Goal: Transaction & Acquisition: Purchase product/service

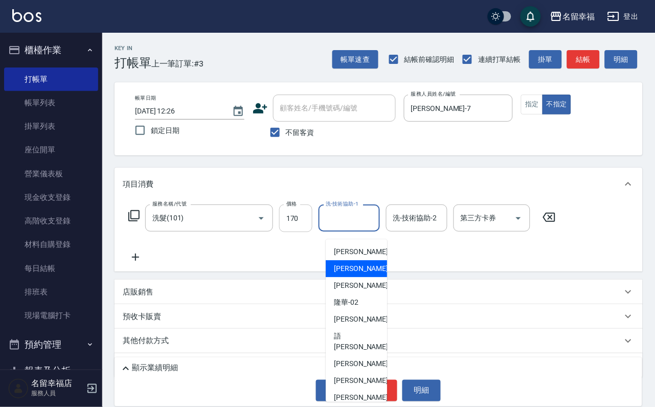
drag, startPoint x: 0, startPoint y: 0, endPoint x: 315, endPoint y: 227, distance: 388.2
click at [313, 227] on input "170" at bounding box center [295, 219] width 33 height 28
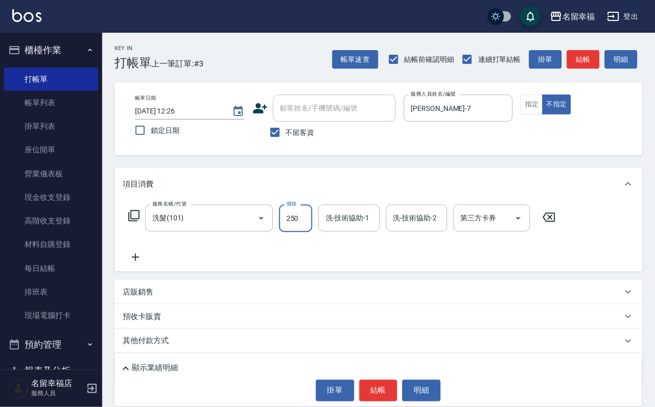
type input "250"
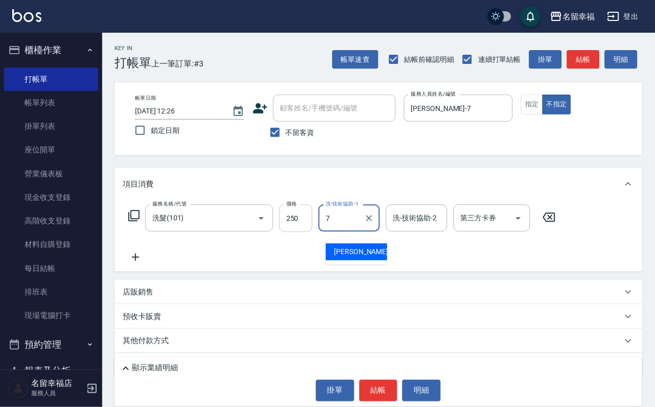
type input "[PERSON_NAME]-7"
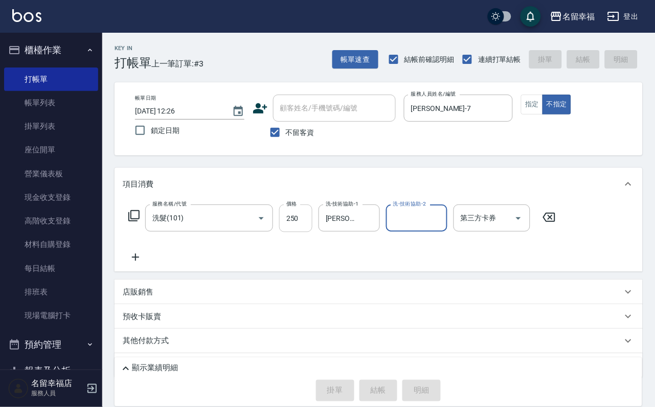
type input "2025/09/15 12:58"
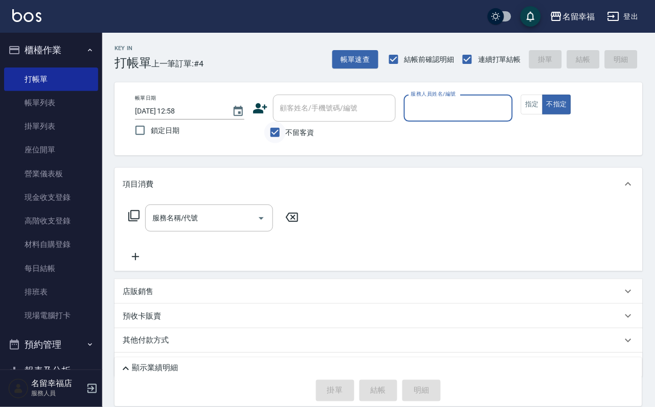
click at [267, 136] on input "不留客資" at bounding box center [275, 132] width 21 height 21
checkbox input "false"
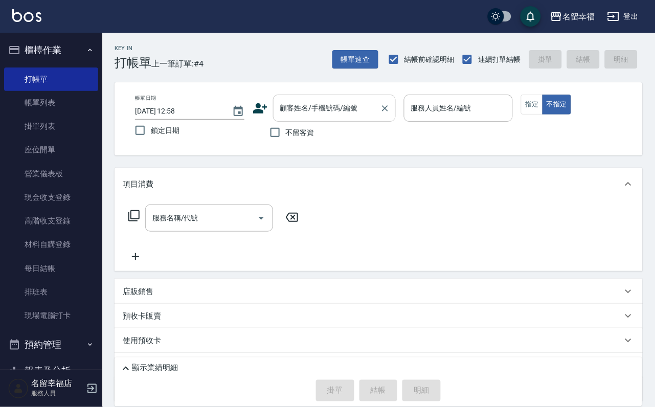
click at [294, 114] on input "顧客姓名/手機號碼/編號" at bounding box center [327, 108] width 98 height 18
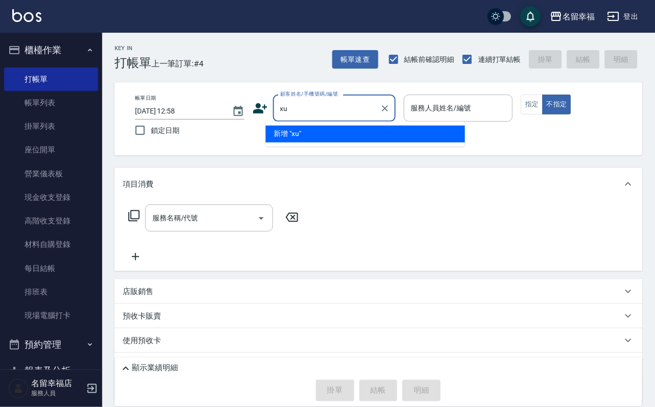
type input "x"
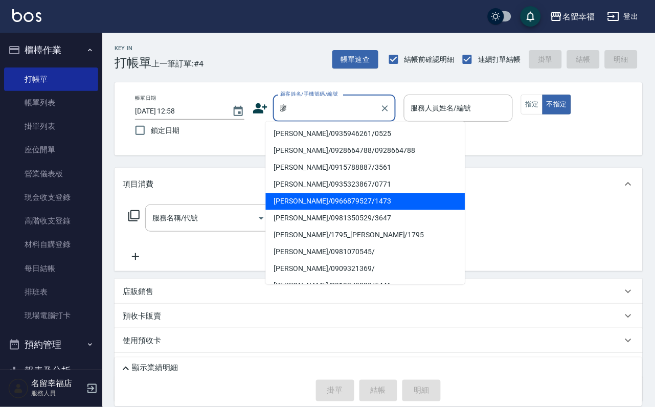
click at [313, 194] on li "[PERSON_NAME]/0966879527/1473" at bounding box center [366, 201] width 200 height 17
type input "[PERSON_NAME]/0966879527/1473"
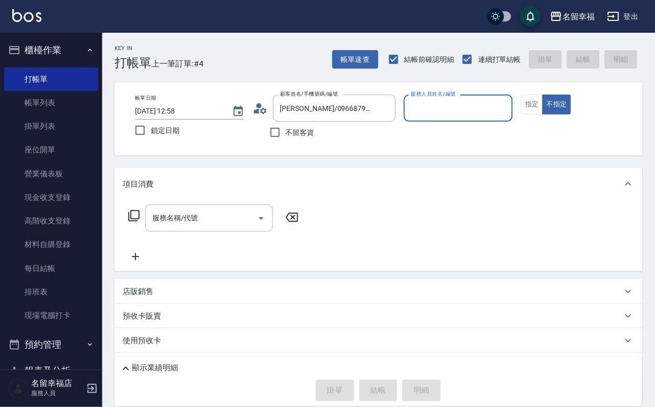
type input "海龜-10"
click at [227, 219] on input "服務名稱/代號" at bounding box center [201, 218] width 103 height 18
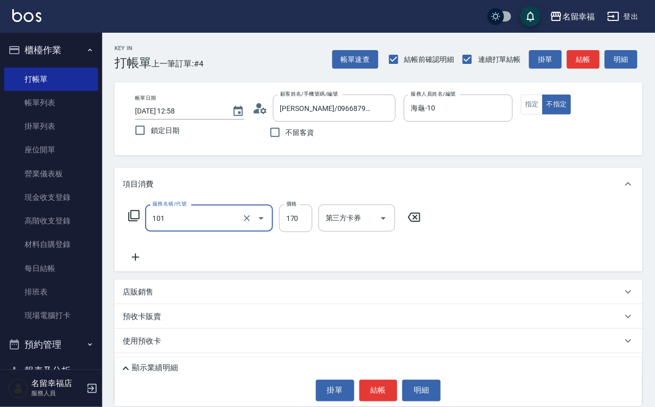
type input "洗髮(101)"
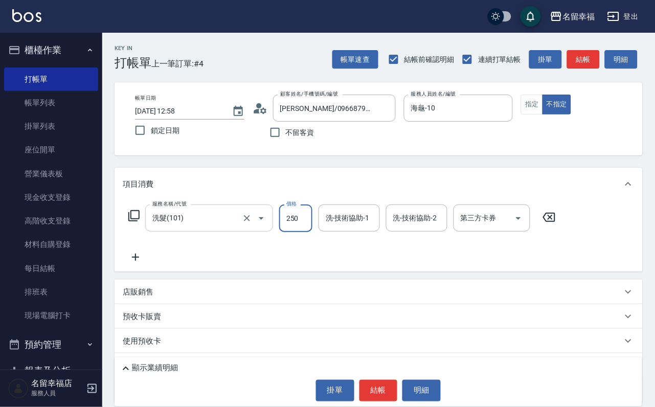
type input "250"
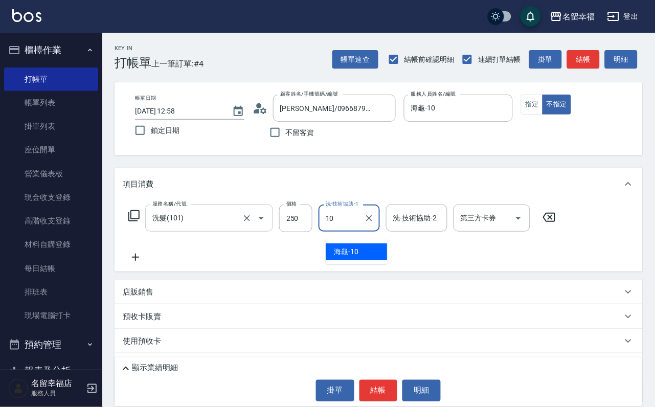
type input "海龜-10"
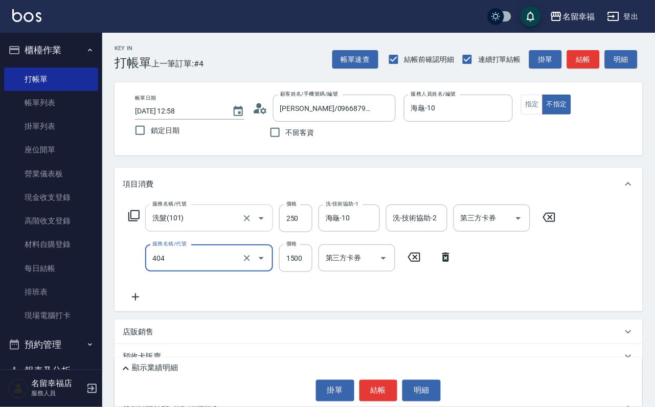
type input "設計染髮(404)"
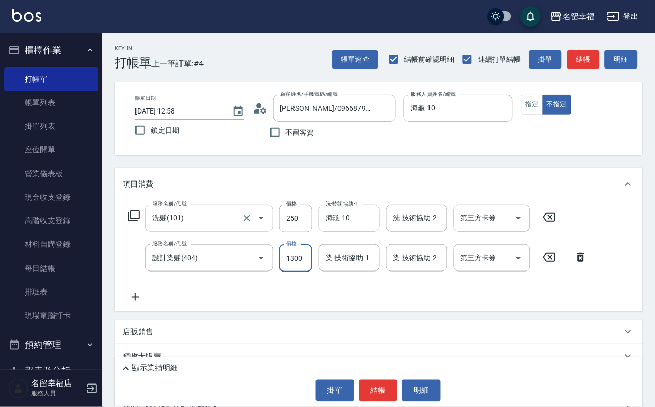
scroll to position [0, 1]
type input "1300"
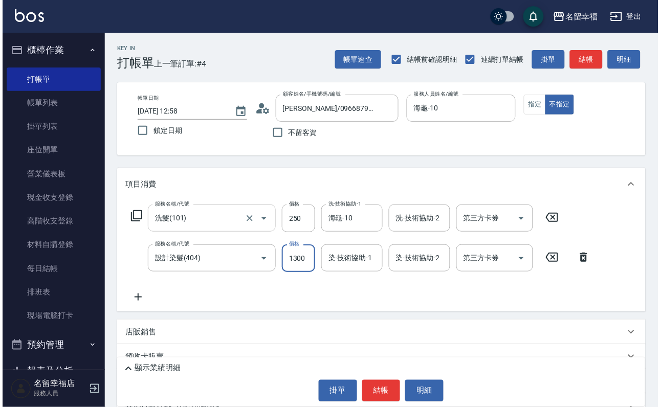
scroll to position [0, 0]
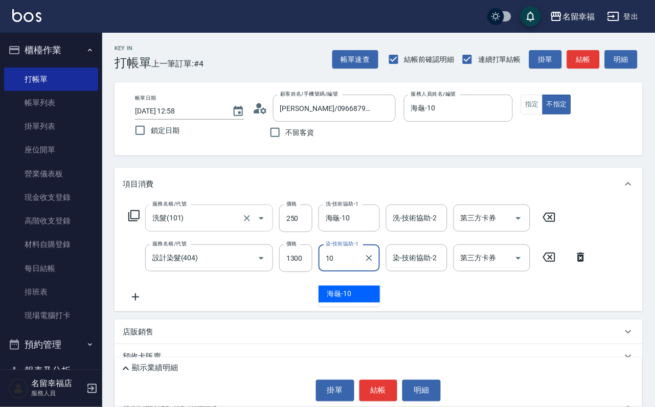
type input "海龜-10"
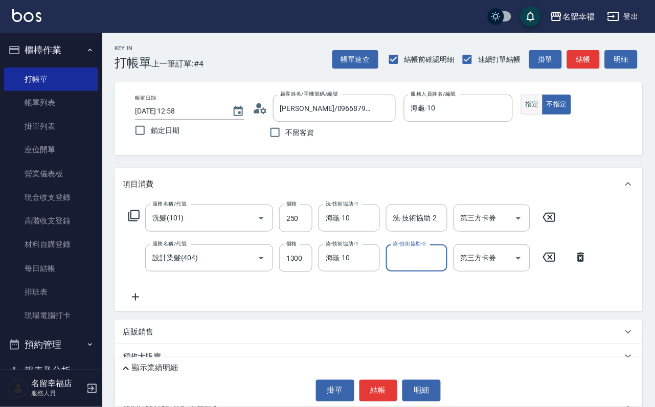
click at [543, 115] on button "指定" at bounding box center [532, 105] width 22 height 20
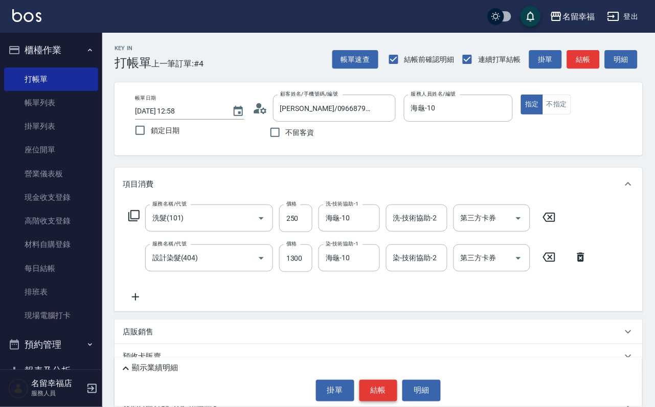
click at [382, 380] on button "結帳" at bounding box center [379, 390] width 38 height 21
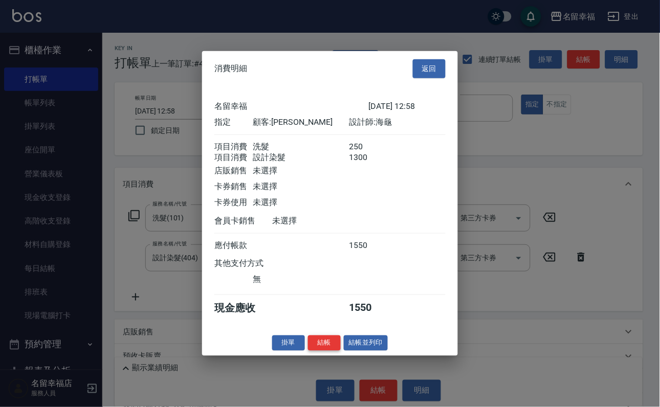
scroll to position [165, 0]
click at [314, 351] on button "結帳" at bounding box center [324, 343] width 33 height 16
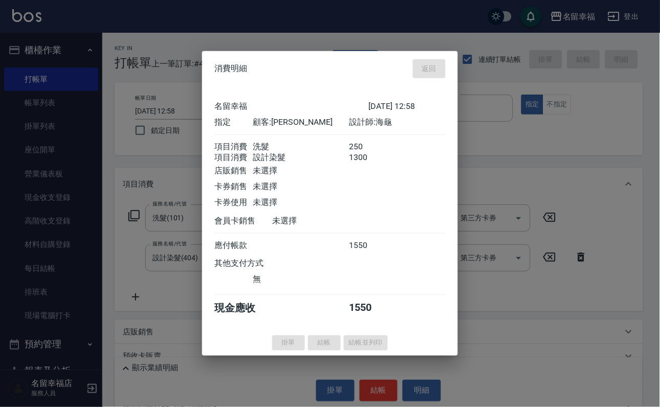
type input "2025/09/15 13:12"
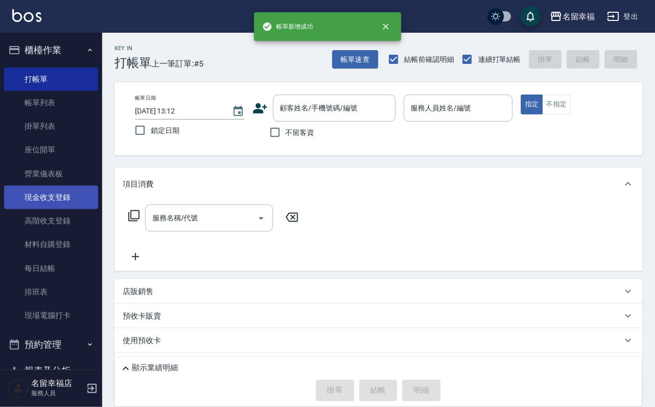
click at [53, 209] on link "現金收支登錄" at bounding box center [51, 198] width 94 height 24
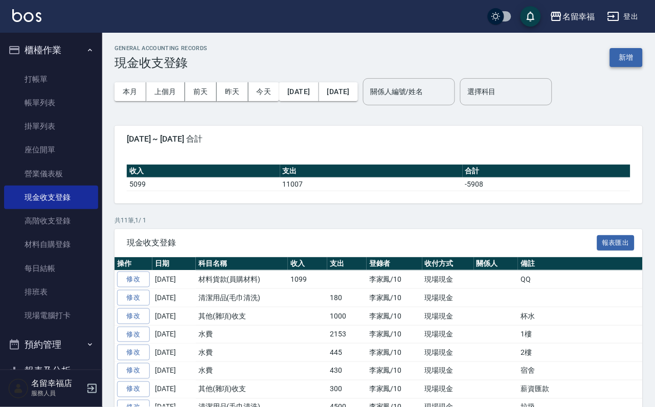
click at [624, 61] on button "新增" at bounding box center [626, 57] width 33 height 19
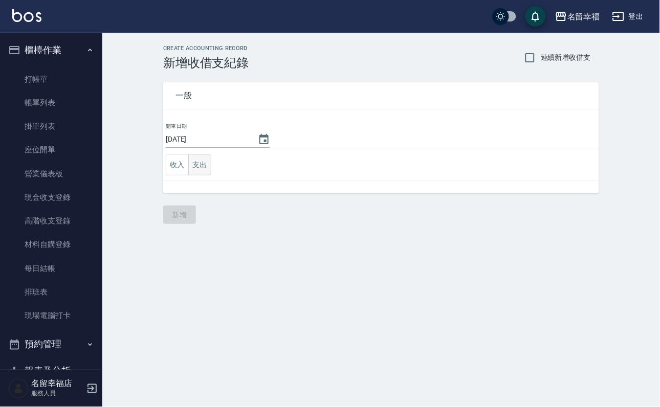
click at [203, 169] on button "支出" at bounding box center [199, 165] width 23 height 21
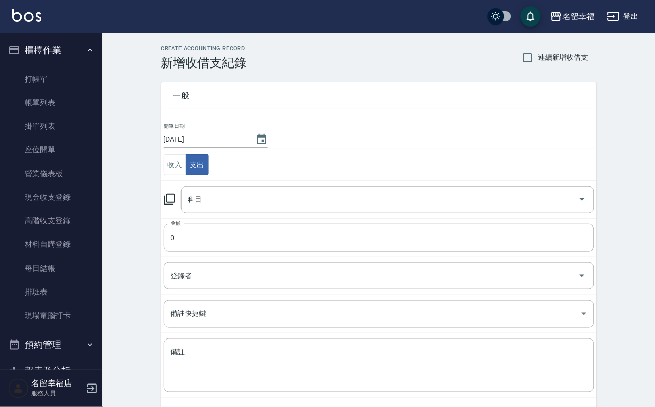
click at [176, 203] on icon at bounding box center [170, 199] width 12 height 12
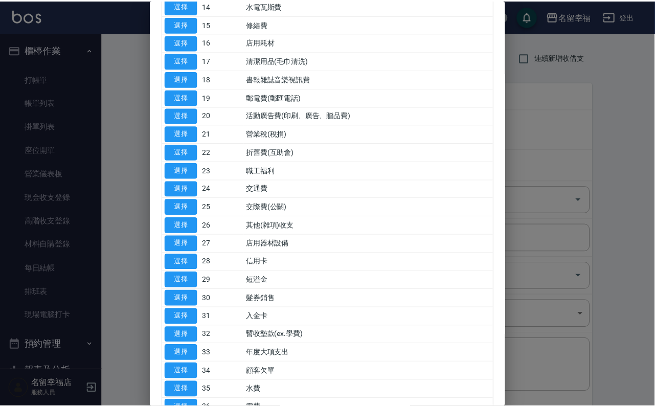
scroll to position [460, 0]
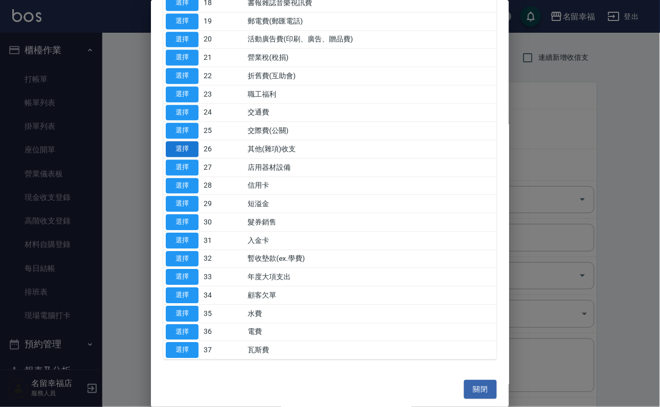
click at [194, 157] on button "選擇" at bounding box center [182, 149] width 33 height 16
type input "26 其他(雜項)收支"
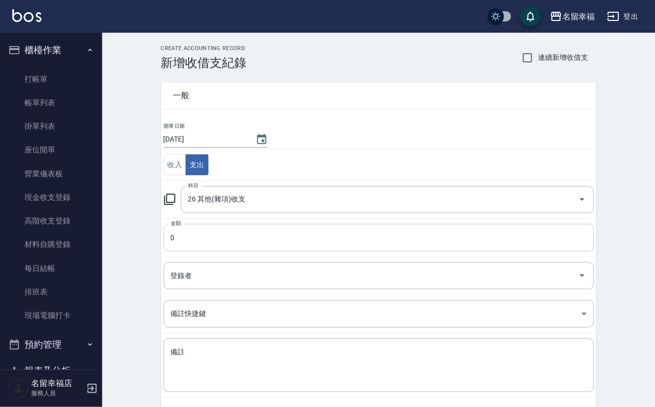
click at [198, 251] on input "0" at bounding box center [379, 238] width 431 height 28
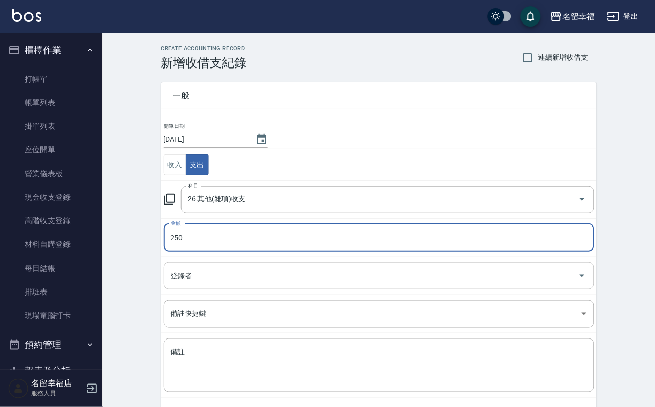
click at [256, 290] on div "登錄者" at bounding box center [379, 275] width 431 height 27
type input "250"
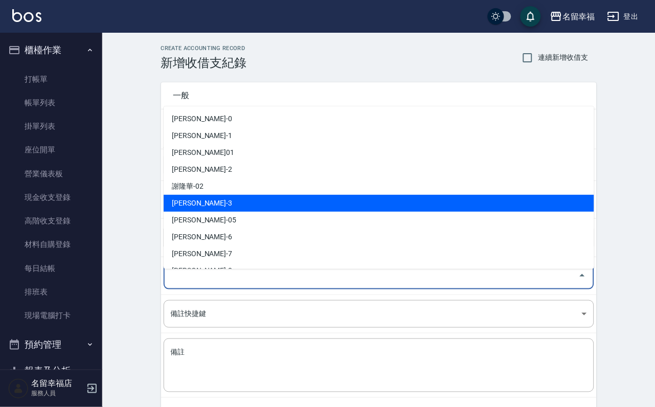
scroll to position [77, 0]
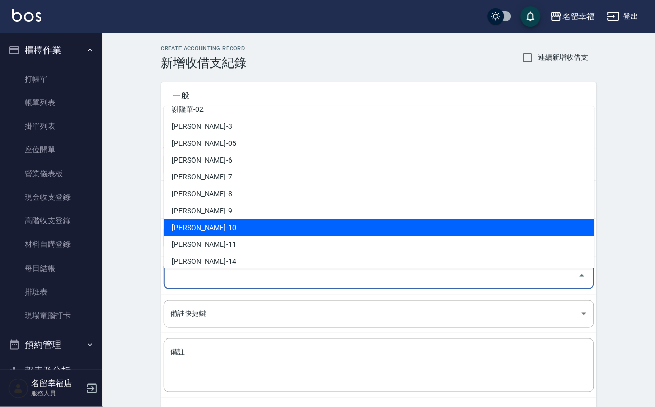
drag, startPoint x: 238, startPoint y: 223, endPoint x: 233, endPoint y: 251, distance: 28.6
click at [238, 224] on li "李家鳳-10" at bounding box center [379, 227] width 431 height 17
type input "李家鳳-10"
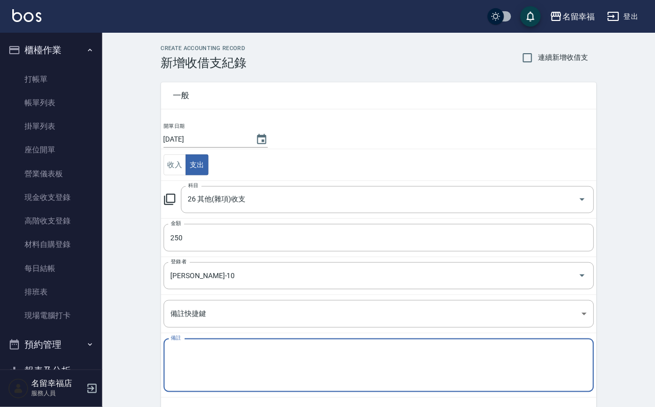
click at [228, 363] on textarea "備註" at bounding box center [379, 365] width 416 height 37
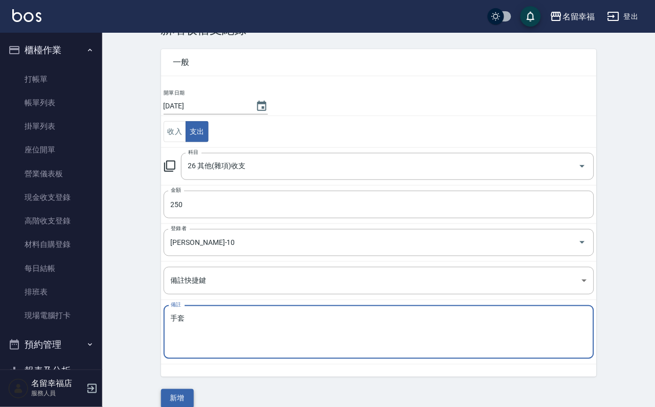
scroll to position [55, 0]
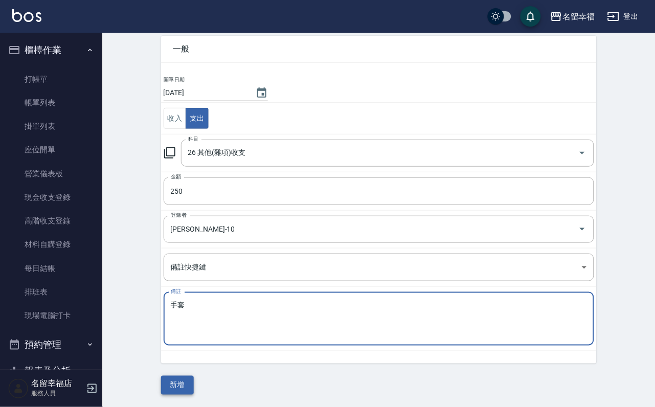
type textarea "手套"
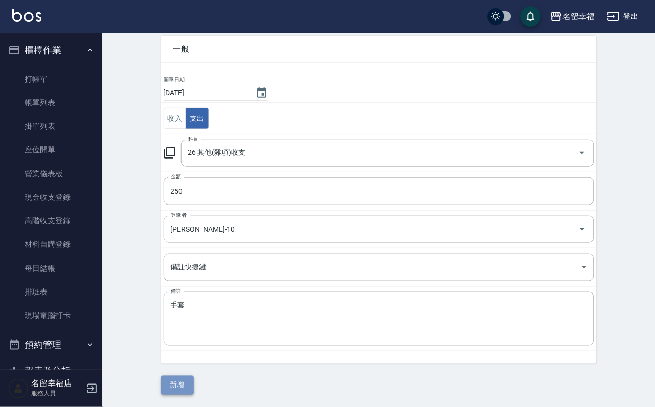
click at [184, 380] on button "新增" at bounding box center [177, 385] width 33 height 19
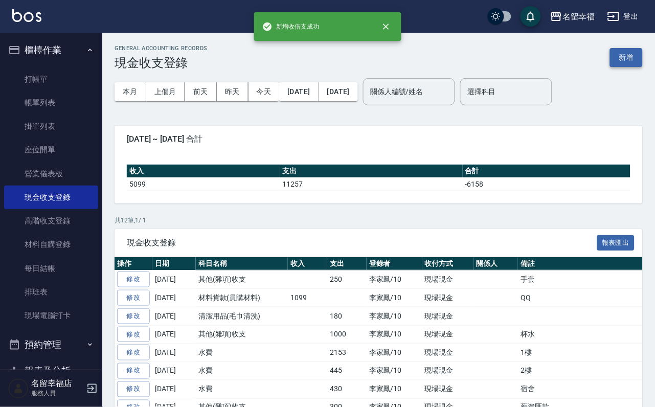
click at [624, 56] on button "新增" at bounding box center [626, 57] width 33 height 19
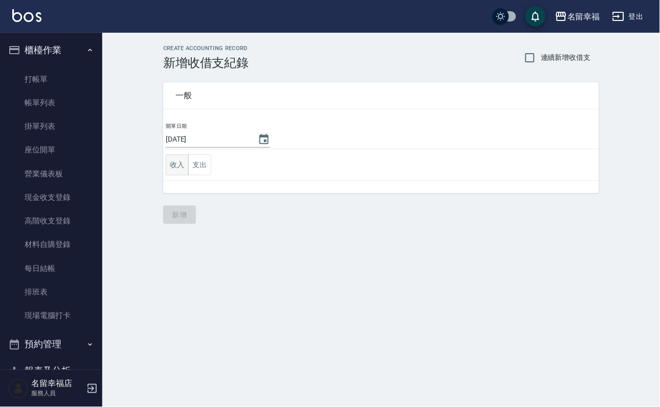
drag, startPoint x: 177, startPoint y: 178, endPoint x: 178, endPoint y: 186, distance: 8.2
click at [177, 175] on button "收入" at bounding box center [177, 165] width 23 height 21
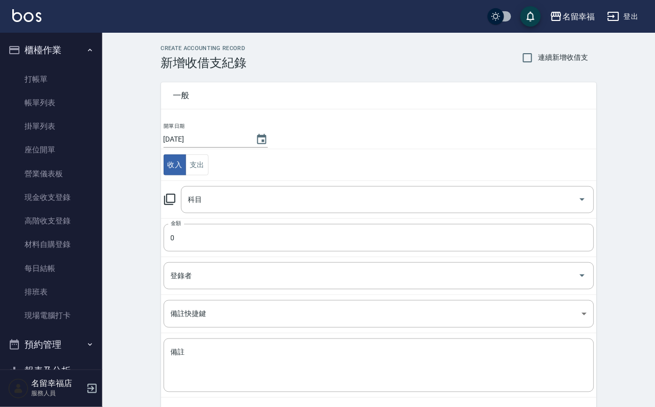
click at [170, 206] on icon at bounding box center [170, 199] width 12 height 12
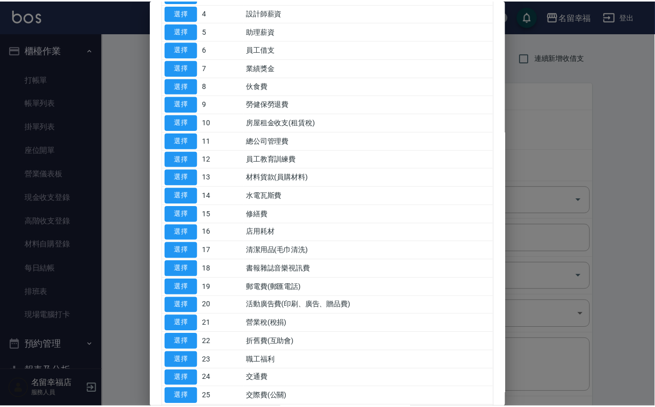
scroll to position [153, 0]
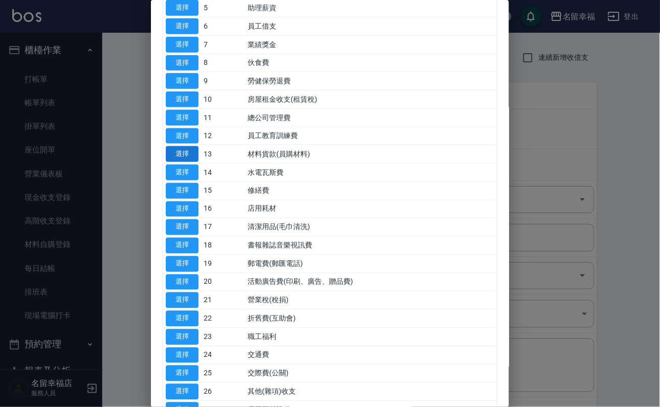
click at [182, 162] on button "選擇" at bounding box center [182, 154] width 33 height 16
type input "13 材料貨款(員購材料)"
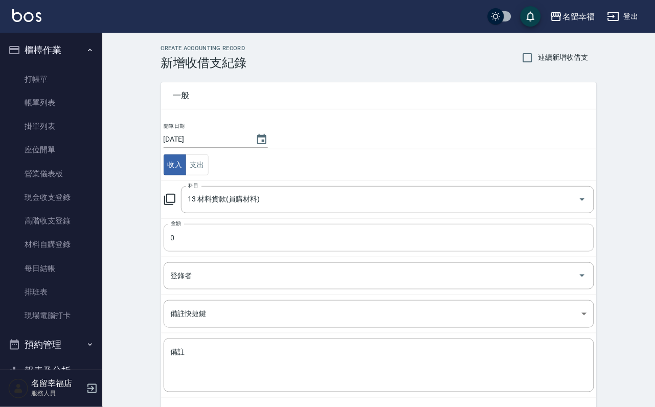
click at [192, 244] on input "0" at bounding box center [379, 238] width 431 height 28
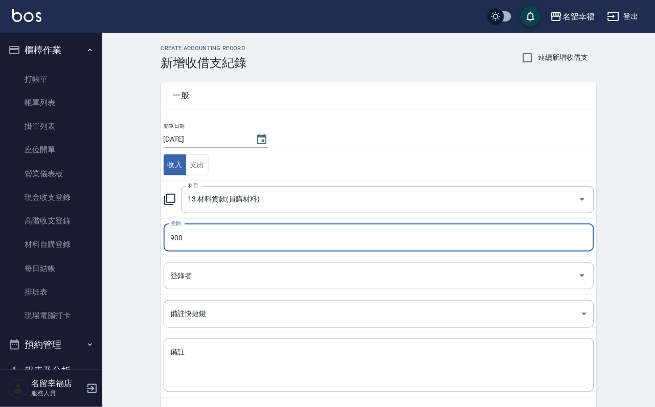
type input "900"
click at [243, 282] on input "登錄者" at bounding box center [371, 276] width 406 height 18
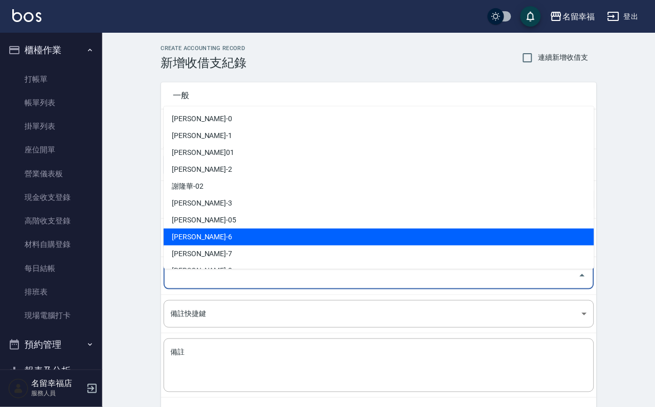
scroll to position [77, 0]
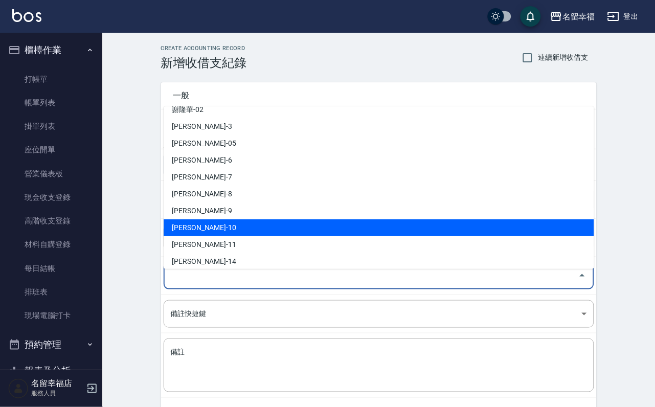
click at [245, 226] on li "李家鳳-10" at bounding box center [379, 227] width 431 height 17
type input "李家鳳-10"
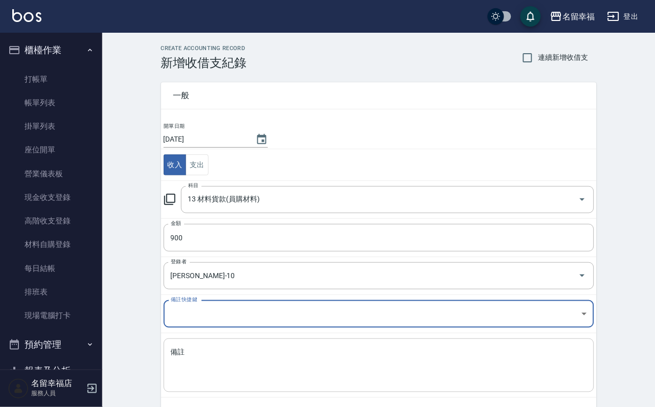
click at [240, 364] on textarea "備註" at bounding box center [379, 365] width 416 height 37
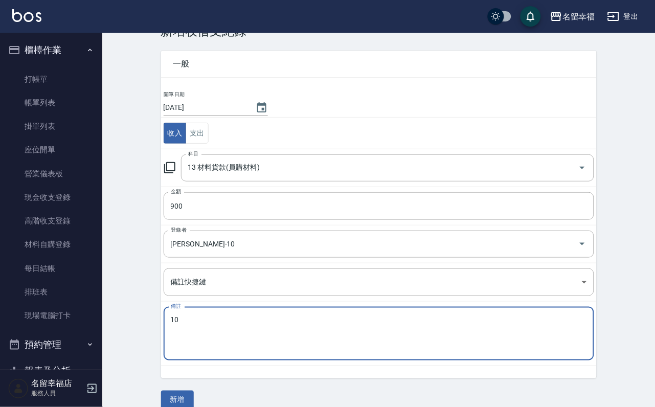
scroll to position [55, 0]
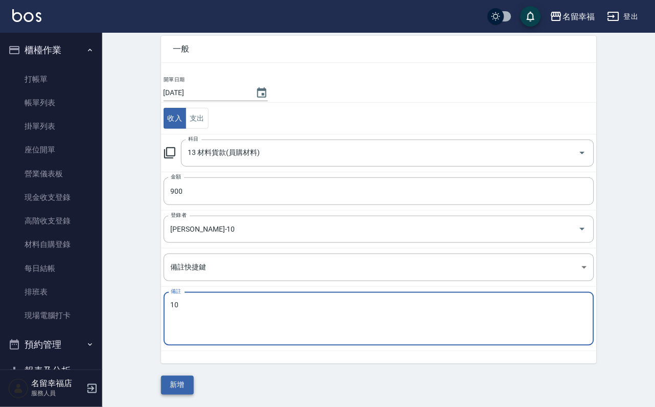
type textarea "10"
click at [187, 389] on button "新增" at bounding box center [177, 385] width 33 height 19
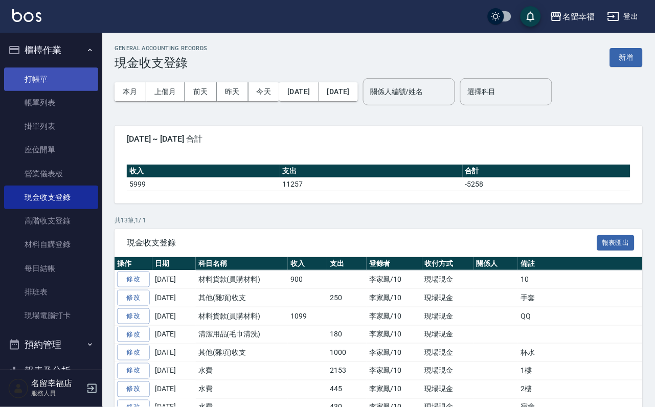
click at [56, 90] on link "打帳單" at bounding box center [51, 80] width 94 height 24
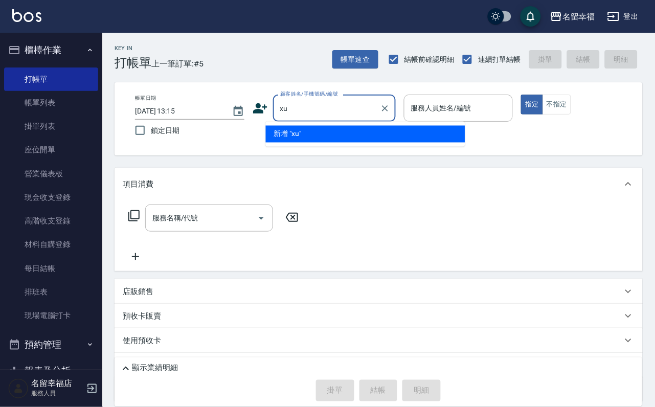
type input "x"
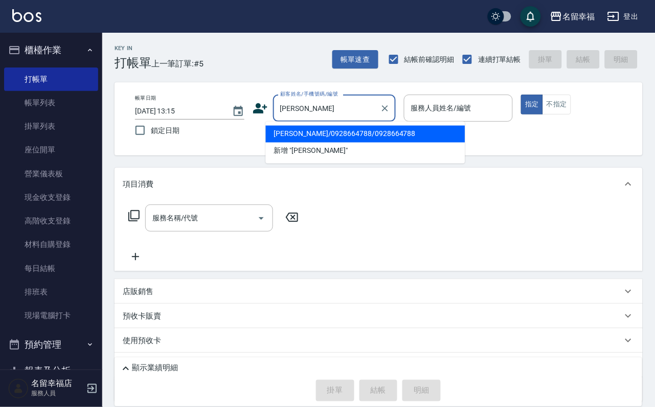
click at [317, 129] on li "[PERSON_NAME]/0928664788/0928664788" at bounding box center [366, 134] width 200 height 17
type input "[PERSON_NAME]/0928664788/0928664788"
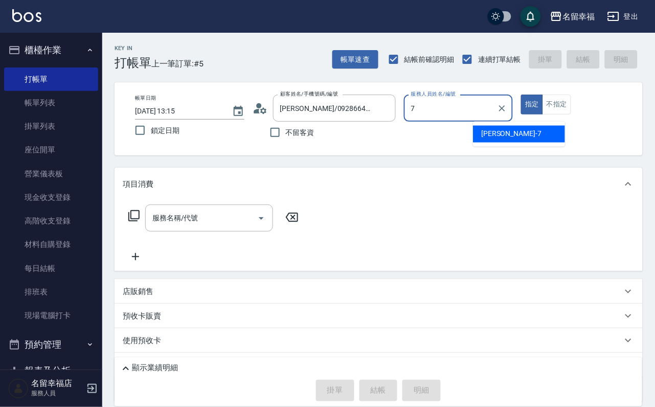
type input "瑜瑜-7"
type button "true"
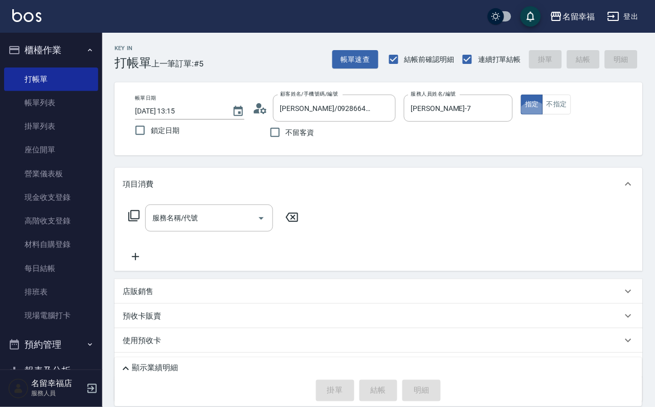
click at [253, 109] on icon at bounding box center [260, 108] width 15 height 15
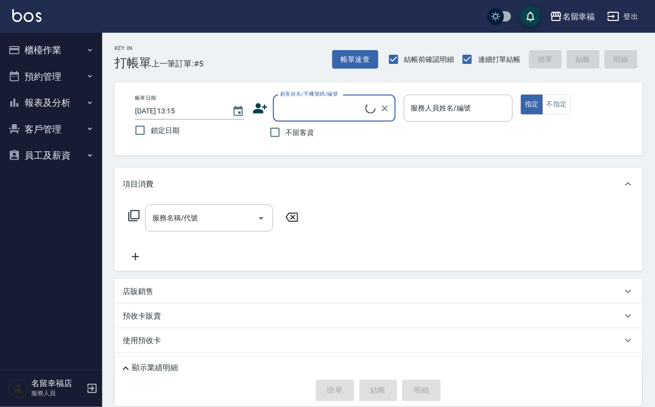
click at [301, 114] on input "顧客姓名/手機號碼/編號" at bounding box center [322, 108] width 88 height 18
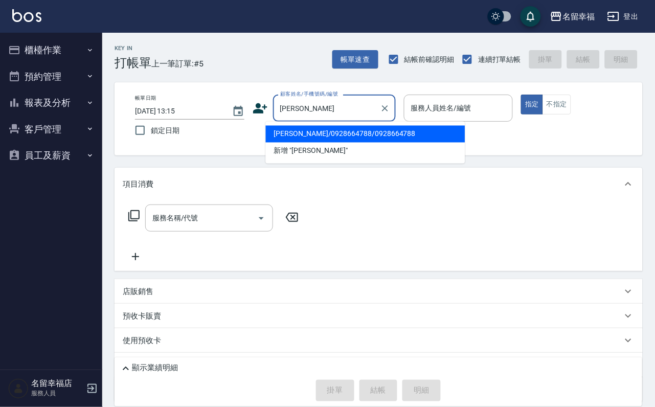
click at [318, 126] on li "[PERSON_NAME]/0928664788/0928664788" at bounding box center [366, 134] width 200 height 17
type input "[PERSON_NAME]/0928664788/0928664788"
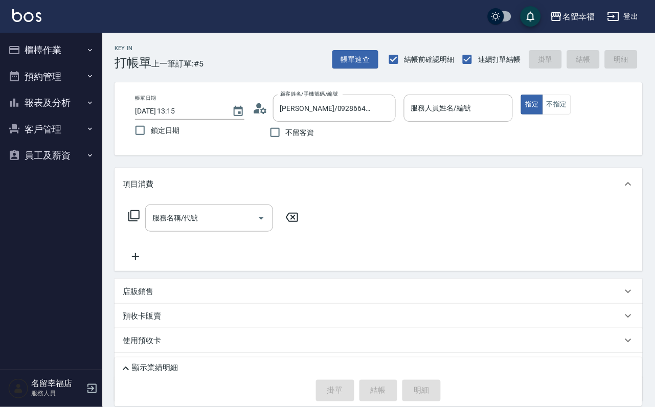
click at [256, 107] on icon at bounding box center [260, 108] width 15 height 15
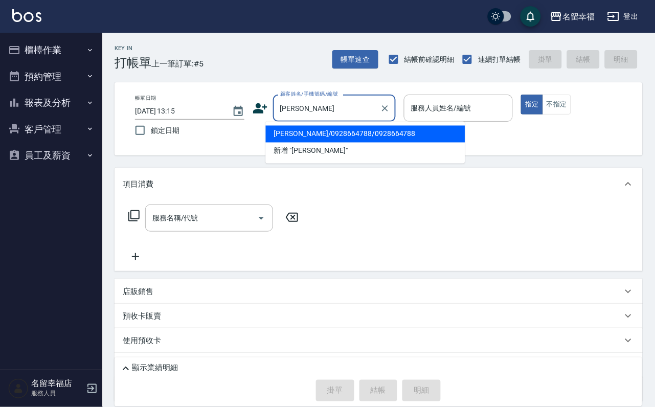
click at [325, 137] on li "[PERSON_NAME]/0928664788/0928664788" at bounding box center [366, 134] width 200 height 17
type input "[PERSON_NAME]/0928664788/0928664788"
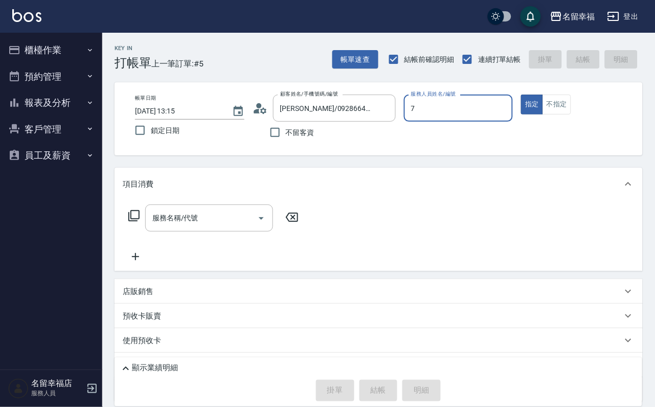
type input "[PERSON_NAME]-7"
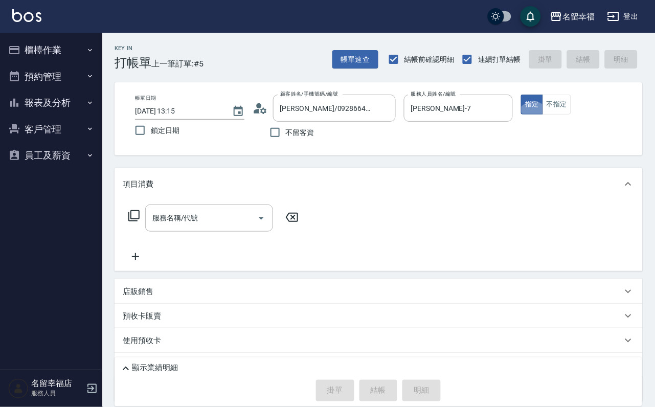
type button "true"
click at [137, 222] on icon at bounding box center [134, 216] width 12 height 12
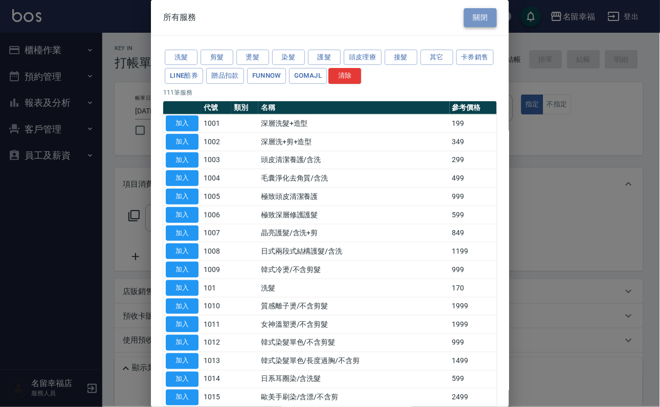
click at [473, 21] on button "關閉" at bounding box center [480, 17] width 33 height 19
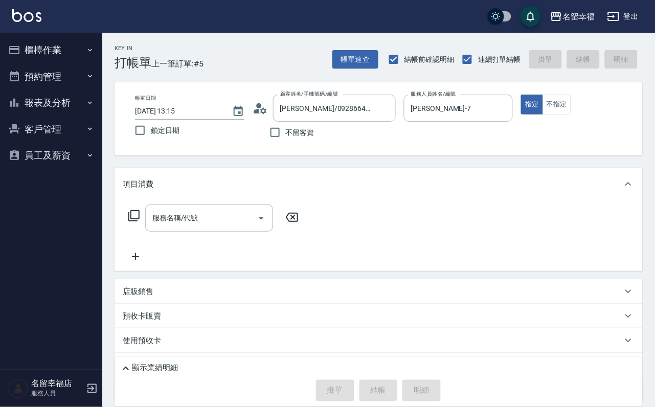
click at [84, 60] on button "櫃檯作業" at bounding box center [51, 50] width 94 height 27
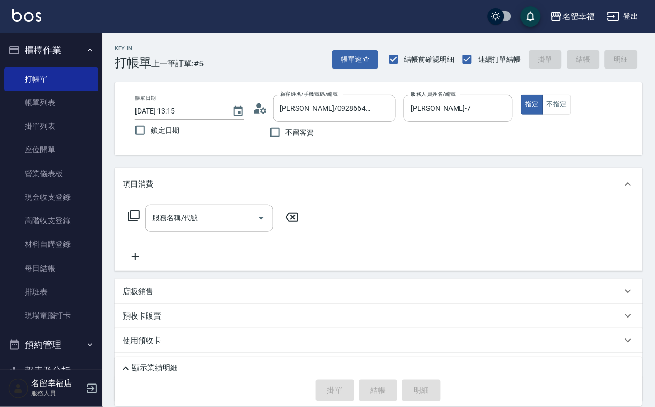
scroll to position [117, 0]
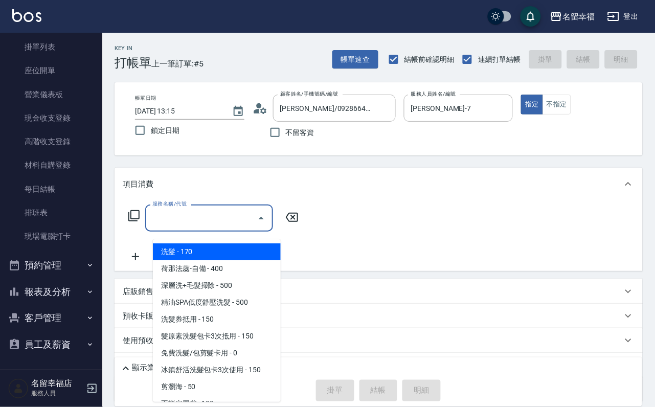
click at [236, 222] on input "服務名稱/代號" at bounding box center [201, 218] width 103 height 18
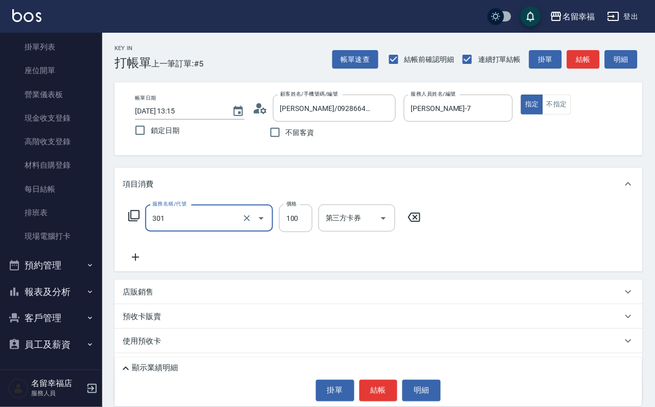
type input "補燙(301)"
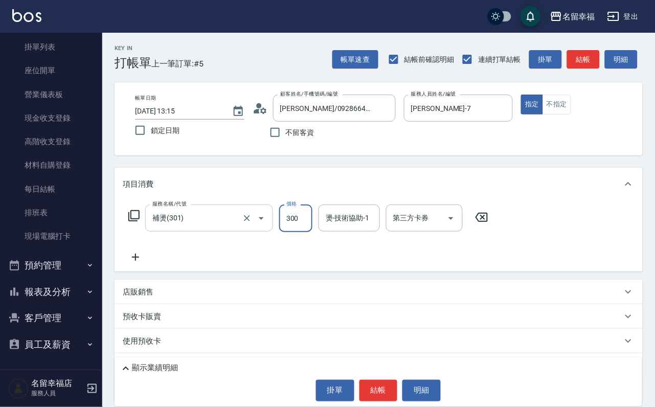
type input "300"
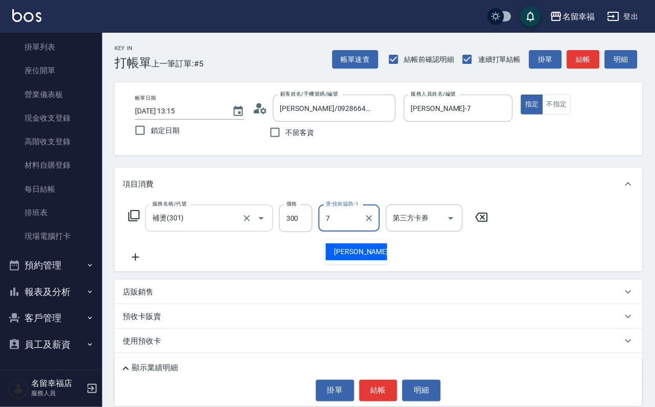
type input "瑜瑜-7"
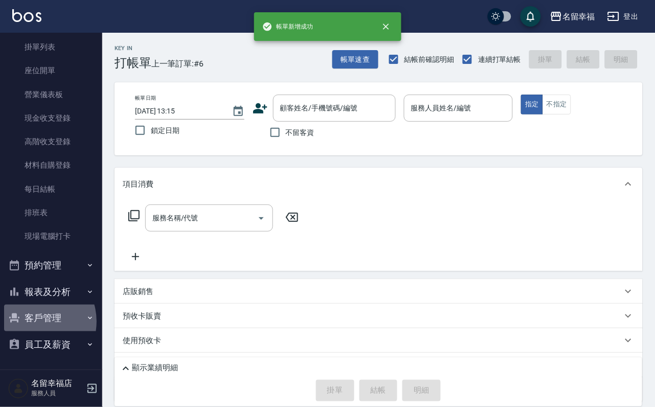
click at [34, 315] on button "客戶管理" at bounding box center [51, 318] width 94 height 27
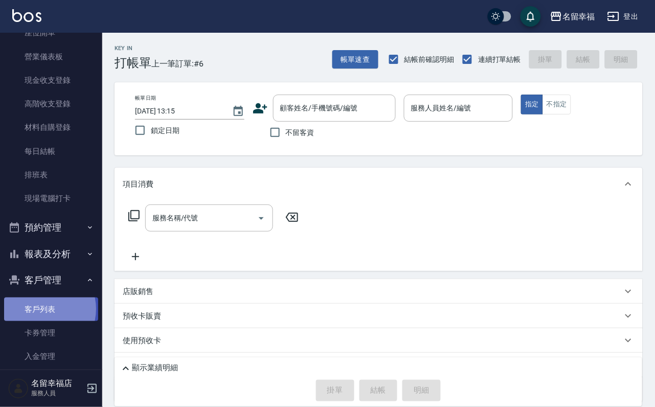
click at [40, 321] on link "客戶列表" at bounding box center [51, 310] width 94 height 24
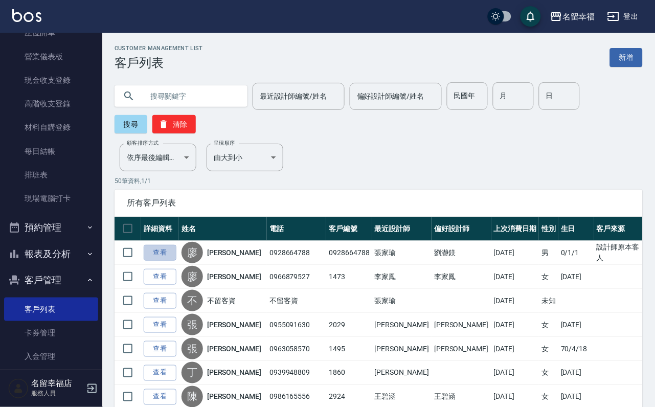
click at [170, 260] on link "查看" at bounding box center [160, 253] width 33 height 16
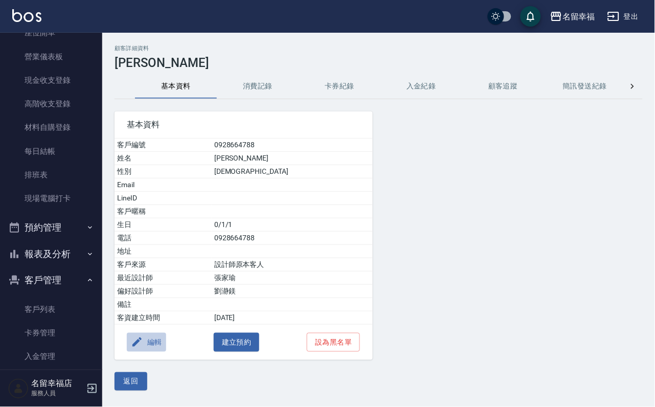
click at [142, 343] on icon "button" at bounding box center [137, 342] width 9 height 9
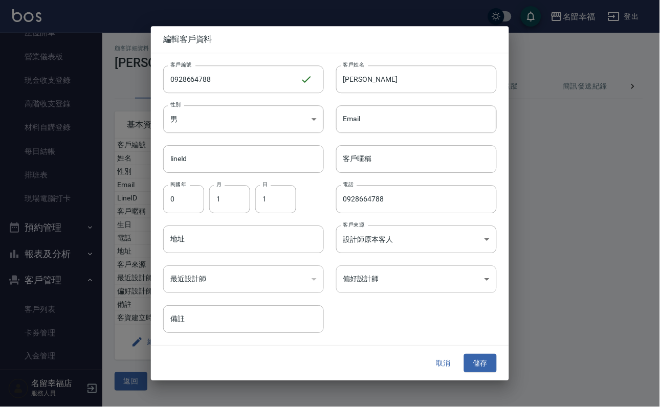
click at [364, 278] on body "名留幸福 登出 櫃檯作業 打帳單 帳單列表 掛單列表 座位開單 營業儀表板 現金收支登錄 高階收支登錄 材料自購登錄 每日結帳 排班表 現場電腦打卡 預約管理…" at bounding box center [330, 203] width 660 height 407
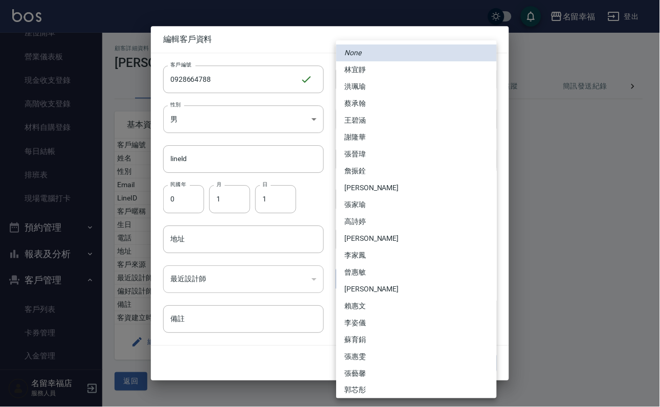
click at [364, 279] on body "名留幸福 登出 櫃檯作業 打帳單 帳單列表 掛單列表 座位開單 營業儀表板 現金收支登錄 高階收支登錄 材料自購登錄 每日結帳 排班表 現場電腦打卡 預約管理…" at bounding box center [330, 203] width 660 height 407
click at [385, 205] on li "張家瑜" at bounding box center [416, 204] width 161 height 17
type input "eb3ddb63-0da1-47a8-bfe2-b9e1aeff1b5a"
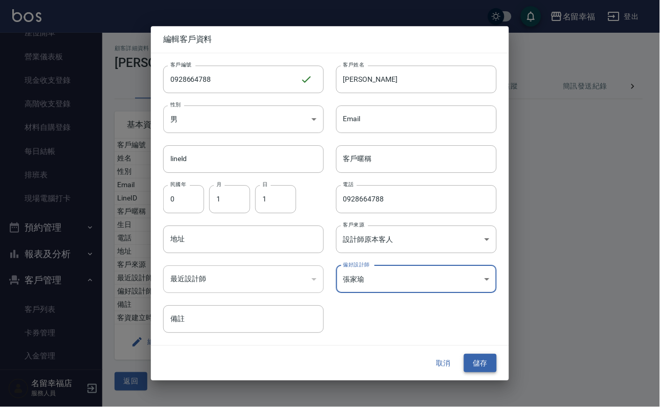
click at [472, 364] on button "儲存" at bounding box center [480, 363] width 33 height 19
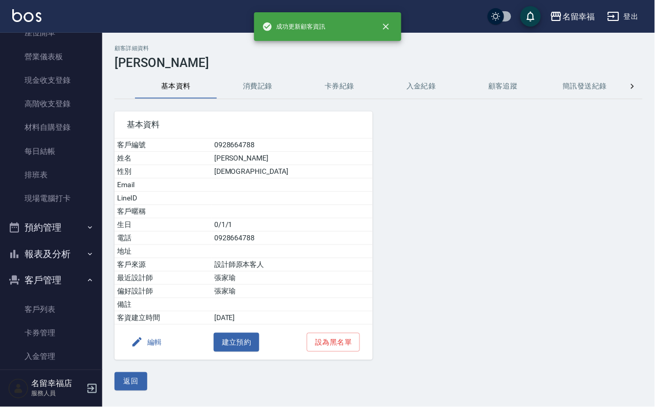
click at [253, 79] on button "消費記錄" at bounding box center [258, 86] width 82 height 25
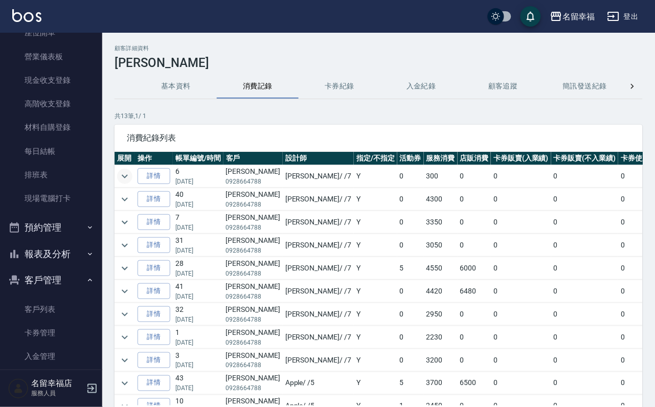
click at [120, 170] on icon "expand row" at bounding box center [125, 176] width 12 height 12
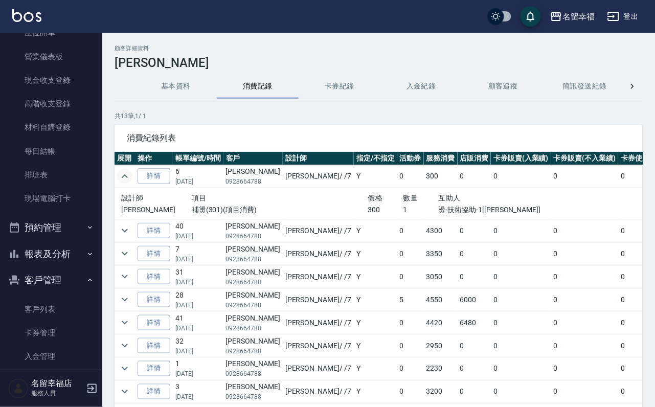
click at [126, 215] on p "瑜瑜" at bounding box center [156, 210] width 71 height 11
click at [131, 237] on icon "expand row" at bounding box center [125, 231] width 12 height 12
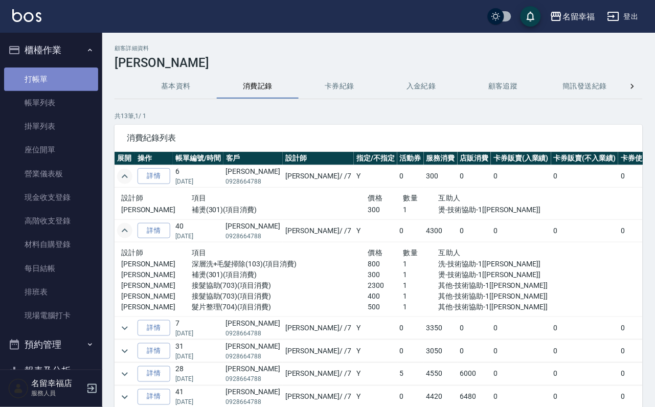
click at [84, 87] on link "打帳單" at bounding box center [51, 80] width 94 height 24
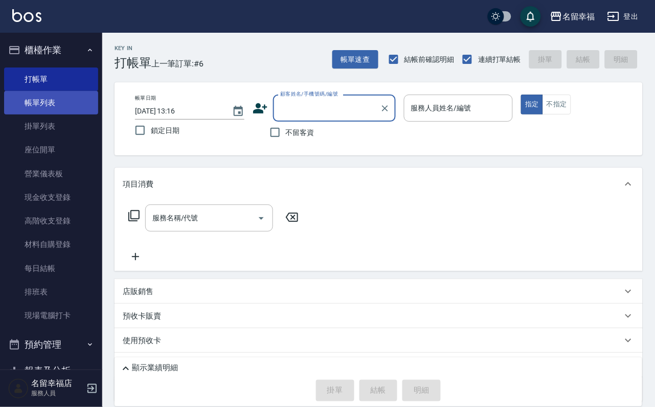
click at [72, 105] on link "帳單列表" at bounding box center [51, 103] width 94 height 24
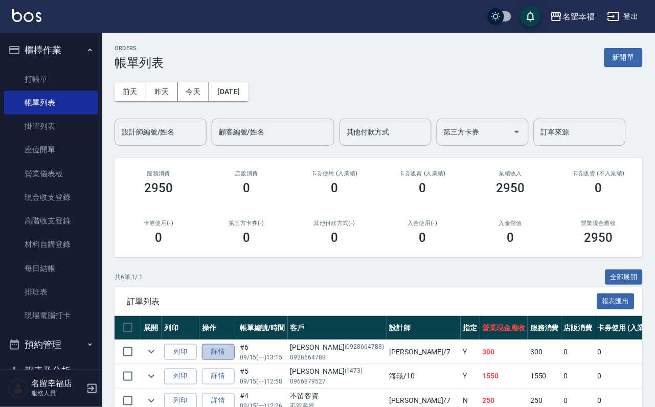
click at [235, 360] on link "詳情" at bounding box center [218, 352] width 33 height 16
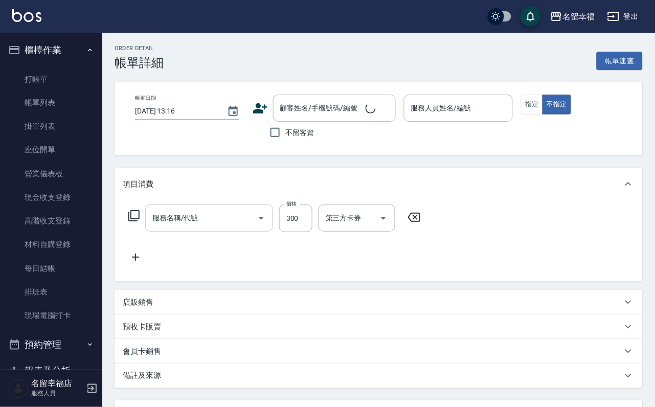
type input "[DATE] 13:15"
type input "瑜瑜-7"
type input "補燙(301)"
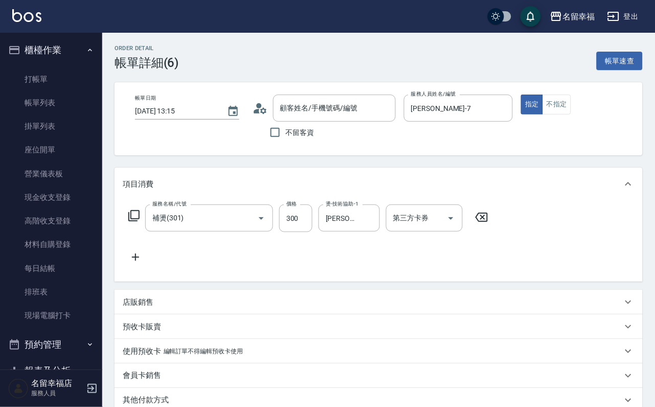
type input "[PERSON_NAME]/0928664788/0928664788"
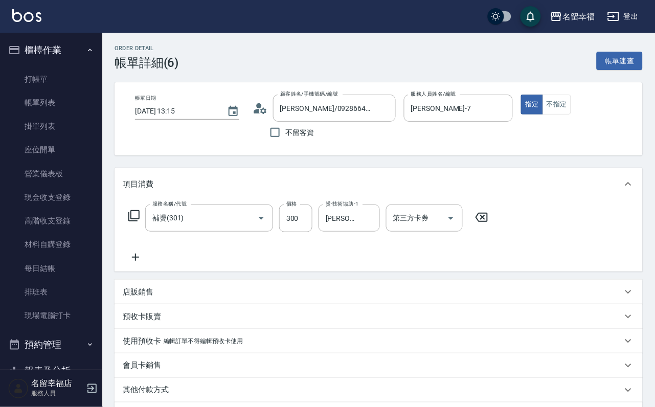
click at [140, 263] on icon at bounding box center [136, 257] width 26 height 12
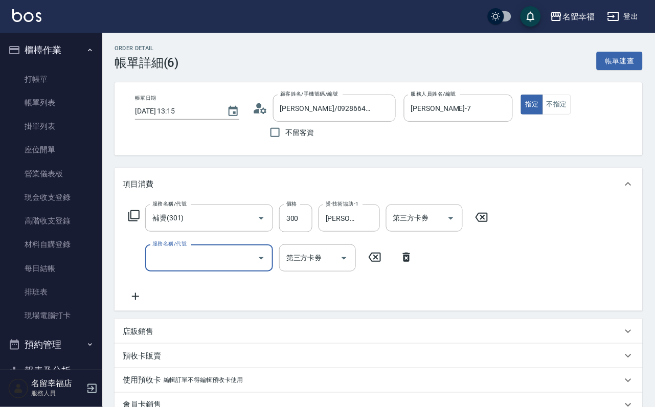
click at [150, 232] on div "服務名稱/代號 補燙(301) 服務名稱/代號 價格 300 價格 燙-技術協助-1 瑜瑜-7 燙-技術協助-1 第三方卡券 第三方卡券" at bounding box center [309, 219] width 372 height 28
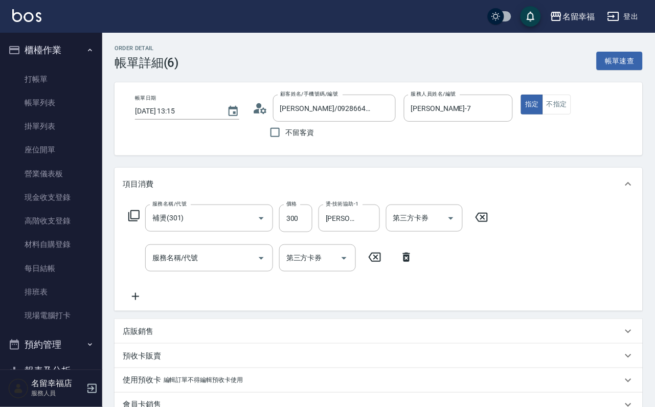
click at [140, 222] on icon at bounding box center [134, 216] width 12 height 12
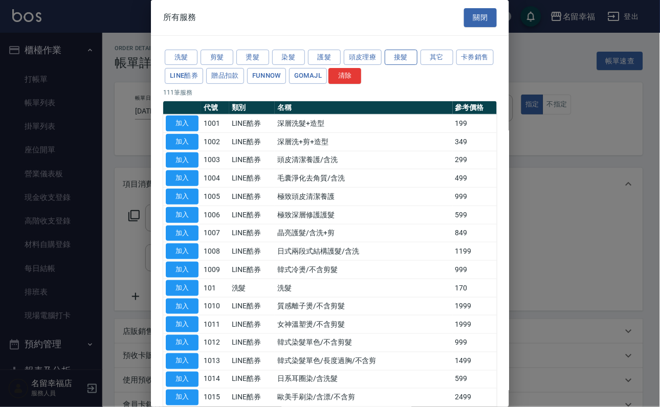
click at [409, 65] on button "接髮" at bounding box center [401, 58] width 33 height 16
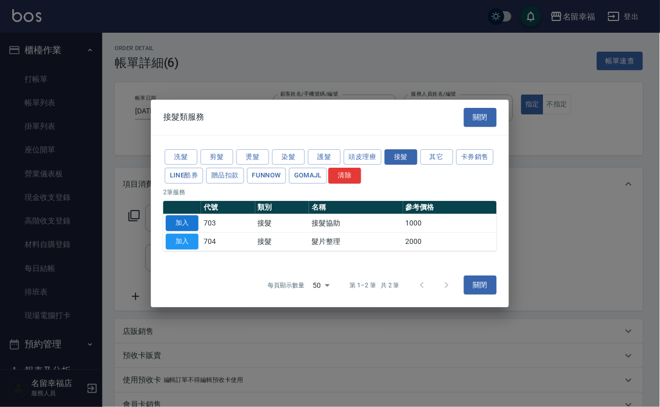
click at [176, 218] on button "加入" at bounding box center [182, 223] width 33 height 16
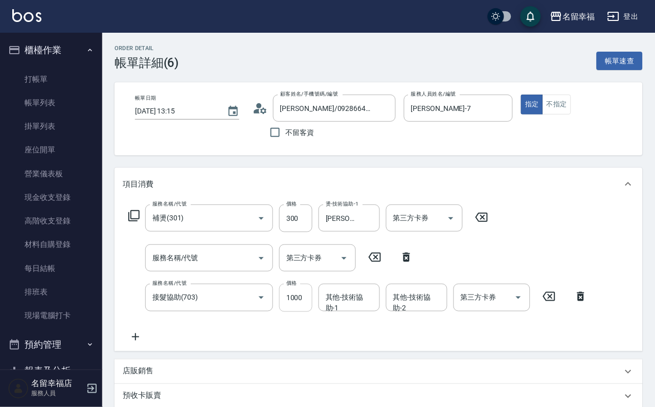
click at [292, 305] on input "1000" at bounding box center [295, 298] width 33 height 28
type input "2300"
click at [360, 311] on div "其他-技術協助-1 其他-技術協助-1" at bounding box center [349, 297] width 61 height 27
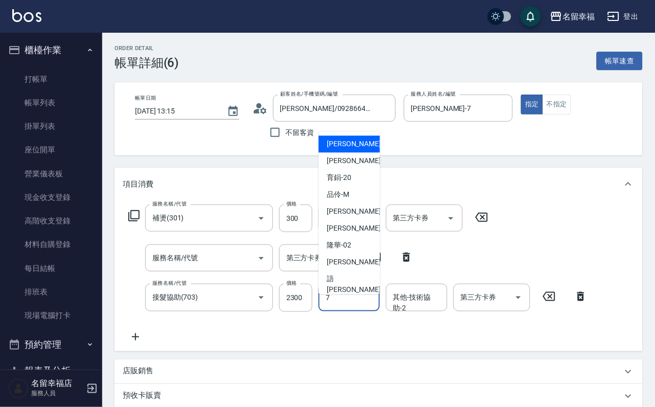
type input "瑜瑜-7"
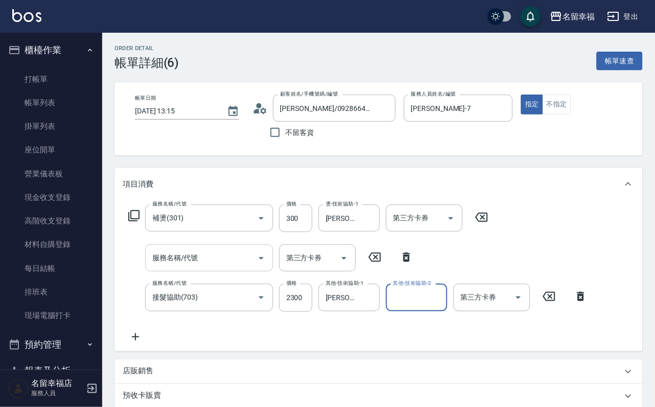
click at [197, 272] on div "服務名稱/代號" at bounding box center [209, 258] width 128 height 27
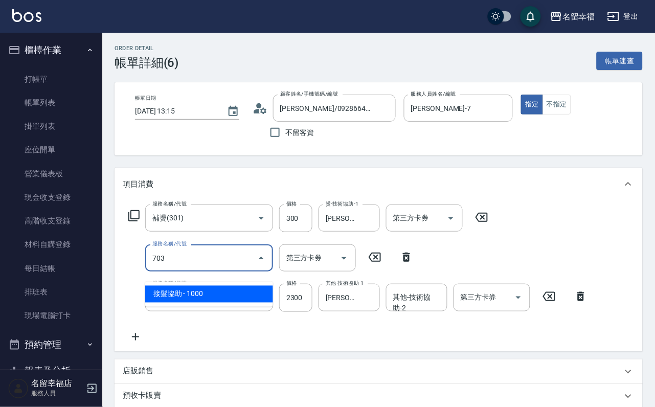
type input "接髮協助(703)"
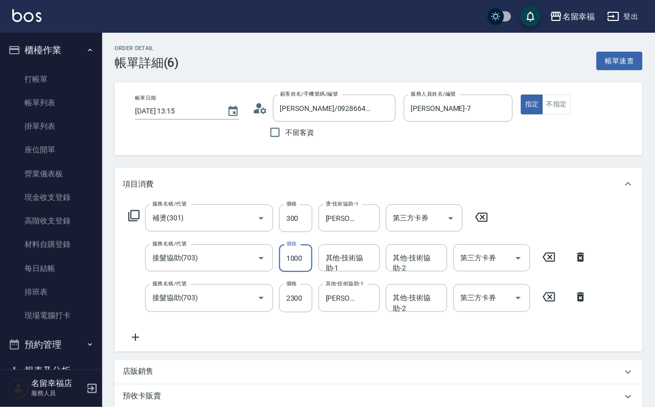
click at [297, 270] on input "1000" at bounding box center [295, 259] width 33 height 28
type input "200"
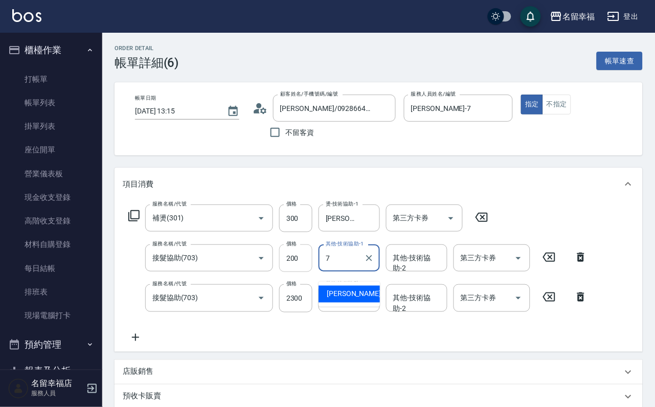
type input "瑜瑜-7"
click at [142, 344] on icon at bounding box center [136, 338] width 26 height 12
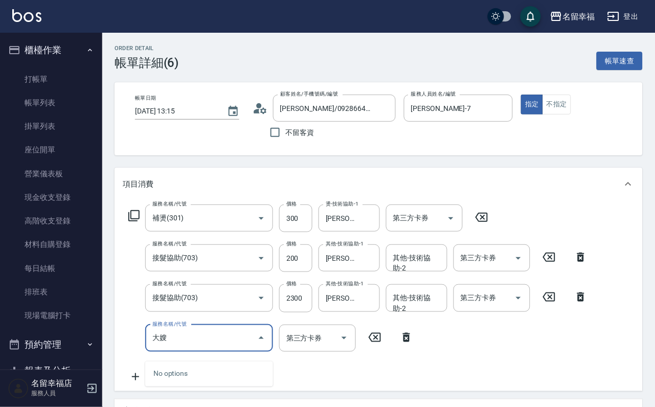
type input "大"
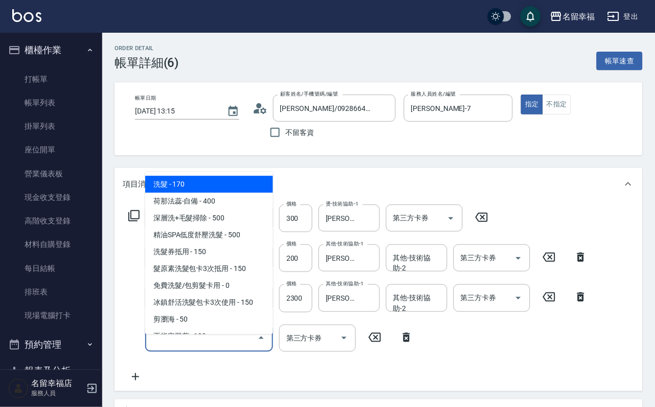
click at [257, 383] on div "服務名稱/代號 補燙(301) 服務名稱/代號 價格 300 價格 燙-技術協助-1 瑜瑜-7 燙-技術協助-1 第三方卡券 第三方卡券 服務名稱/代號 接髮…" at bounding box center [358, 294] width 471 height 179
click at [210, 347] on input "服務名稱/代號" at bounding box center [201, 338] width 103 height 18
type input "7"
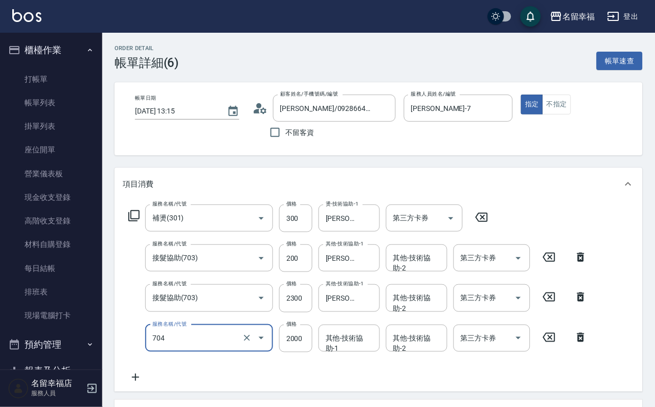
type input "髮片整理(704)"
type input "500"
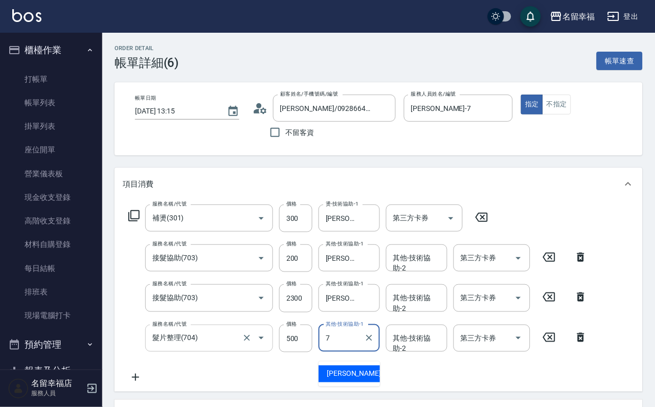
type input "瑜瑜-7"
click at [140, 222] on icon at bounding box center [133, 215] width 11 height 11
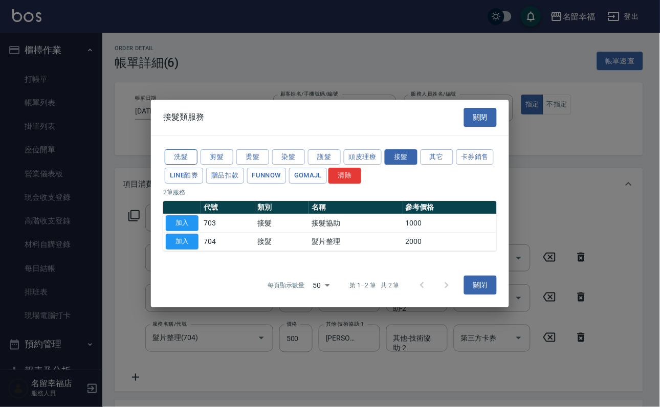
click at [188, 149] on button "洗髮" at bounding box center [181, 157] width 33 height 16
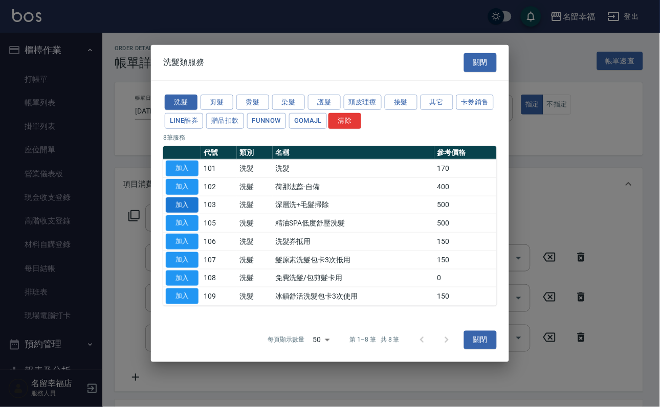
click at [182, 197] on button "加入" at bounding box center [182, 205] width 33 height 16
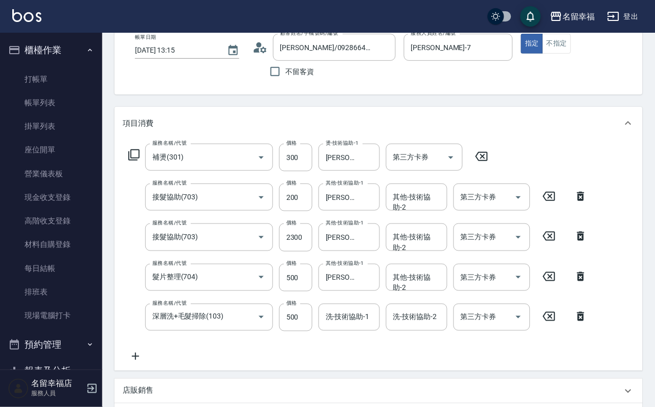
scroll to position [153, 0]
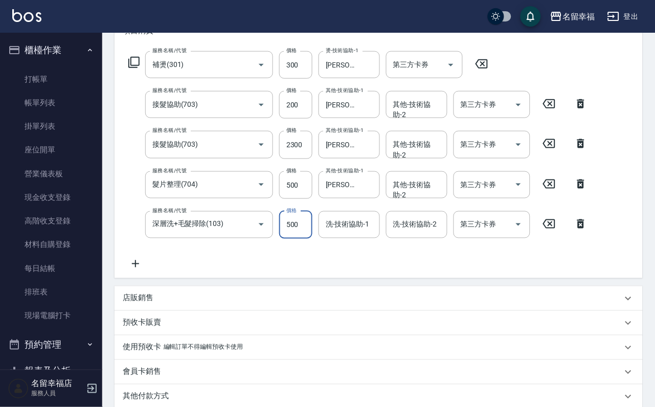
click at [303, 239] on input "500" at bounding box center [295, 225] width 33 height 28
type input "800"
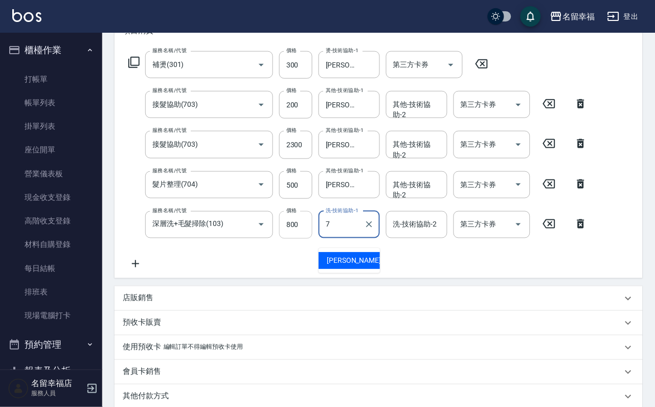
type input "瑜瑜-7"
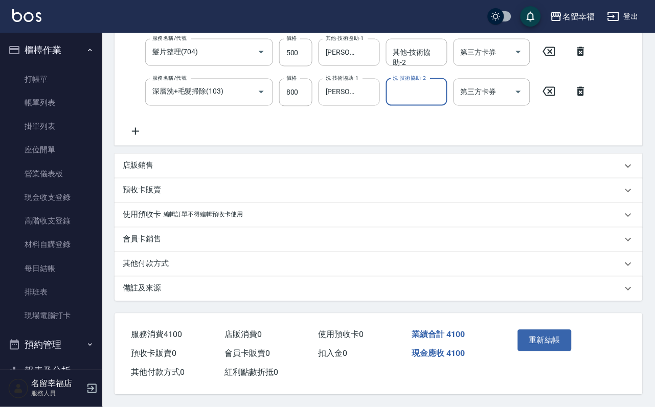
scroll to position [328, 0]
drag, startPoint x: 552, startPoint y: 322, endPoint x: 557, endPoint y: 322, distance: 5.1
click at [557, 330] on button "重新結帳" at bounding box center [545, 340] width 54 height 21
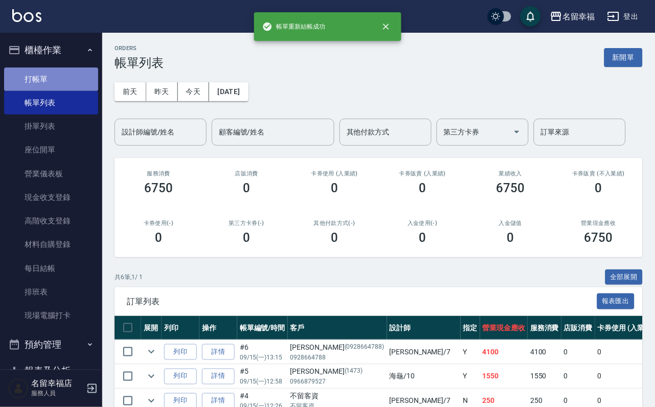
click at [77, 86] on link "打帳單" at bounding box center [51, 80] width 94 height 24
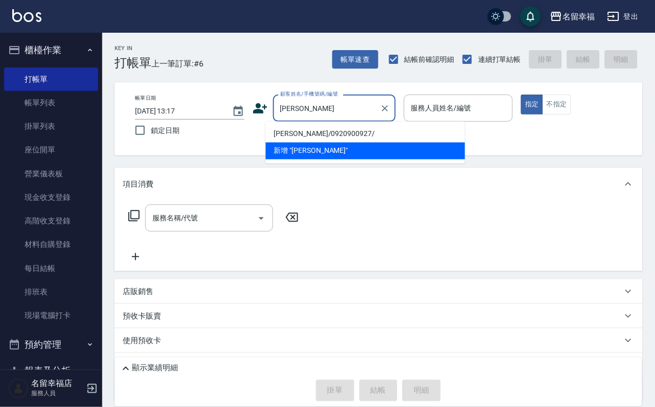
click at [320, 134] on li "徐鈺鈞/0920900927/" at bounding box center [366, 134] width 200 height 17
type input "徐鈺鈞/0920900927/"
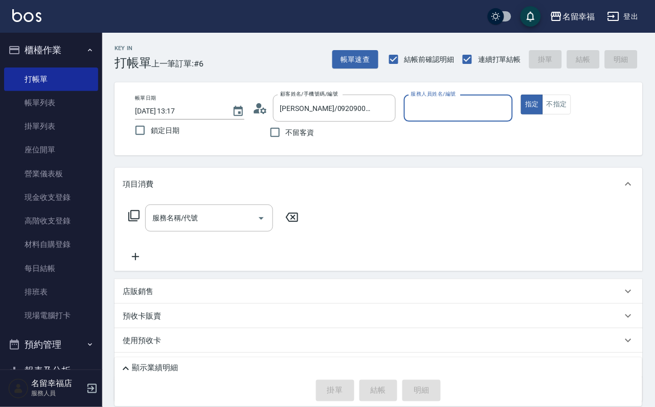
type input "瑜瑜-7"
click at [256, 209] on div "服務名稱/代號 服務名稱/代號" at bounding box center [379, 236] width 528 height 71
click at [248, 220] on input "服務名稱/代號" at bounding box center [201, 218] width 103 height 18
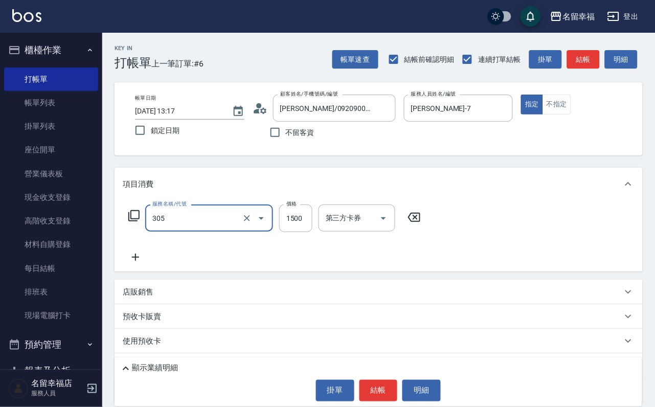
type input "設計燙髮1500(305)"
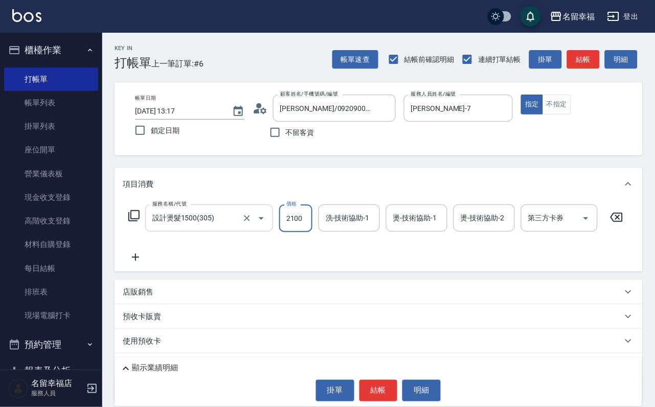
scroll to position [0, 1]
type input "2100"
type input "4"
click at [340, 227] on input "洗-技術協助-1" at bounding box center [349, 218] width 52 height 18
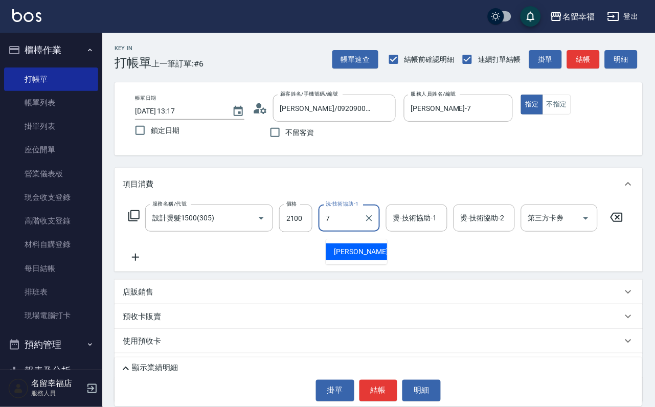
type input "瑜瑜-7"
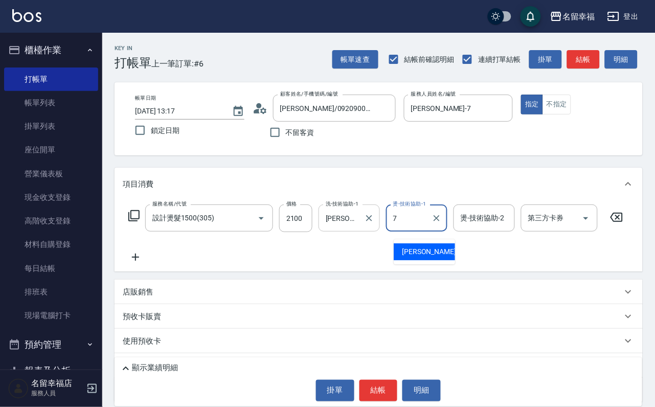
type input "瑜瑜-7"
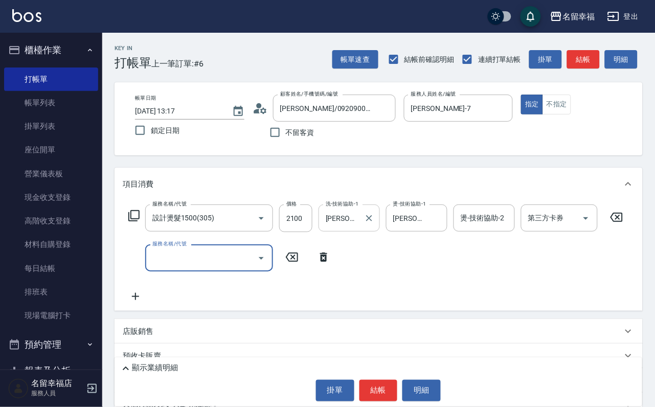
type input "0"
type input "PH.5髪療重建護髮(508)"
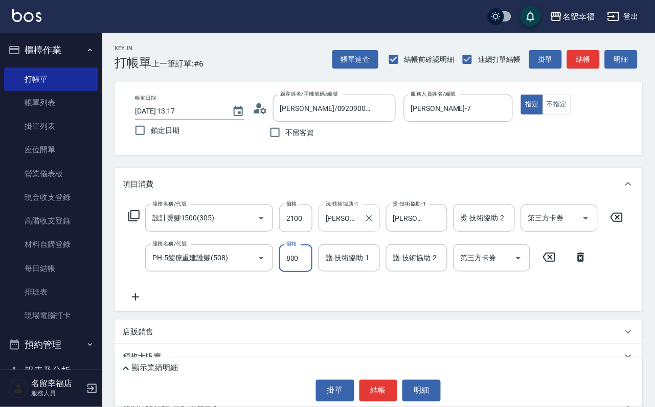
type input "800"
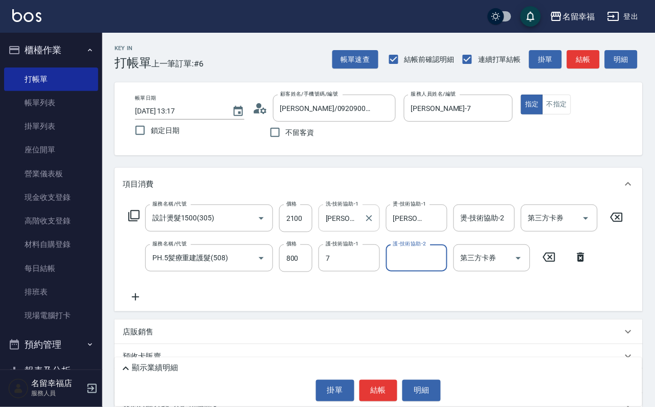
type input "瑜瑜-7"
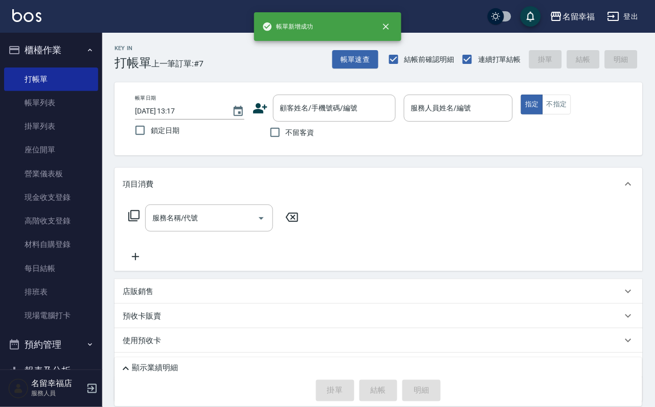
click at [310, 125] on label "不留客資" at bounding box center [290, 132] width 50 height 21
click at [286, 125] on input "不留客資" at bounding box center [275, 132] width 21 height 21
checkbox input "true"
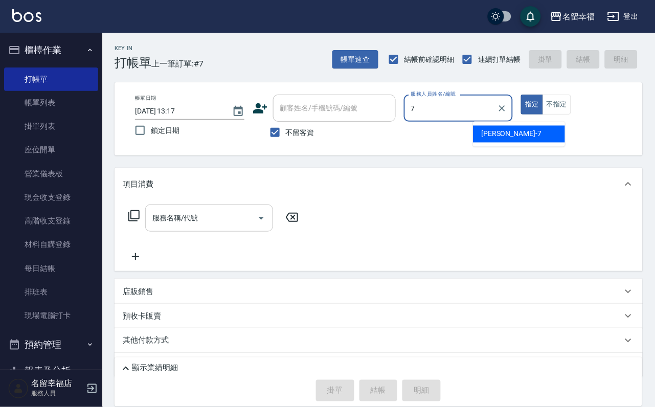
type input "瑜瑜-7"
type button "true"
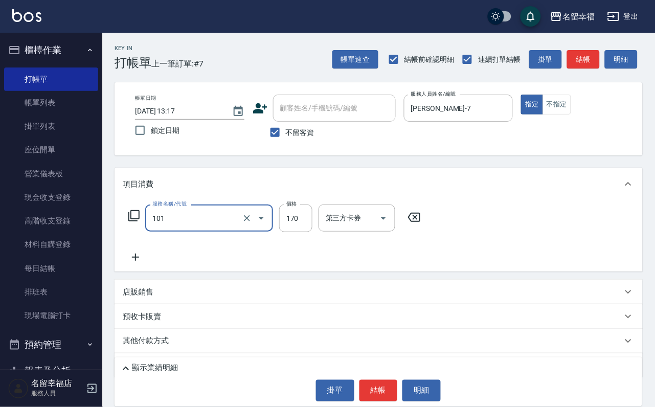
type input "洗髮(101)"
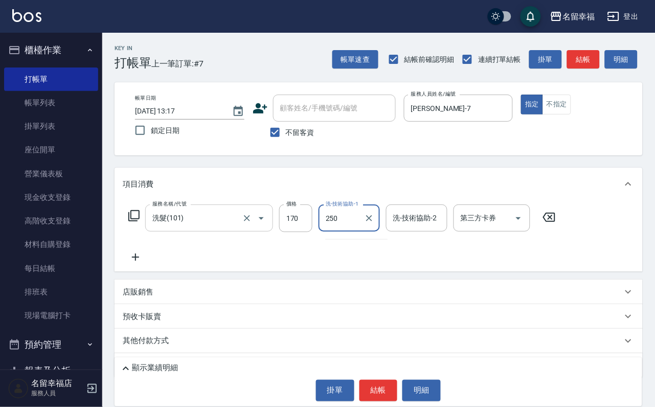
type input "250"
click at [204, 227] on input "洗髮(101)" at bounding box center [195, 218] width 90 height 18
click at [313, 231] on input "170" at bounding box center [295, 219] width 33 height 28
type input "250"
type input "瑜瑜-7"
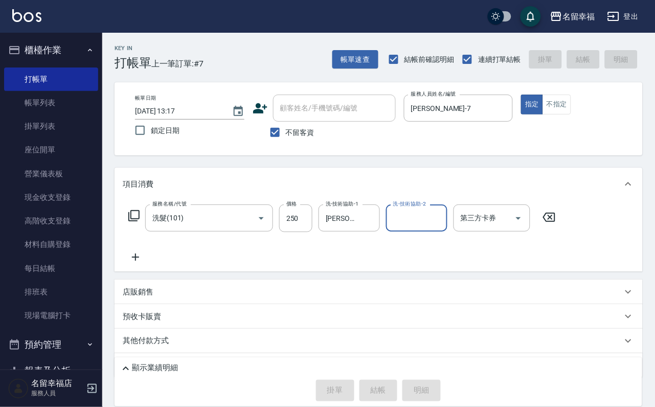
type input "2025/09/15 13:18"
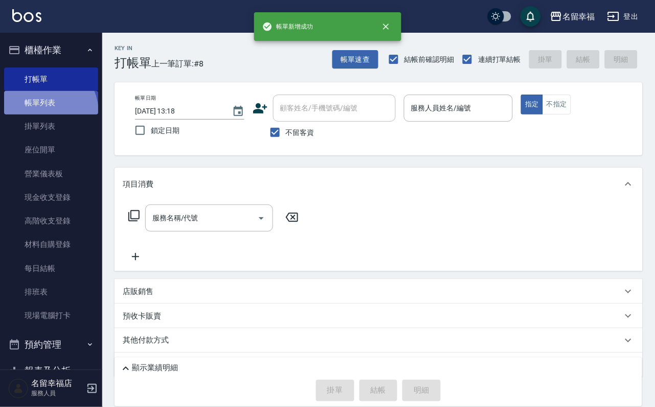
click at [40, 115] on link "帳單列表" at bounding box center [51, 103] width 94 height 24
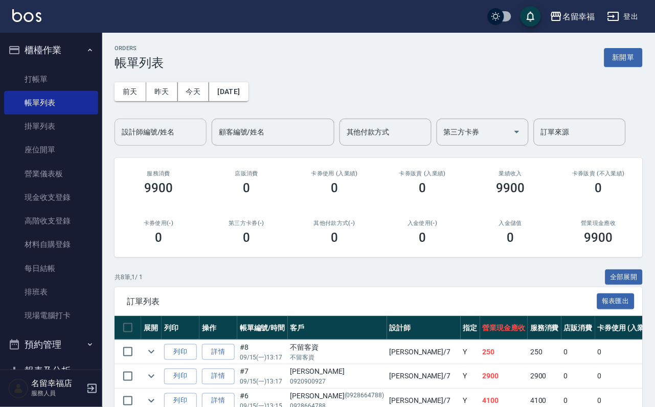
click at [185, 131] on input "設計師編號/姓名" at bounding box center [160, 132] width 83 height 18
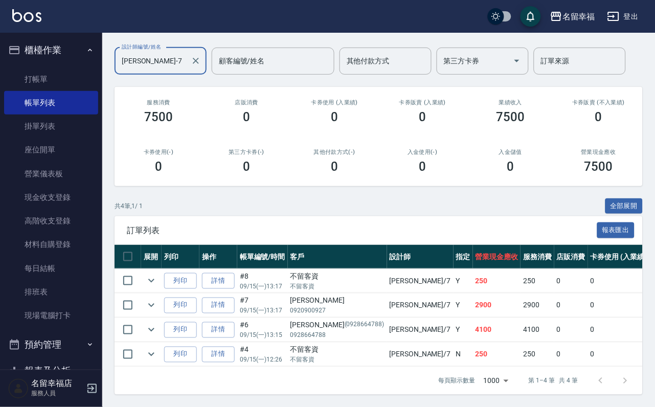
scroll to position [151, 0]
type input "瑜瑜-7"
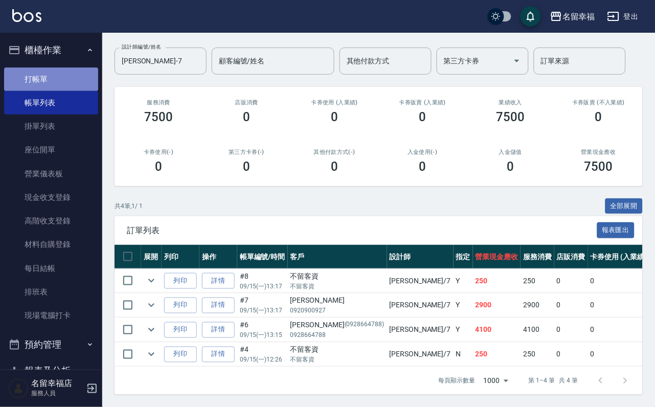
click at [85, 80] on link "打帳單" at bounding box center [51, 80] width 94 height 24
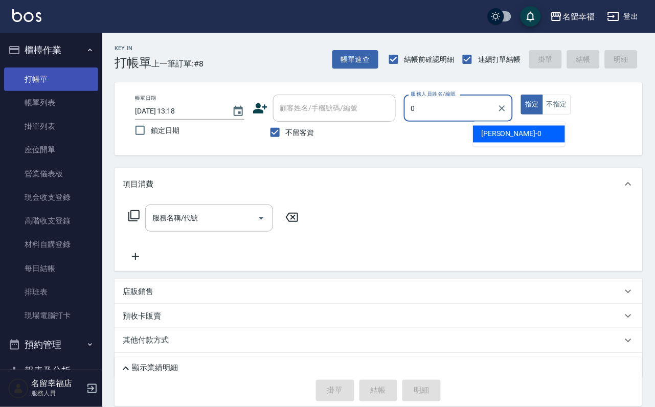
type input "小靜-0"
type button "true"
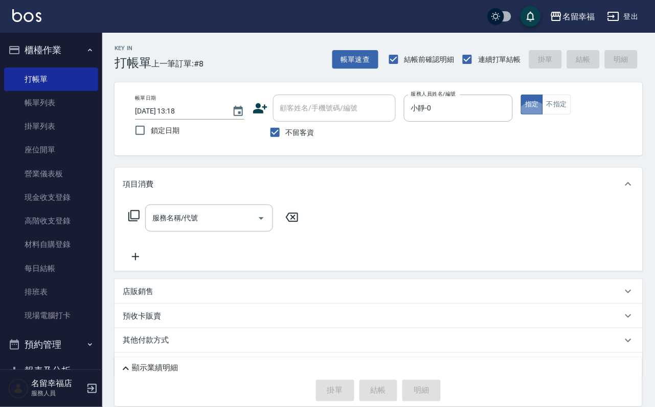
click at [136, 222] on icon at bounding box center [134, 216] width 12 height 12
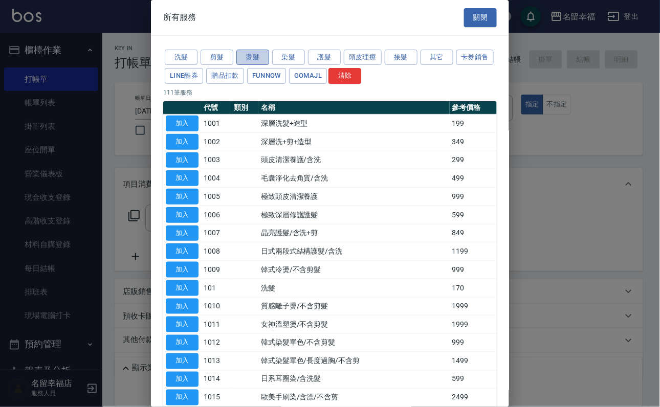
click at [251, 61] on button "燙髮" at bounding box center [252, 58] width 33 height 16
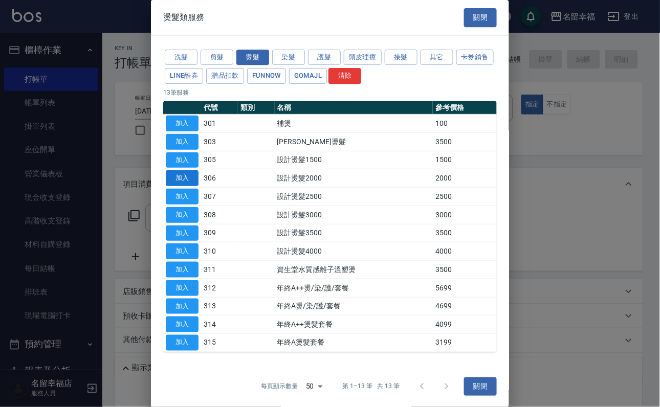
click at [185, 186] on button "加入" at bounding box center [182, 178] width 33 height 16
type input "設計燙髮2000(306)"
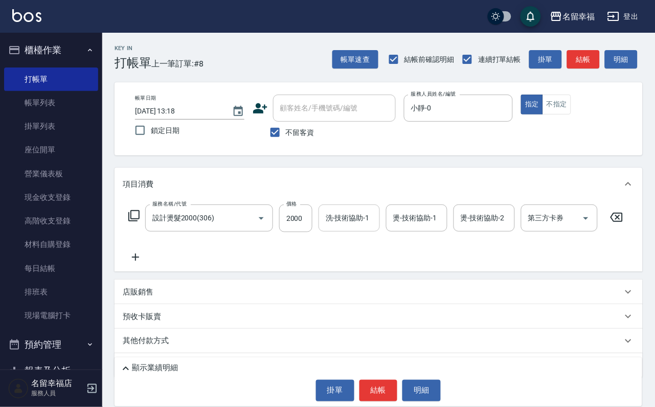
click at [351, 227] on input "洗-技術協助-1" at bounding box center [349, 218] width 52 height 18
type input "小靜-0"
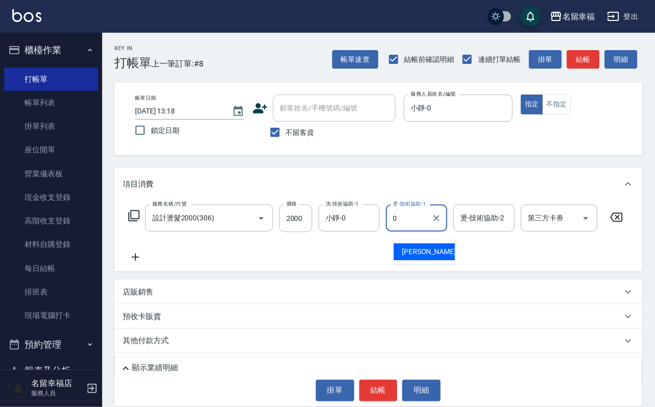
type input "小靜-0"
click at [138, 222] on icon at bounding box center [134, 216] width 12 height 12
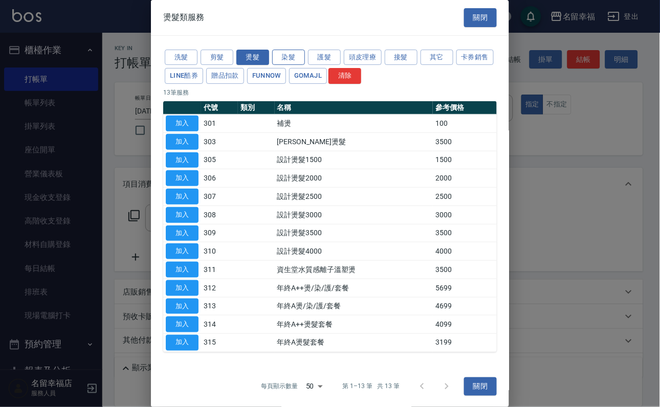
click at [291, 56] on button "染髮" at bounding box center [288, 58] width 33 height 16
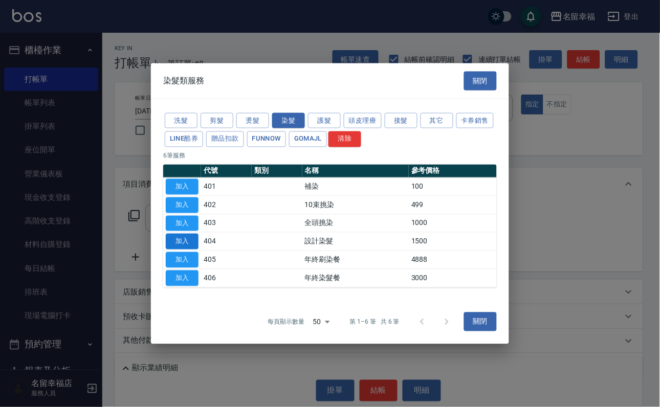
click at [190, 250] on button "加入" at bounding box center [182, 242] width 33 height 16
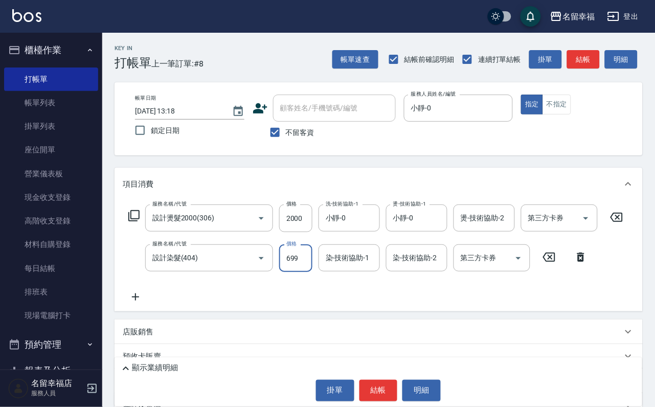
type input "699"
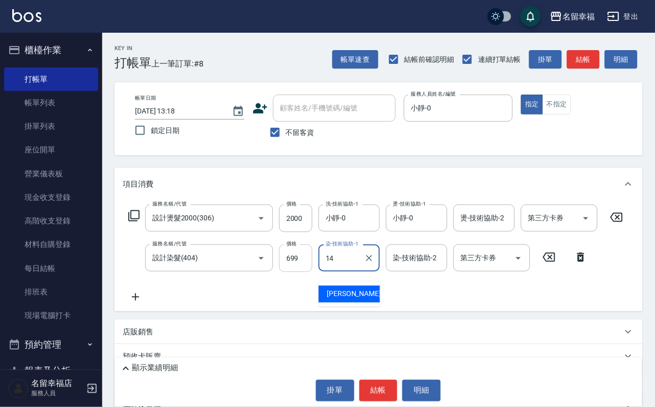
type input "芷萱-14"
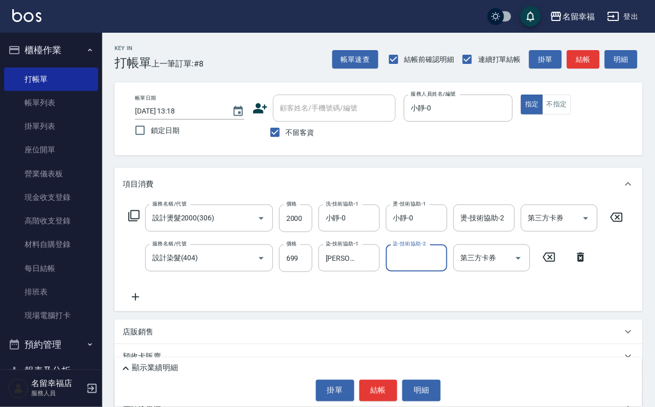
click at [134, 222] on icon at bounding box center [134, 216] width 12 height 12
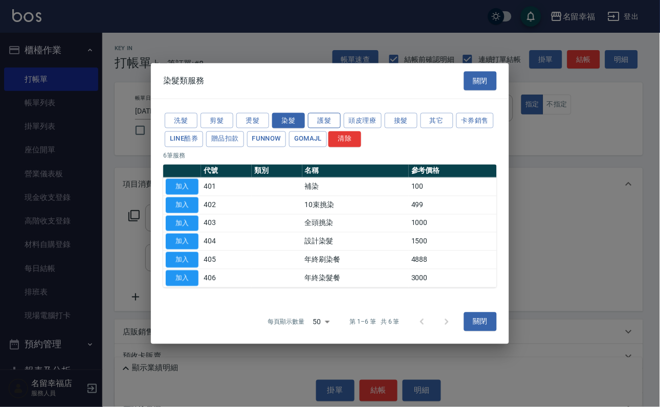
click at [318, 113] on button "護髮" at bounding box center [324, 121] width 33 height 16
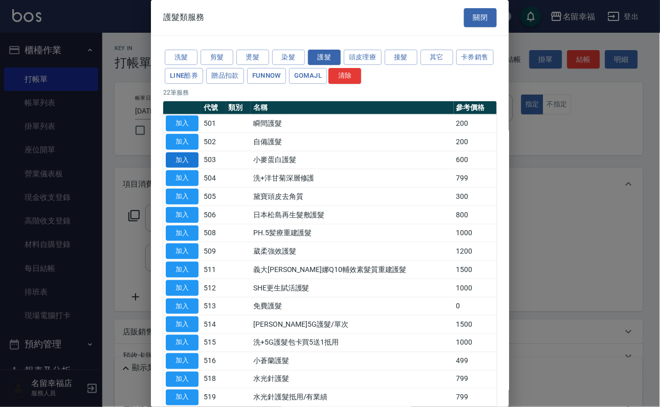
click at [181, 168] on button "加入" at bounding box center [182, 160] width 33 height 16
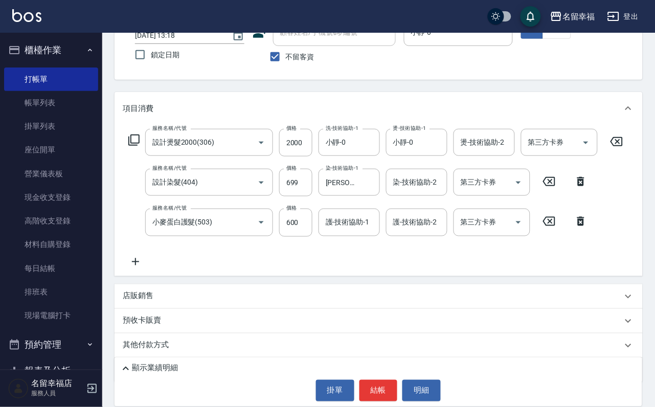
scroll to position [77, 0]
type input "500"
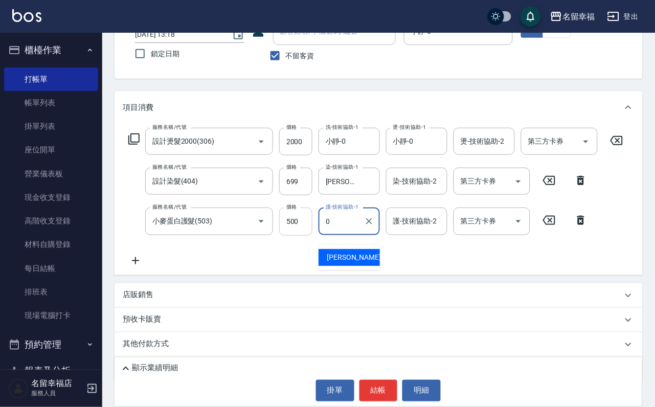
type input "小靜-0"
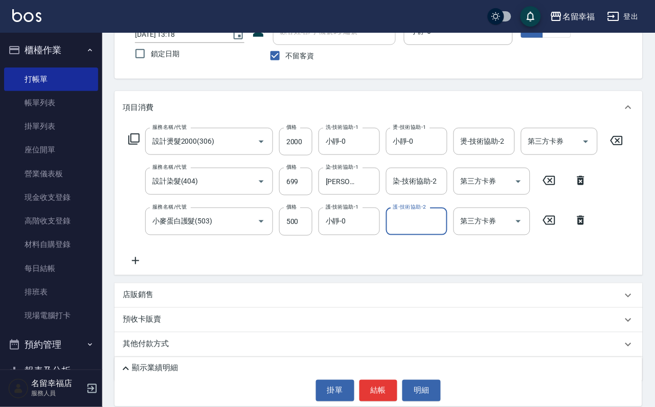
scroll to position [152, 0]
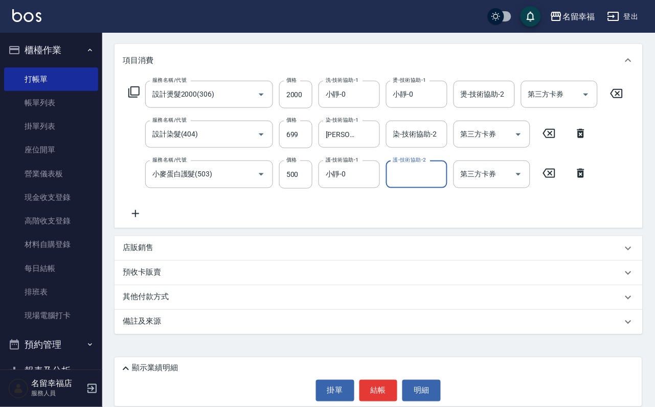
click at [134, 247] on p "店販銷售" at bounding box center [138, 248] width 31 height 11
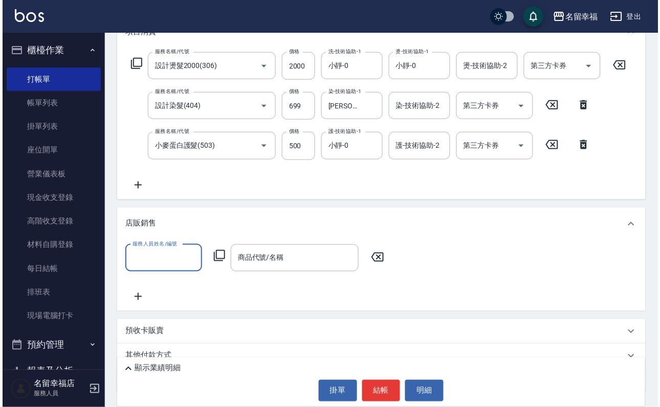
scroll to position [0, 0]
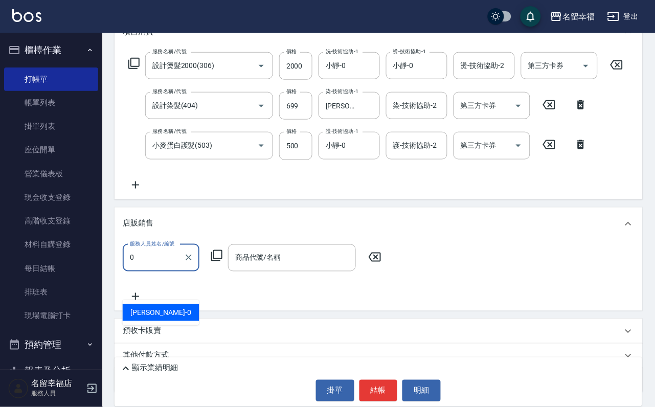
type input "小靜-0"
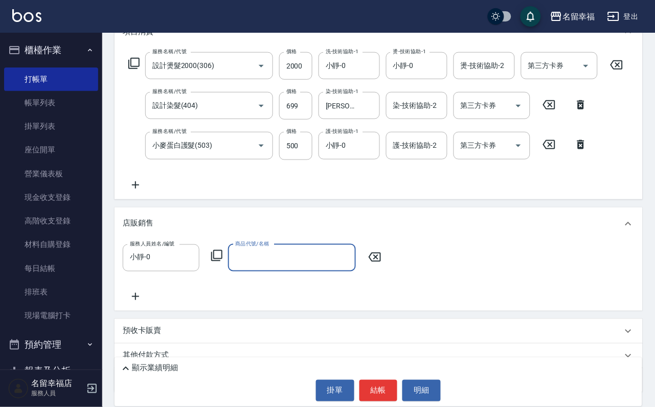
click at [220, 262] on icon at bounding box center [217, 256] width 12 height 12
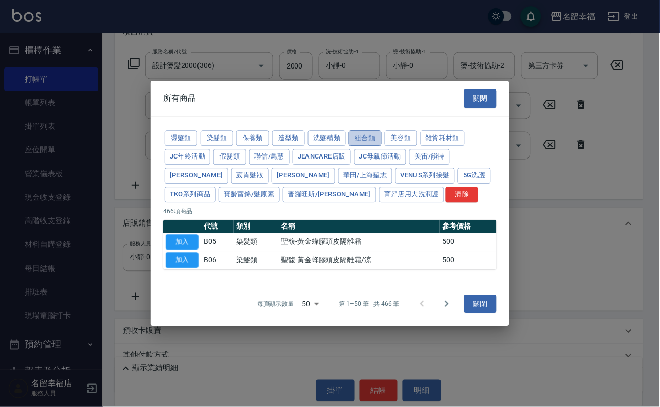
click at [382, 130] on button "組合類" at bounding box center [365, 138] width 33 height 16
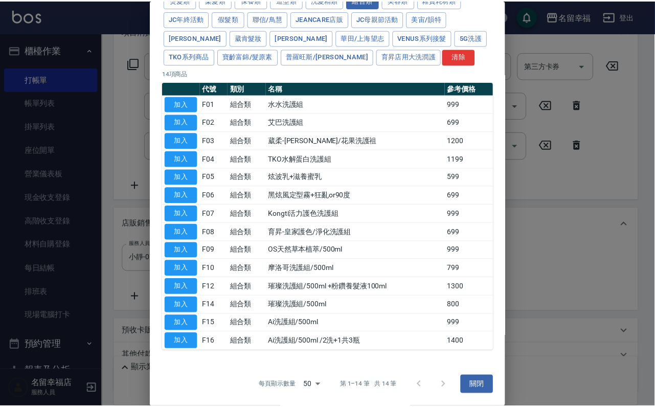
scroll to position [230, 0]
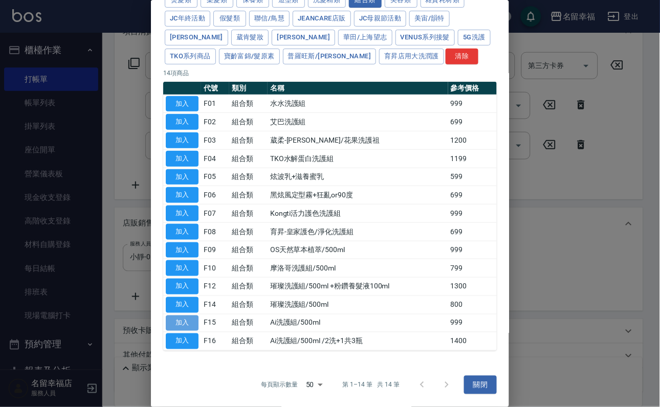
click at [174, 322] on button "加入" at bounding box center [182, 324] width 33 height 16
type input "Ai洗護組/500ml"
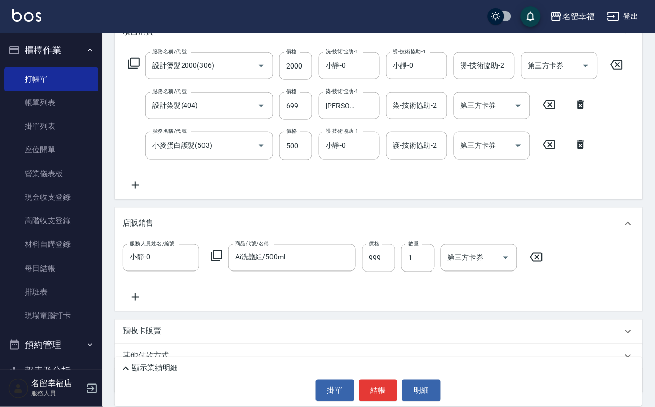
click at [382, 272] on input "999" at bounding box center [378, 259] width 33 height 28
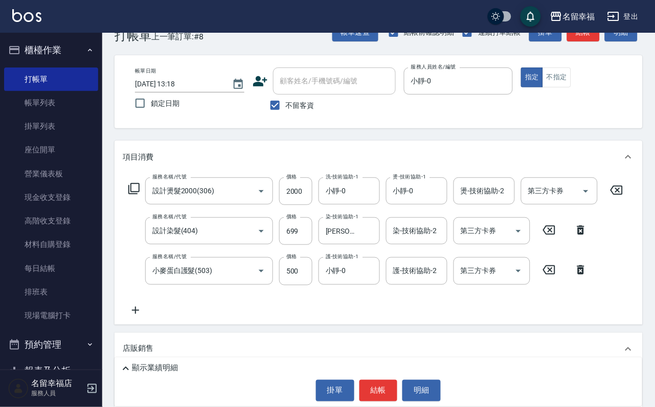
scroll to position [0, 0]
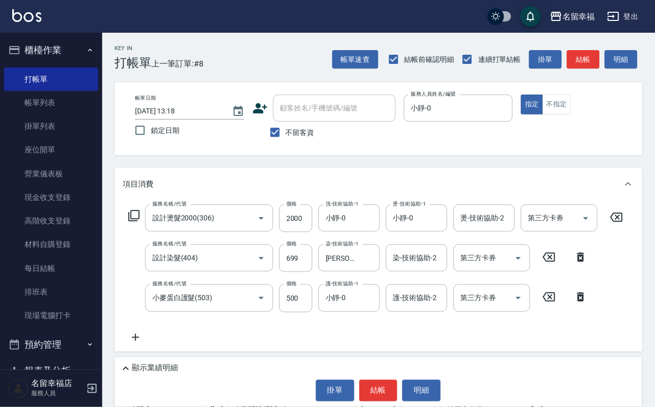
type input "1000"
click at [131, 222] on icon at bounding box center [134, 216] width 12 height 12
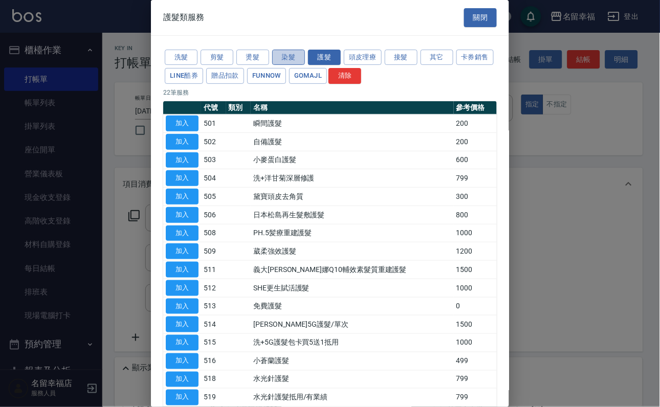
click at [283, 63] on button "染髮" at bounding box center [288, 58] width 33 height 16
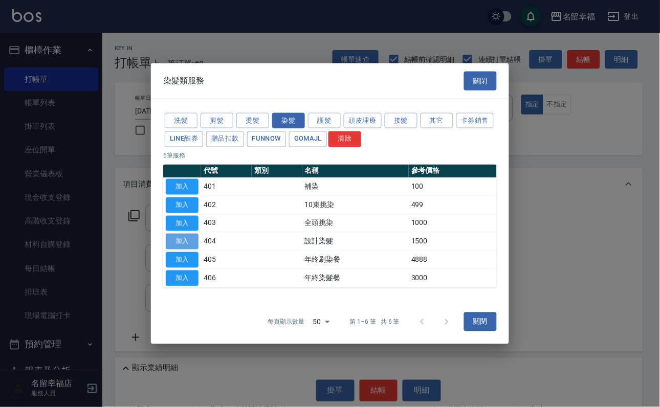
click at [183, 250] on button "加入" at bounding box center [182, 242] width 33 height 16
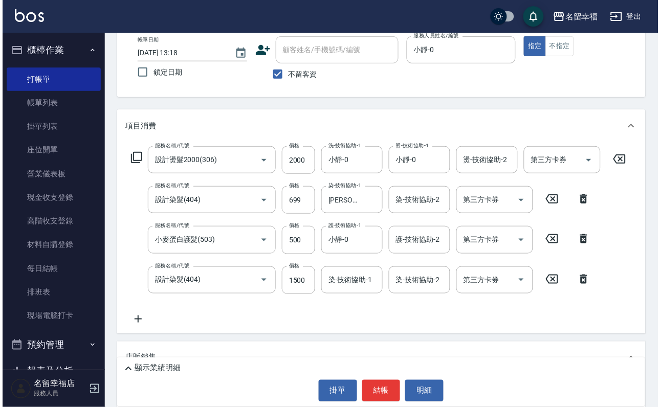
scroll to position [153, 0]
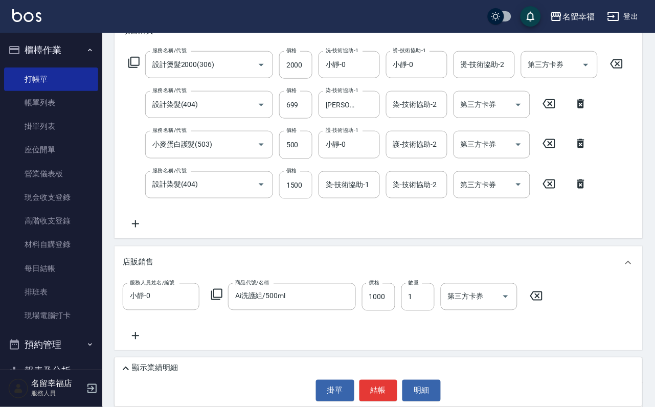
click at [295, 195] on input "1500" at bounding box center [295, 185] width 33 height 28
type input "699"
type input "芷萱-14"
click at [373, 388] on button "結帳" at bounding box center [379, 390] width 38 height 21
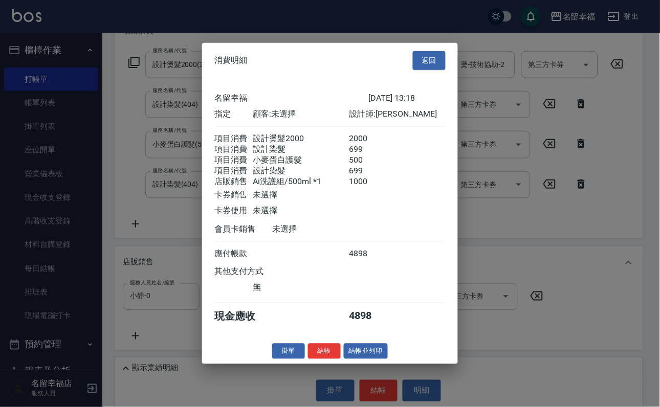
scroll to position [236, 0]
click at [308, 359] on button "結帳" at bounding box center [324, 351] width 33 height 16
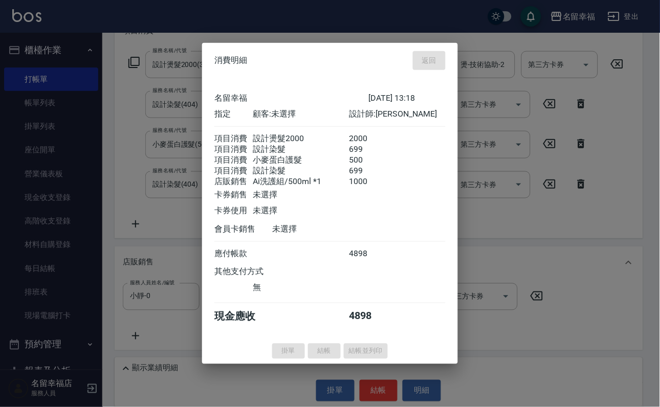
type input "2025/09/15 13:28"
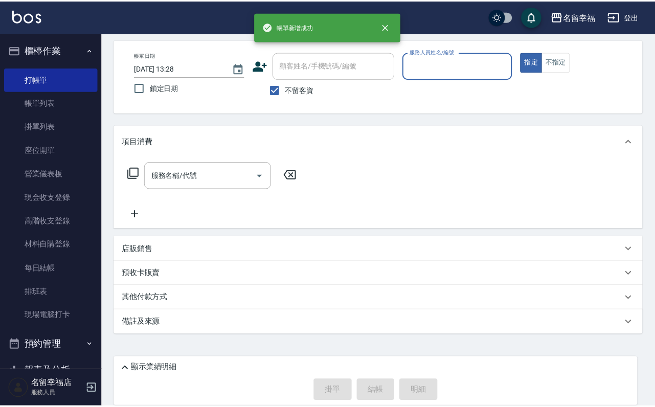
scroll to position [0, 0]
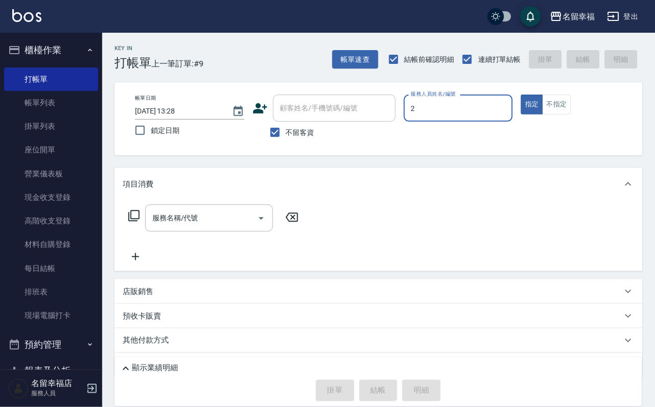
type input "碧涵-2"
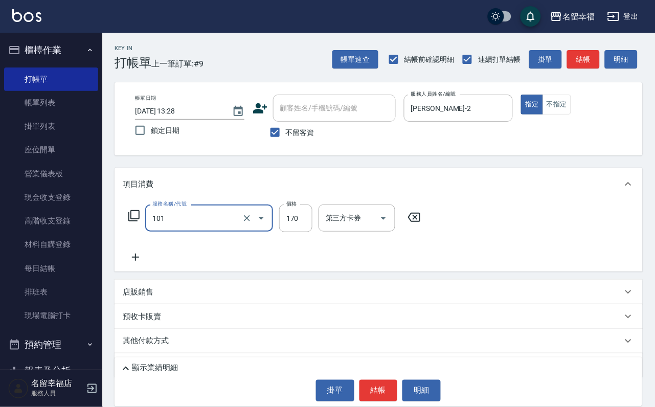
type input "洗髮(101)"
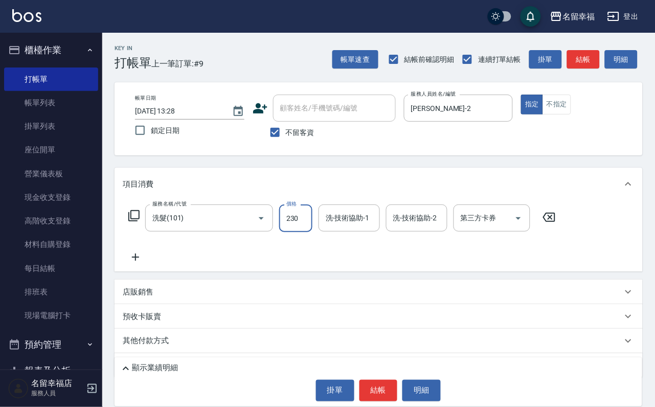
type input "230"
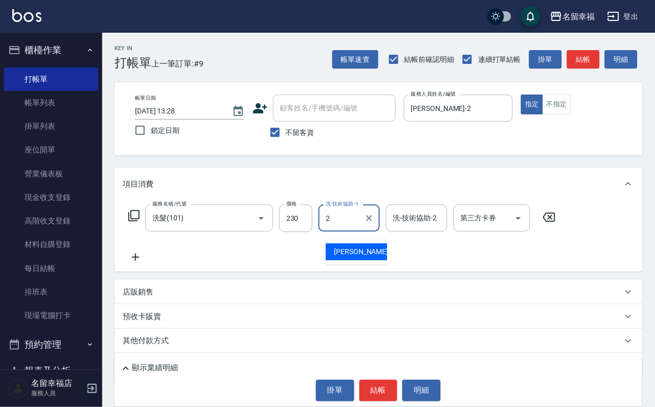
type input "碧涵-2"
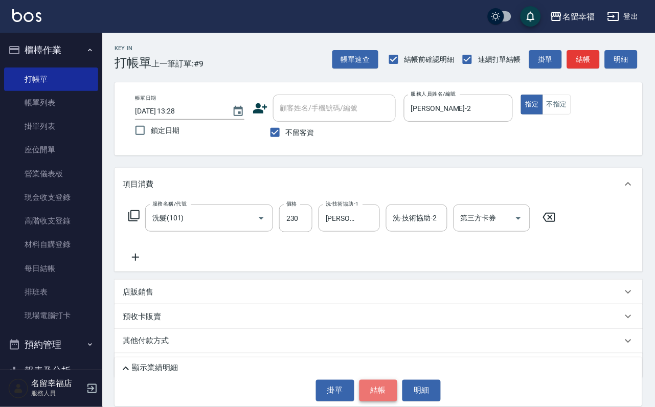
click at [398, 390] on button "結帳" at bounding box center [379, 390] width 38 height 21
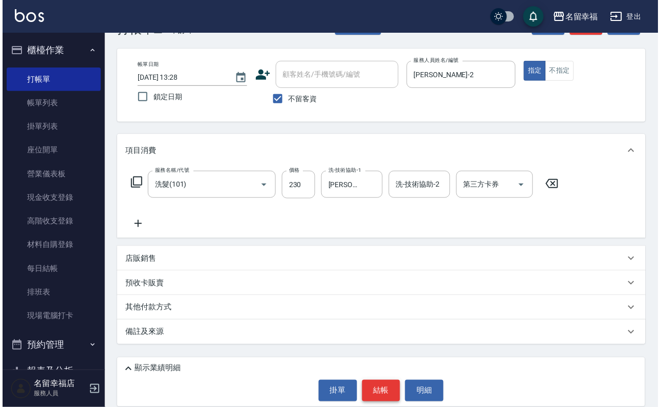
scroll to position [61, 0]
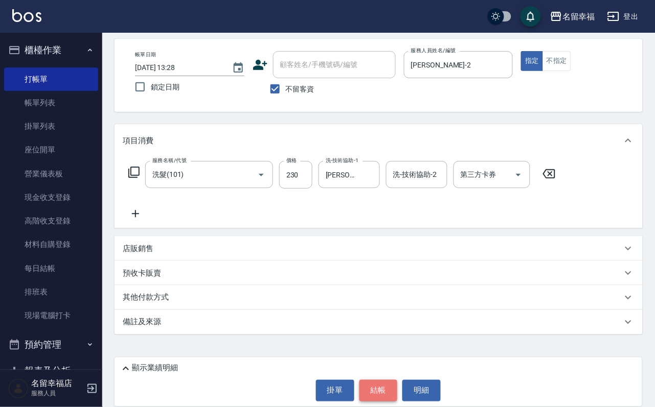
click at [362, 380] on button "結帳" at bounding box center [379, 390] width 38 height 21
click at [372, 383] on button "結帳" at bounding box center [379, 390] width 38 height 21
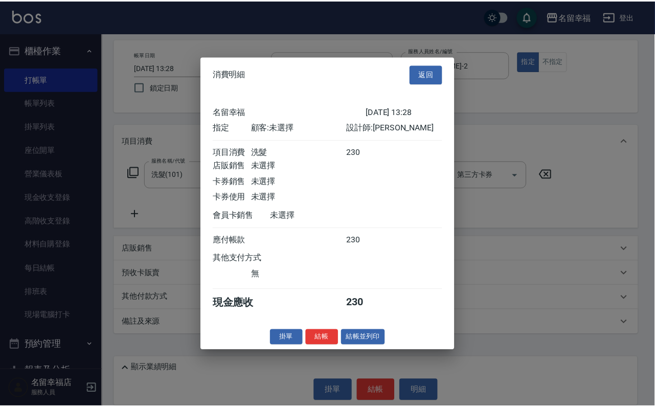
scroll to position [126, 0]
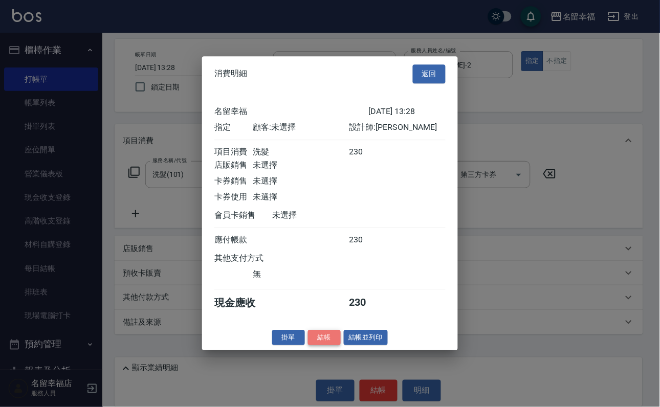
click at [308, 346] on button "結帳" at bounding box center [324, 338] width 33 height 16
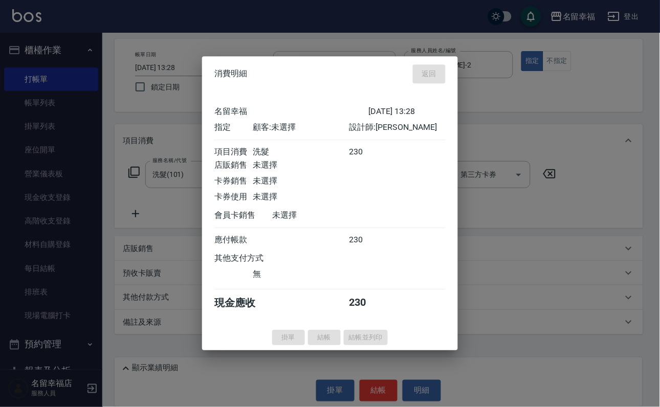
type input "2025/09/15 13:36"
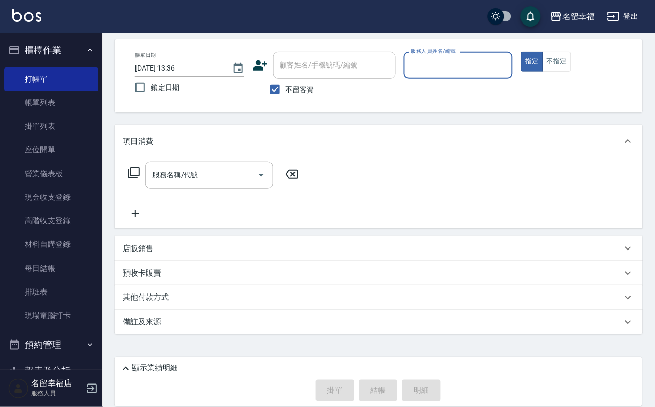
click at [507, 56] on input "服務人員姓名/編號" at bounding box center [459, 65] width 100 height 18
type input "晉瑋-3"
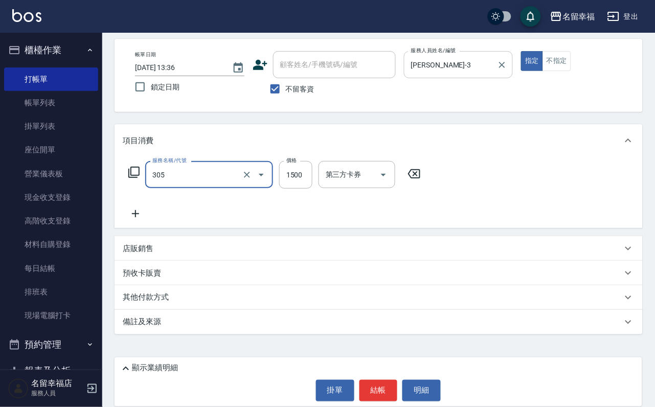
type input "設計燙髮1500(305)"
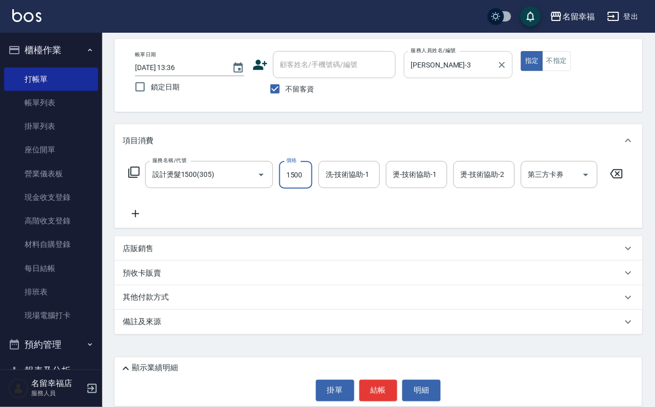
scroll to position [0, 0]
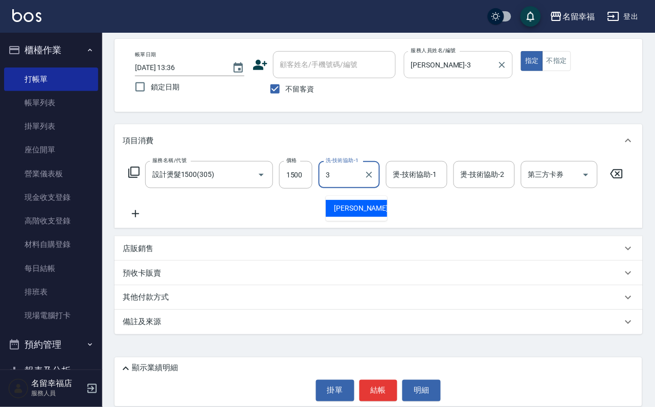
type input "晉瑋-3"
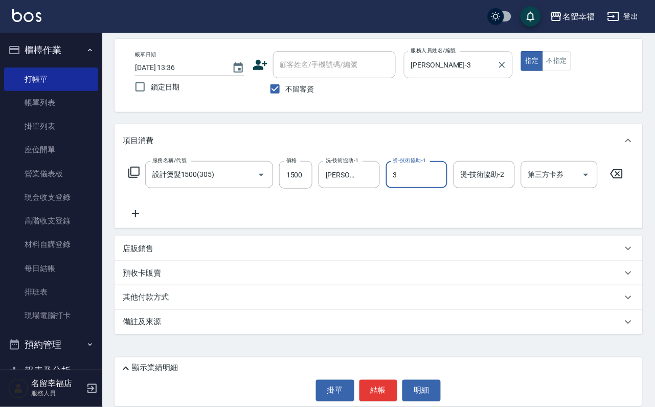
type input "晉瑋-3"
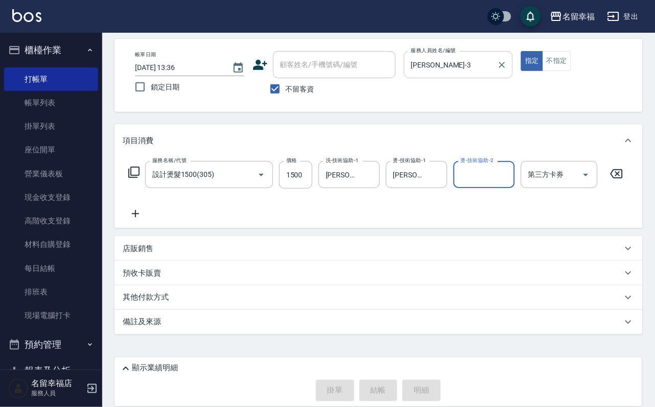
type input "2025/09/15 13:44"
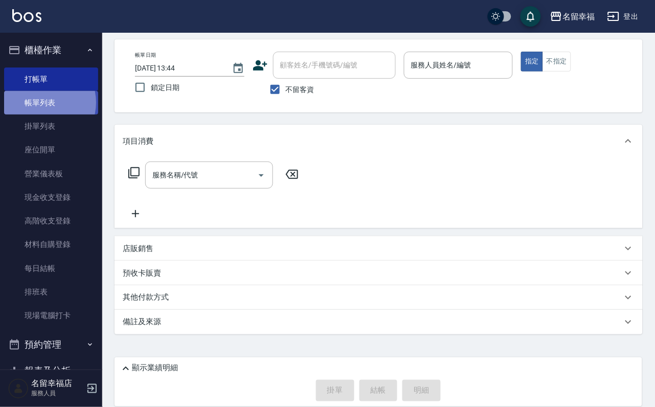
click at [39, 108] on link "帳單列表" at bounding box center [51, 103] width 94 height 24
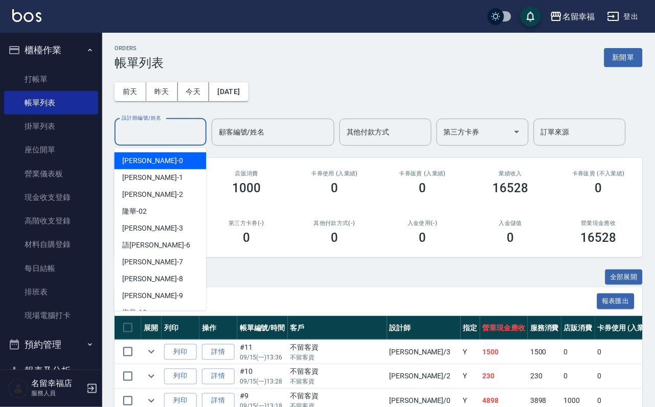
drag, startPoint x: 137, startPoint y: 138, endPoint x: 101, endPoint y: 148, distance: 36.8
click at [137, 140] on input "設計師編號/姓名" at bounding box center [160, 132] width 83 height 18
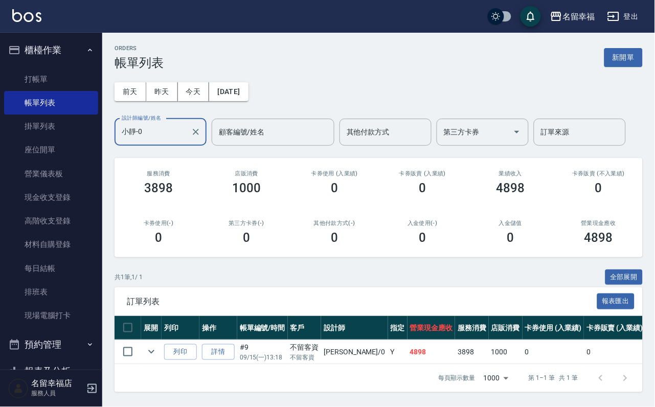
scroll to position [54, 0]
type input "小靜-0"
click at [233, 344] on link "詳情" at bounding box center [218, 352] width 33 height 16
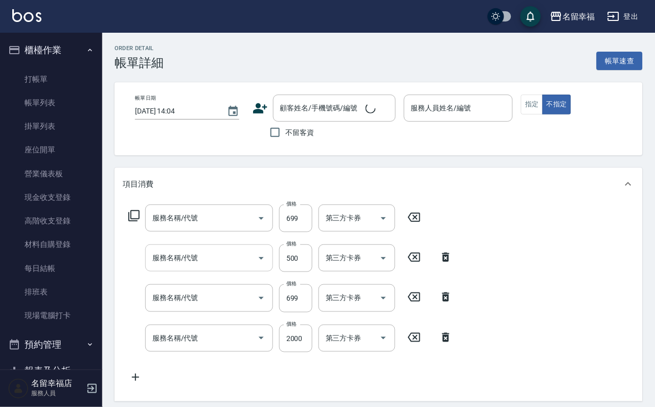
type input "2025/09/15 13:18"
checkbox input "true"
type input "小靜-0"
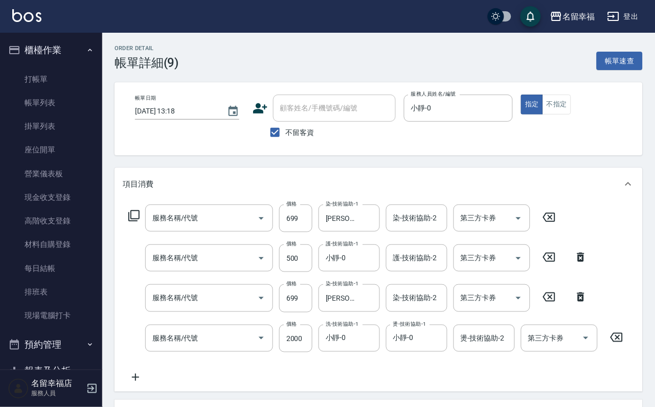
type input "設計染髮(404)"
type input "小麥蛋白護髮(503)"
type input "設計染髮(404)"
type input "設計燙髮2000(306)"
click at [138, 222] on icon at bounding box center [134, 216] width 12 height 12
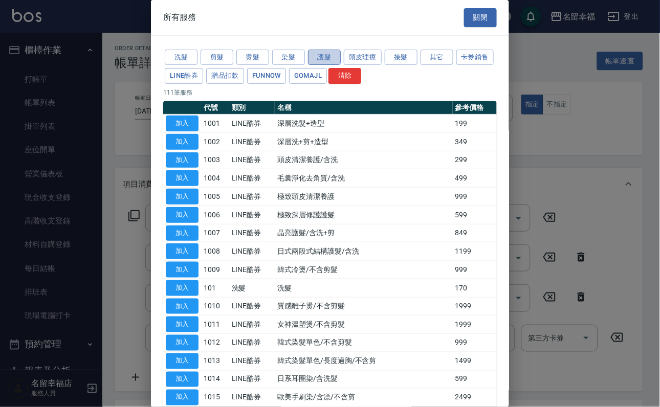
click at [324, 57] on button "護髮" at bounding box center [324, 58] width 33 height 16
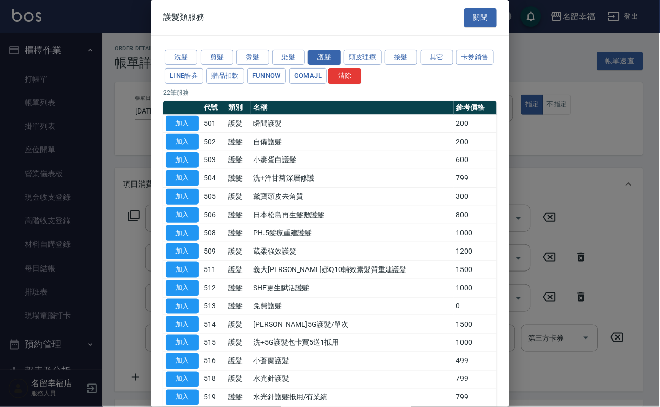
click at [186, 168] on button "加入" at bounding box center [182, 160] width 33 height 16
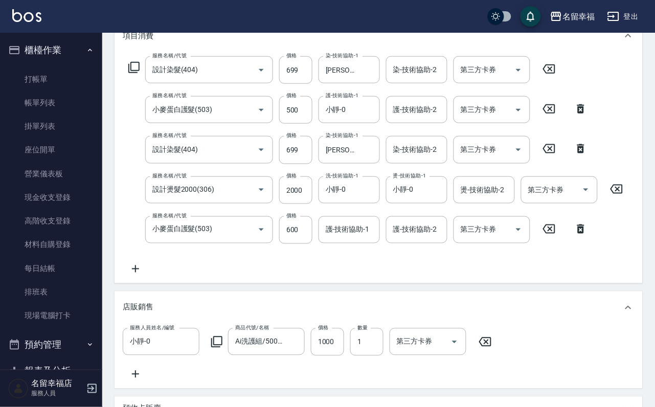
scroll to position [153, 0]
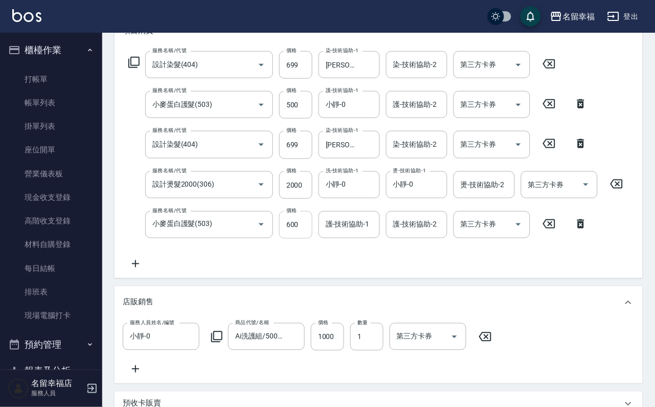
click at [297, 239] on input "600" at bounding box center [295, 225] width 33 height 28
type input "500"
type input "芷萱-14"
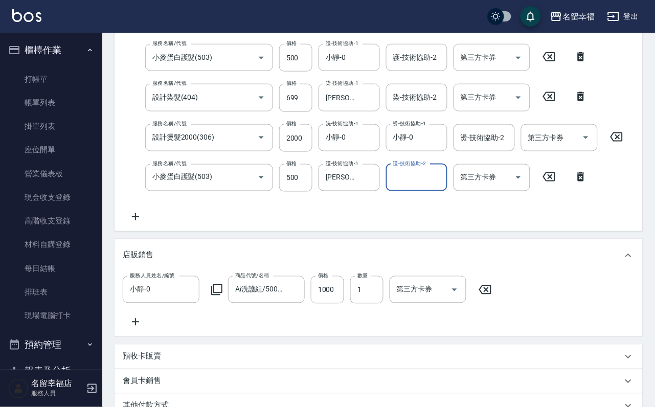
scroll to position [230, 0]
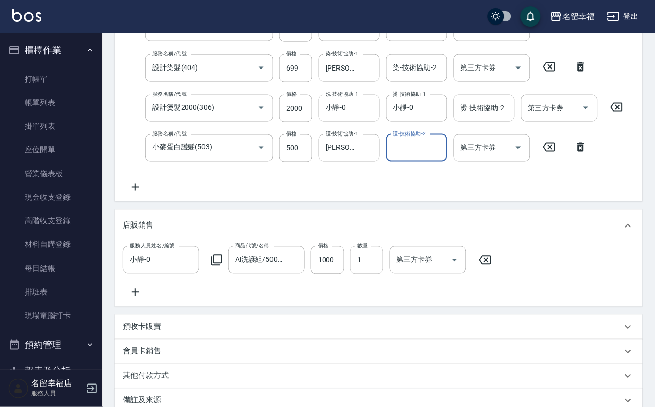
click at [384, 274] on input "1" at bounding box center [366, 261] width 33 height 28
type input "2"
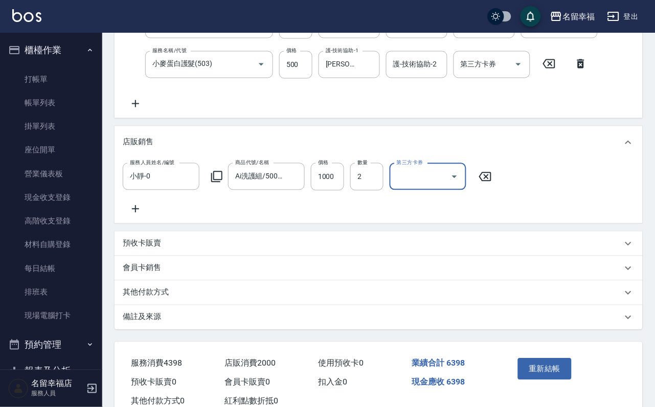
scroll to position [417, 0]
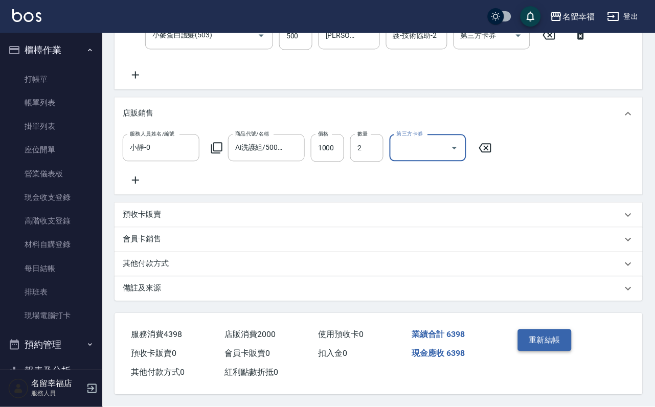
click at [549, 330] on button "重新結帳" at bounding box center [545, 340] width 54 height 21
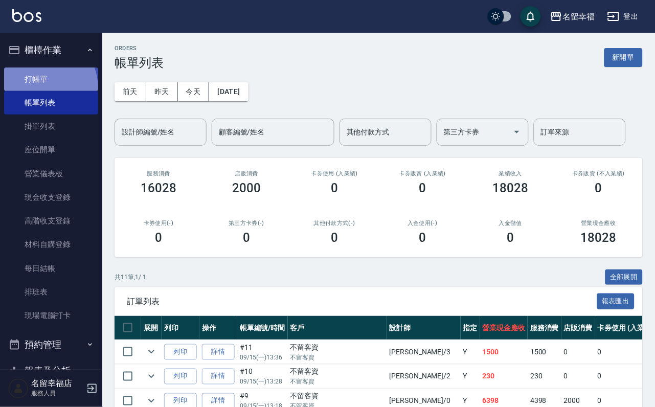
click at [40, 91] on link "打帳單" at bounding box center [51, 80] width 94 height 24
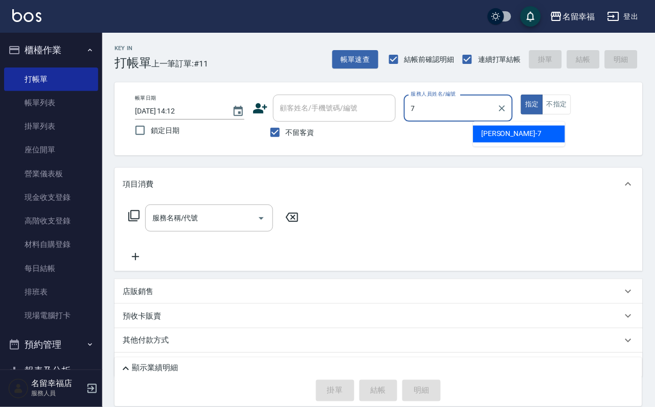
type input "瑜瑜-7"
type button "true"
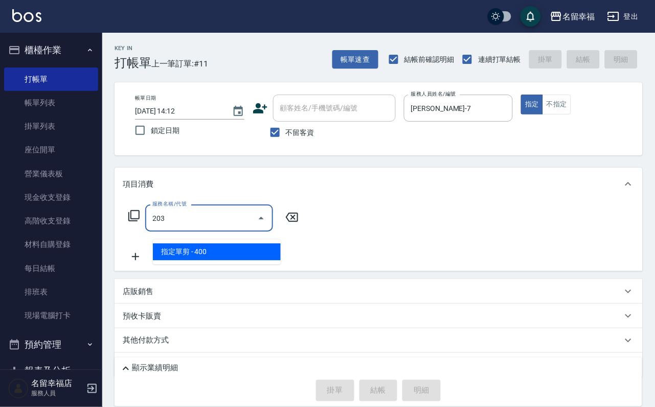
type input "指定單剪(203)"
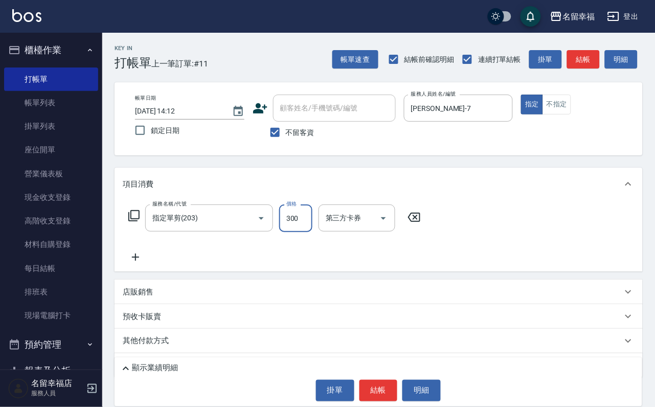
type input "300"
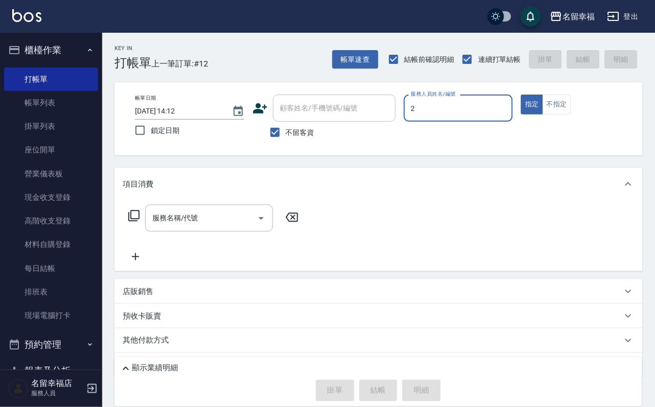
type input "碧涵-2"
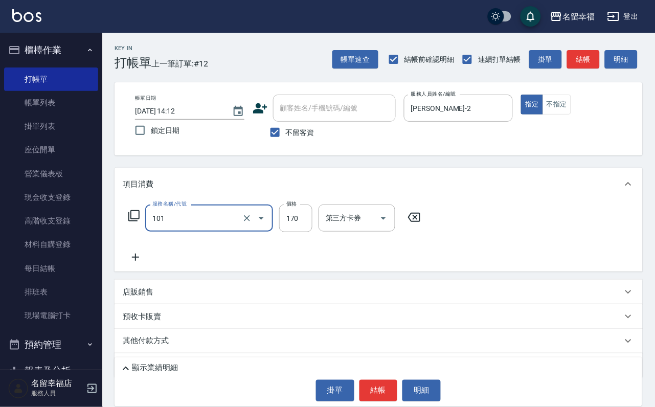
type input "洗髮(101)"
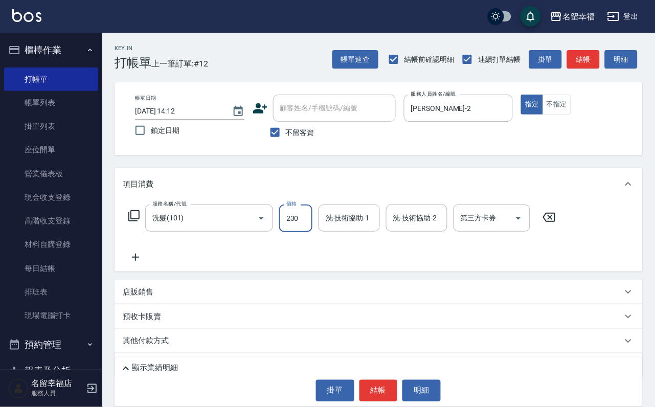
click at [313, 228] on input "230" at bounding box center [295, 219] width 33 height 28
type input "200"
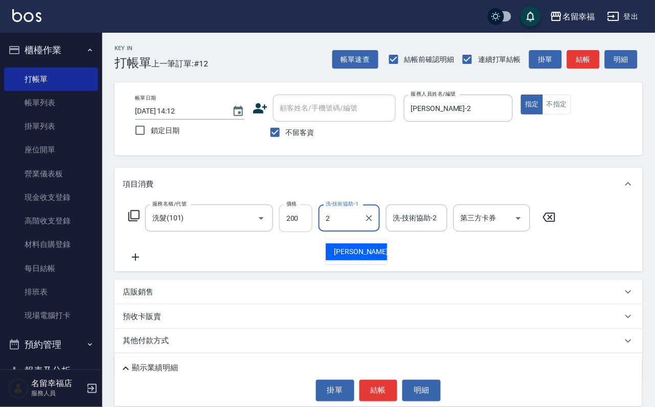
type input "碧涵-2"
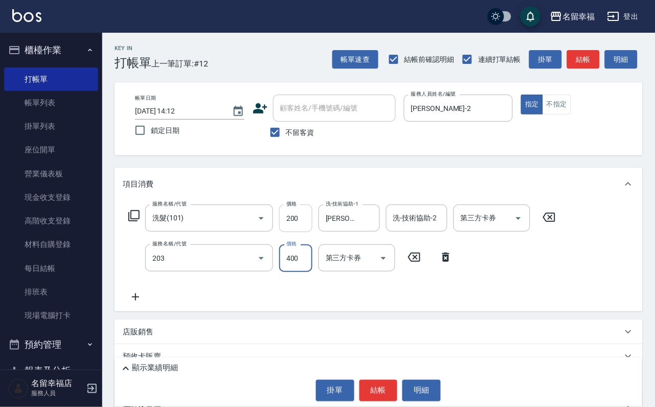
type input "指定單剪(203)"
type input "300"
click at [378, 382] on button "結帳" at bounding box center [379, 390] width 38 height 21
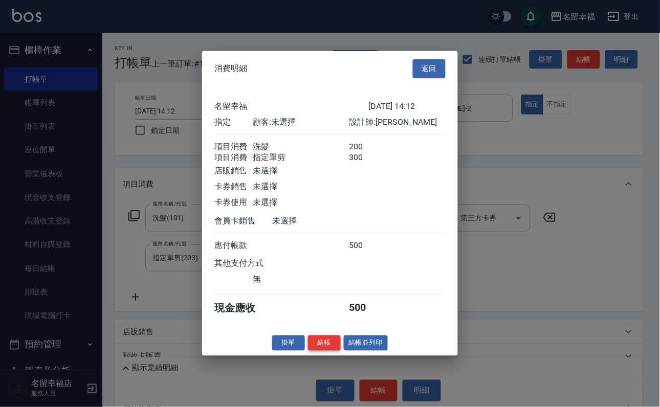
scroll to position [165, 0]
click at [326, 351] on button "結帳" at bounding box center [324, 343] width 33 height 16
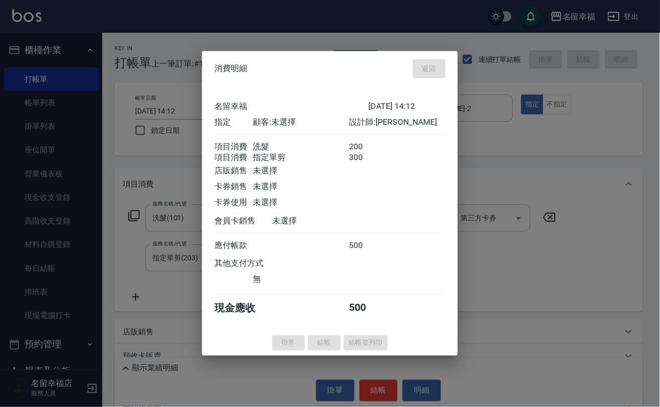
type input "2025/09/15 14:27"
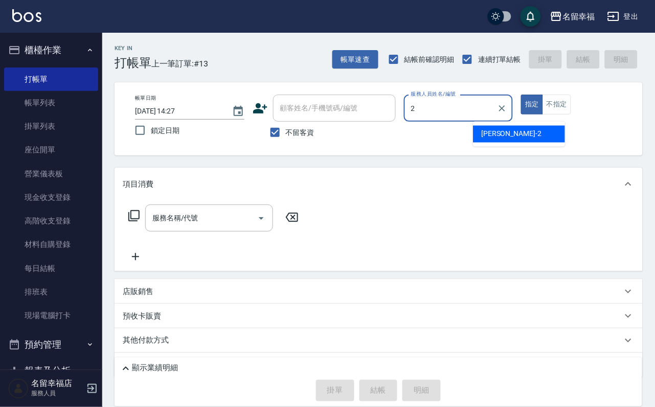
type input "碧涵-2"
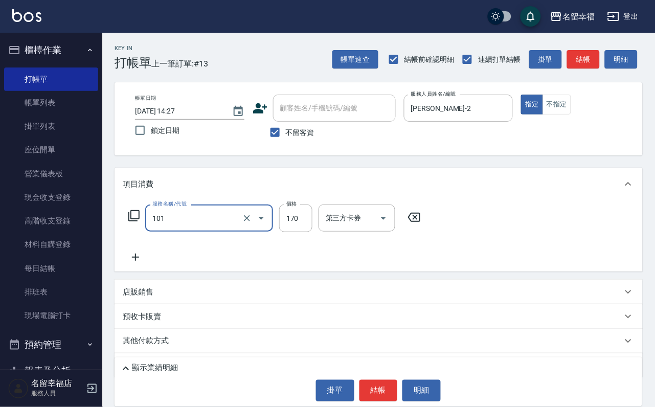
type input "洗髮(101)"
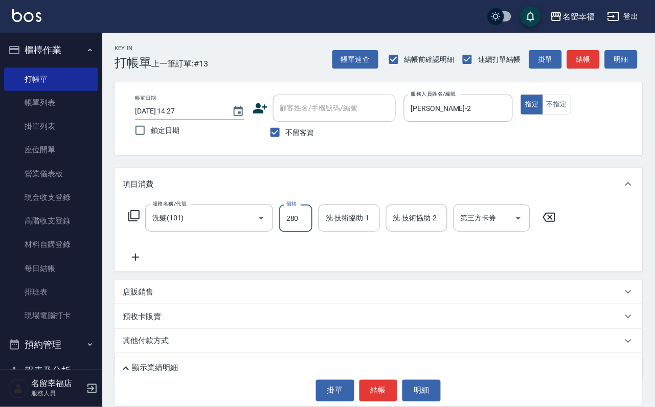
type input "280"
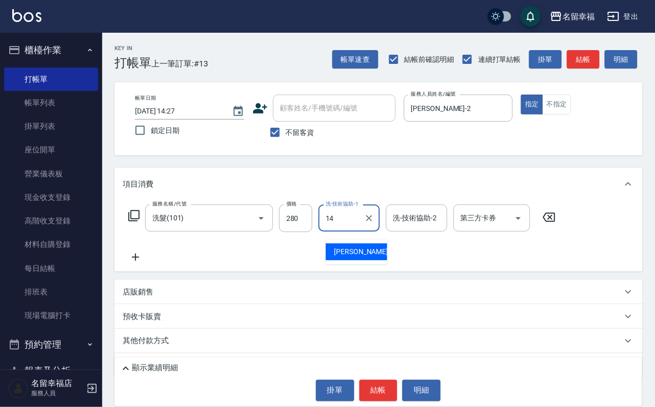
type input "芷萱-14"
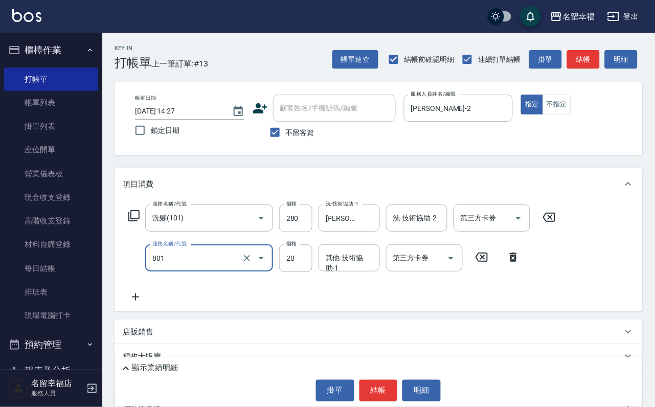
type input "潤絲(801)"
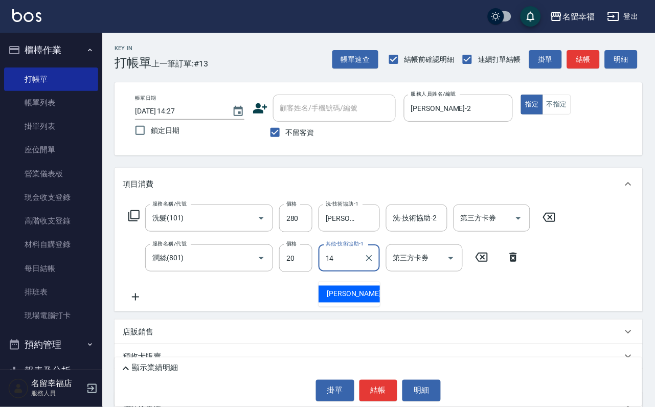
type input "芷萱-14"
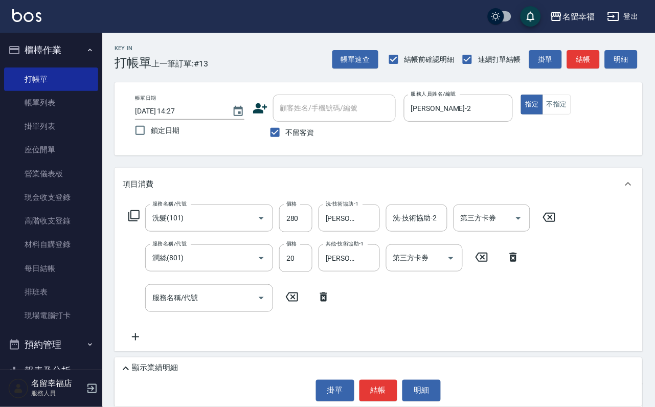
click at [321, 303] on icon at bounding box center [324, 297] width 26 height 12
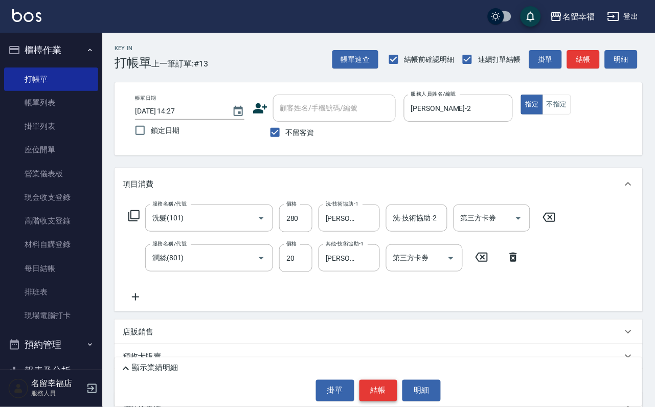
click at [386, 380] on button "結帳" at bounding box center [379, 390] width 38 height 21
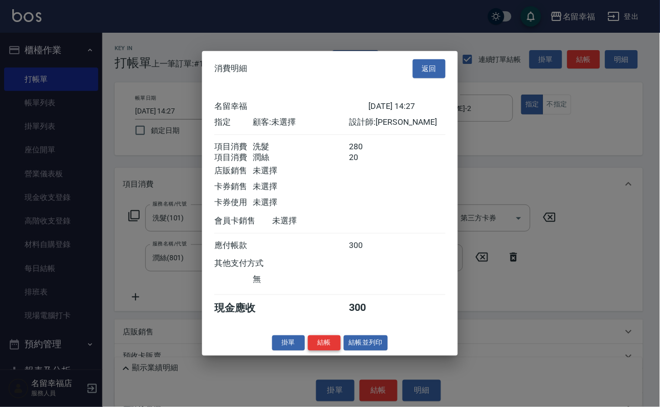
click at [319, 351] on button "結帳" at bounding box center [324, 343] width 33 height 16
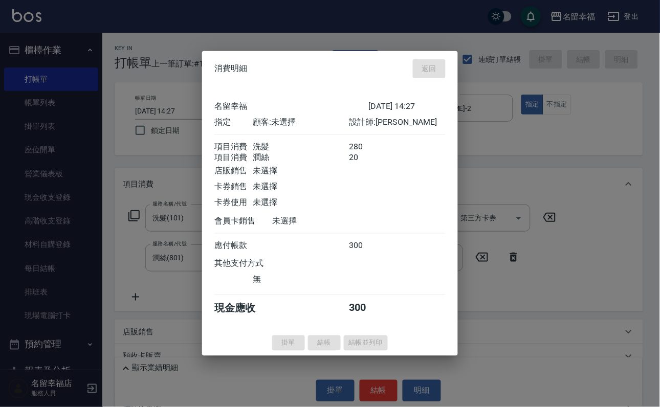
type input "2025/09/15 14:35"
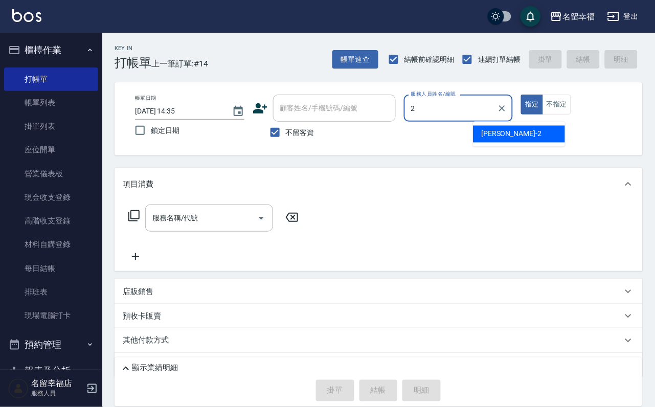
type input "碧涵-2"
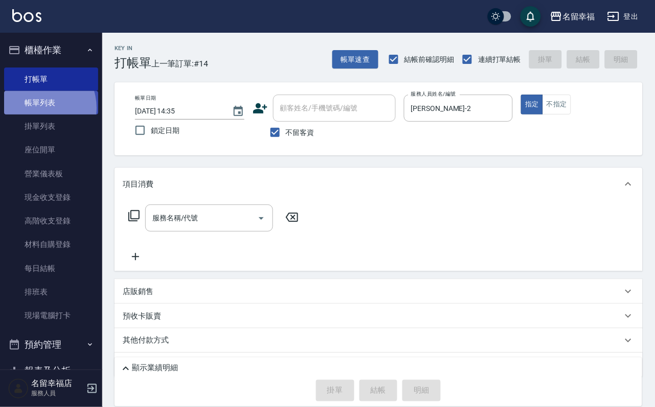
click at [37, 114] on link "帳單列表" at bounding box center [51, 103] width 94 height 24
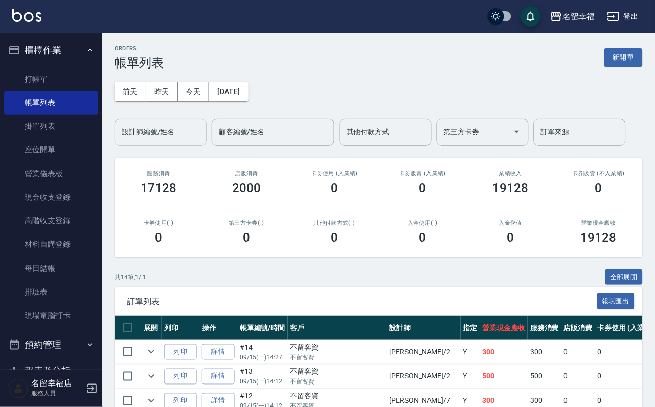
click at [172, 137] on input "設計師編號/姓名" at bounding box center [160, 132] width 83 height 18
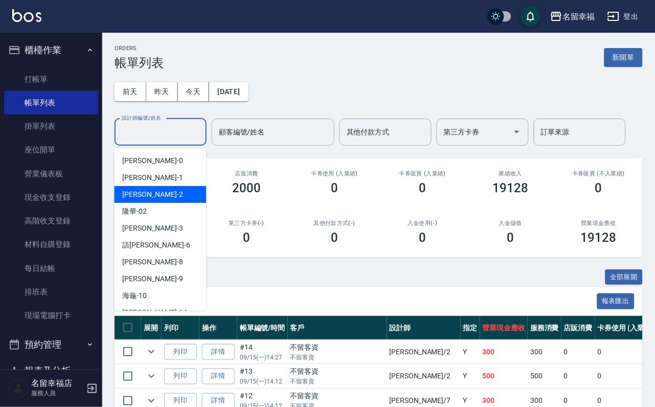
click at [166, 191] on div "碧涵 -2" at bounding box center [161, 194] width 92 height 17
type input "碧涵-2"
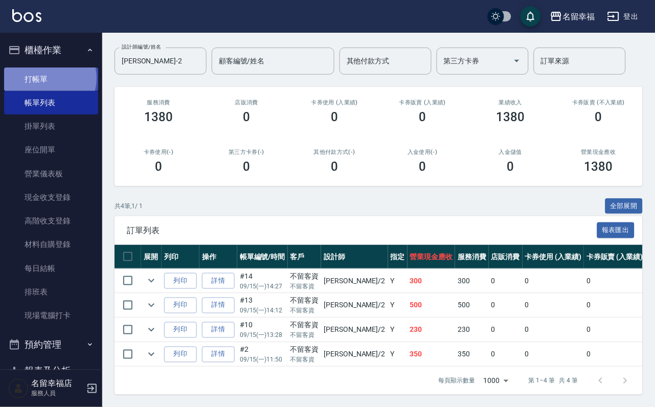
click at [47, 82] on link "打帳單" at bounding box center [51, 80] width 94 height 24
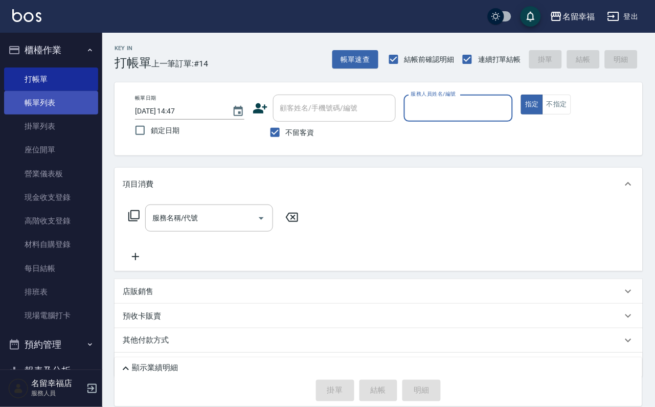
click at [56, 114] on link "帳單列表" at bounding box center [51, 103] width 94 height 24
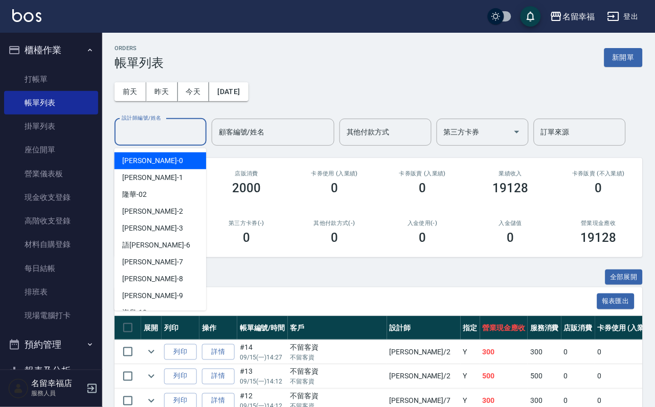
click at [137, 130] on input "設計師編號/姓名" at bounding box center [160, 132] width 83 height 18
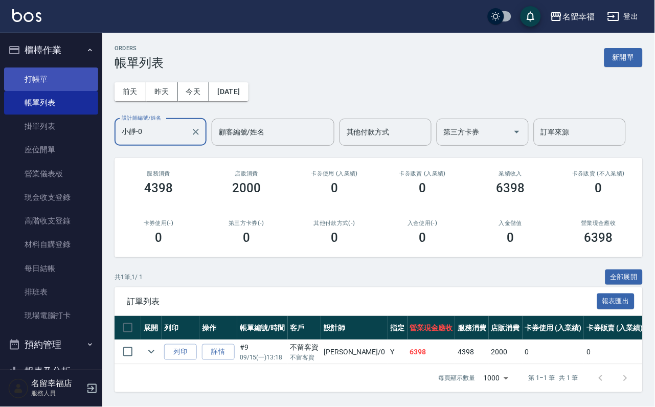
type input "小靜-0"
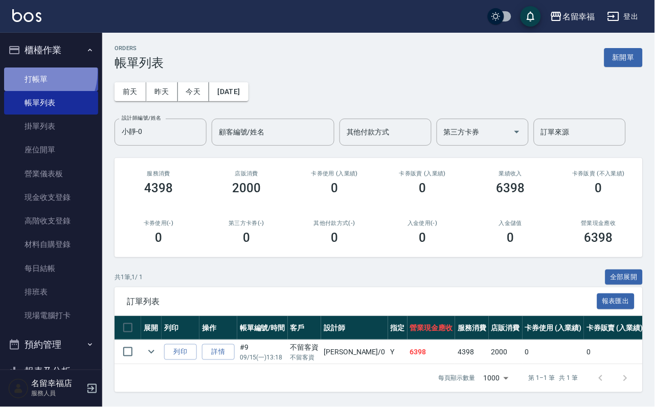
click at [39, 76] on link "打帳單" at bounding box center [51, 80] width 94 height 24
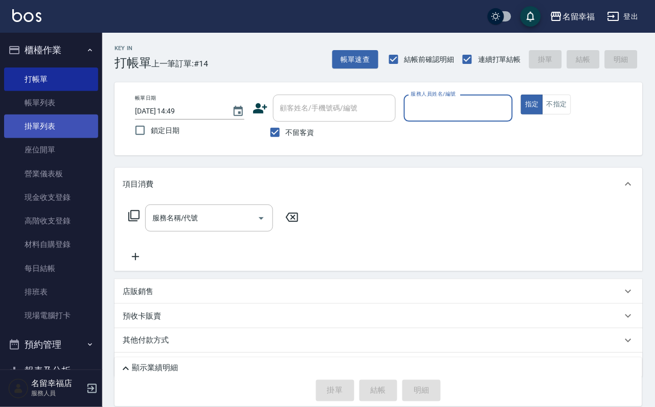
click at [60, 126] on link "掛單列表" at bounding box center [51, 127] width 94 height 24
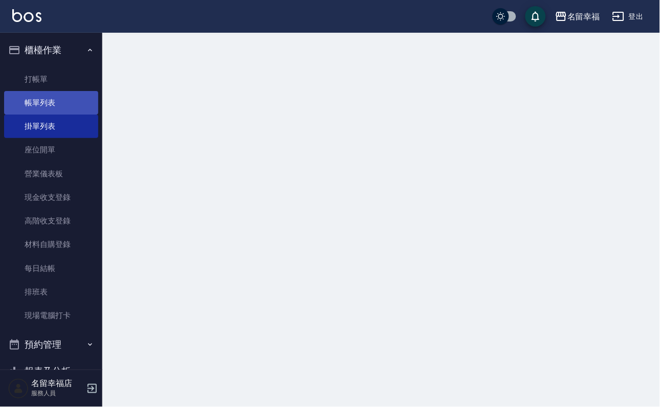
click at [68, 101] on link "帳單列表" at bounding box center [51, 103] width 94 height 24
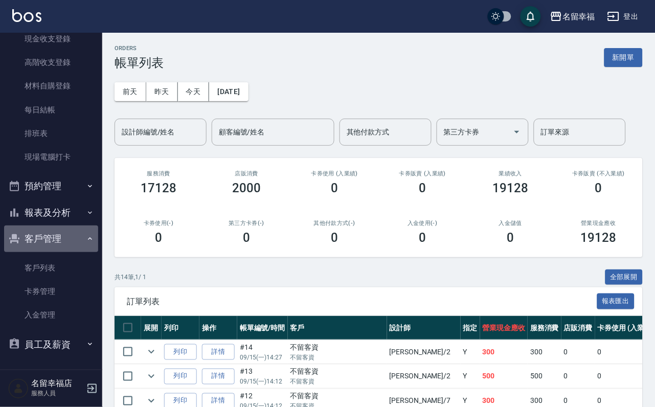
click at [69, 226] on button "客戶管理" at bounding box center [51, 239] width 94 height 27
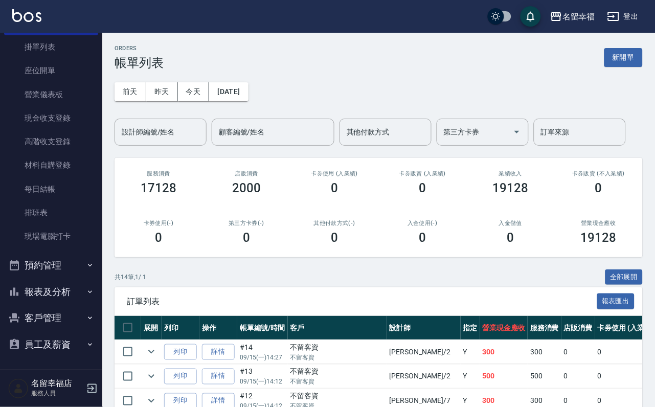
click at [75, 279] on button "報表及分析" at bounding box center [51, 292] width 94 height 27
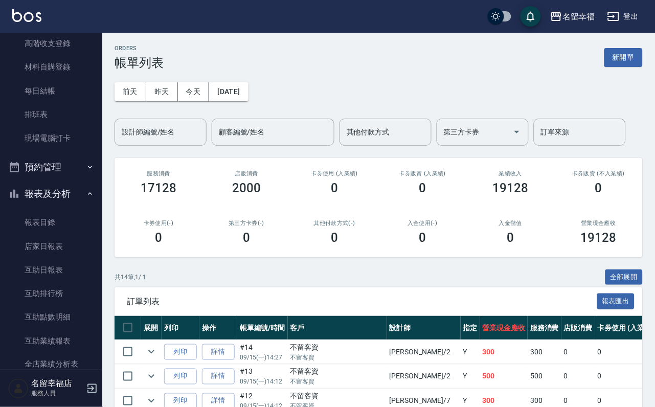
scroll to position [348, 0]
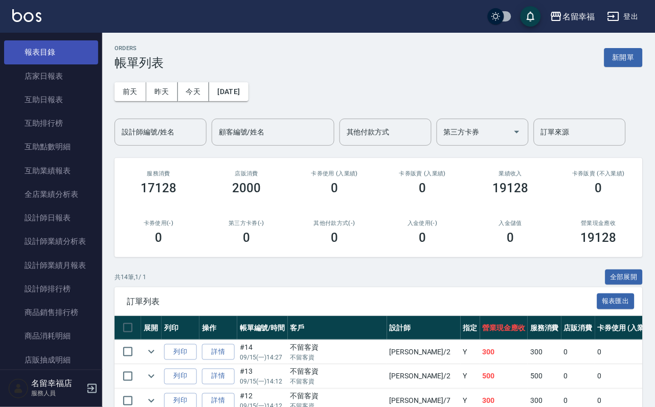
click at [57, 64] on link "報表目錄" at bounding box center [51, 52] width 94 height 24
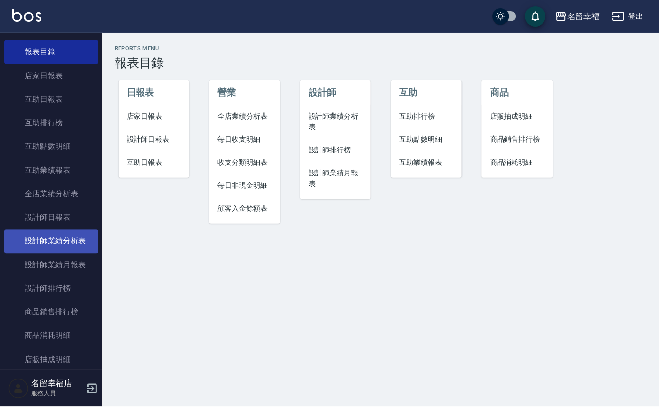
click at [56, 253] on link "設計師業績分析表" at bounding box center [51, 242] width 94 height 24
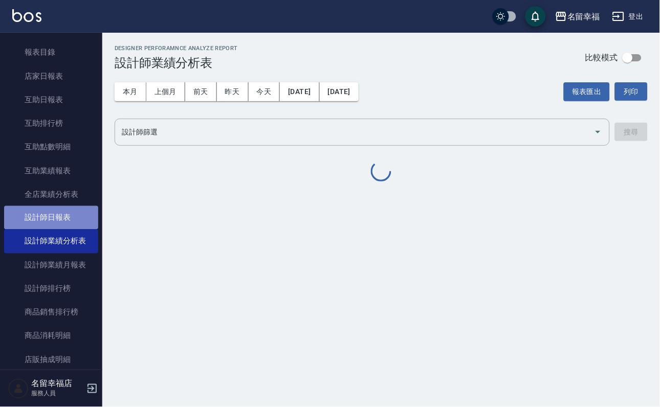
click at [58, 230] on link "設計師日報表" at bounding box center [51, 218] width 94 height 24
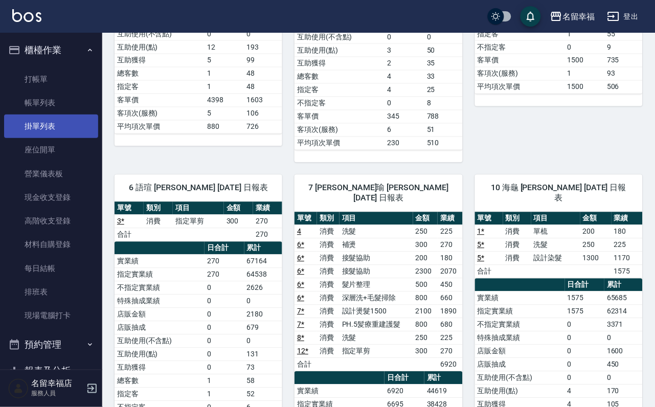
scroll to position [297, 0]
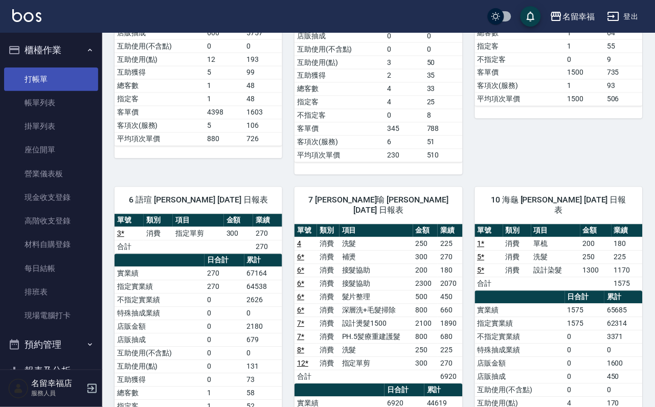
click at [58, 90] on link "打帳單" at bounding box center [51, 80] width 94 height 24
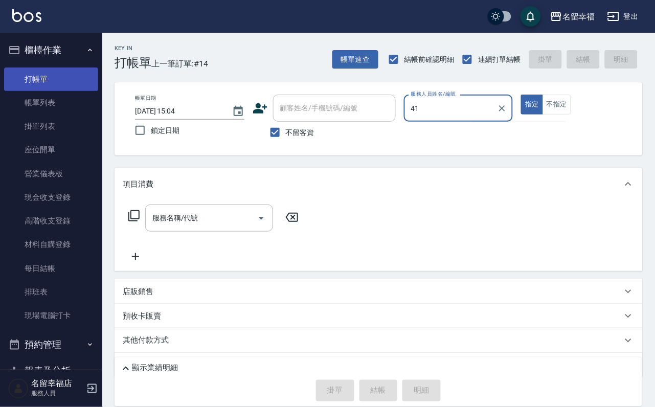
type input "4"
type input "海龜-10"
type button "true"
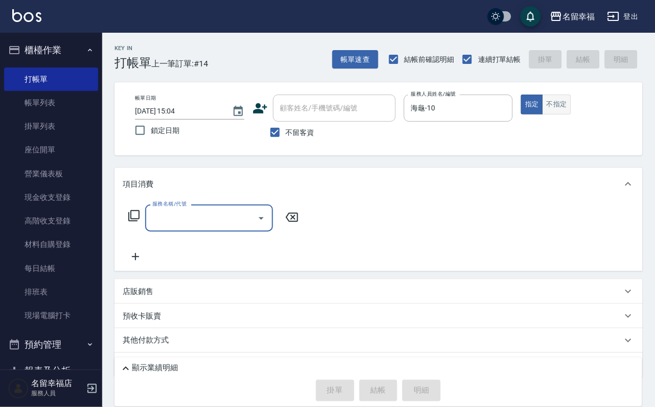
click at [571, 95] on button "不指定" at bounding box center [557, 105] width 29 height 20
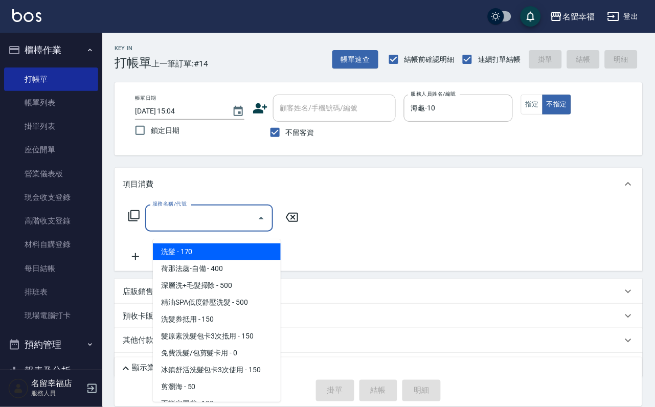
click at [202, 224] on input "服務名稱/代號" at bounding box center [201, 218] width 103 height 18
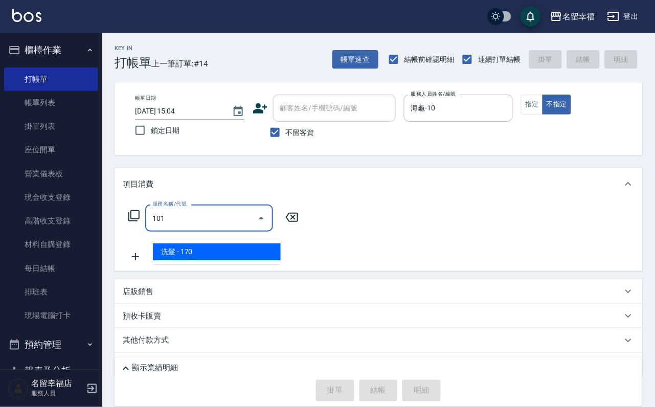
type input "洗髮(101)"
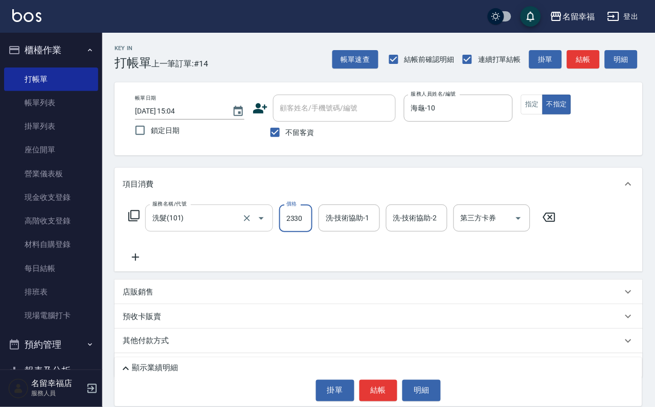
scroll to position [0, 1]
type input "2330"
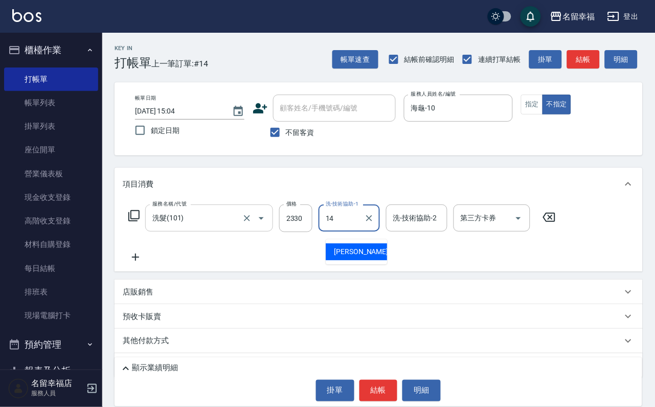
type input "芷萱-14"
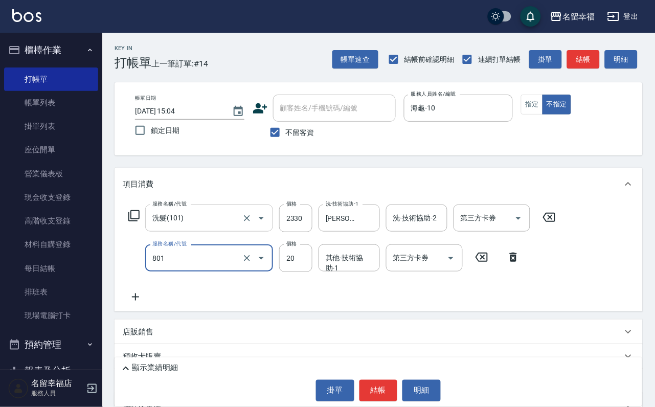
type input "潤絲(801)"
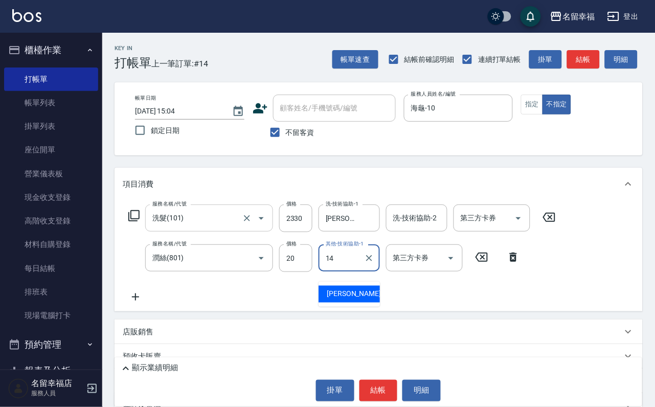
type input "芷萱-14"
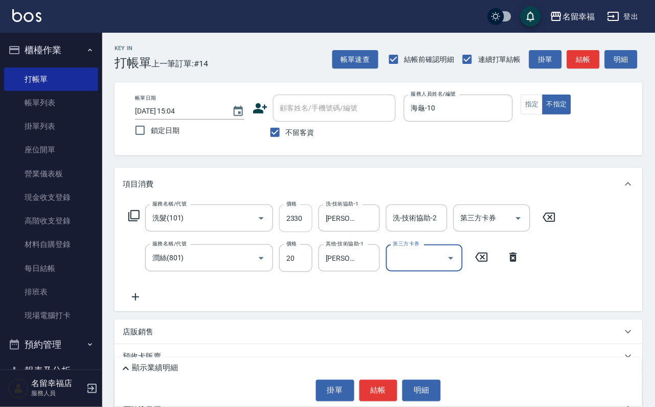
click at [298, 222] on input "2330" at bounding box center [295, 219] width 33 height 28
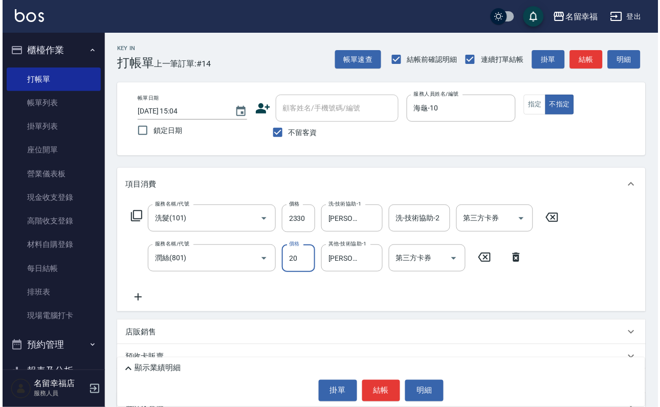
scroll to position [1, 0]
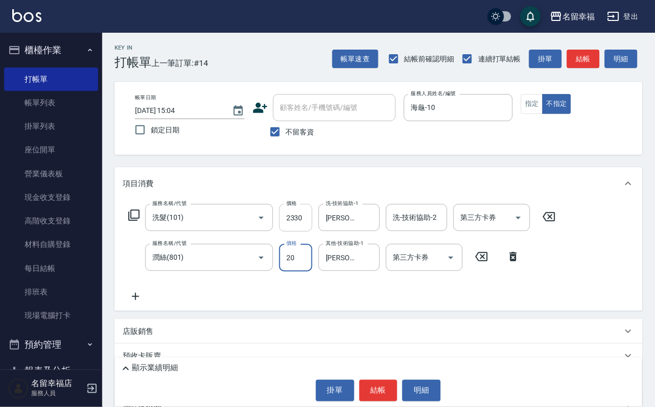
click at [313, 232] on input "2330" at bounding box center [295, 218] width 33 height 28
type input "230"
drag, startPoint x: 387, startPoint y: 381, endPoint x: 383, endPoint y: 371, distance: 10.4
click at [387, 381] on button "結帳" at bounding box center [379, 390] width 38 height 21
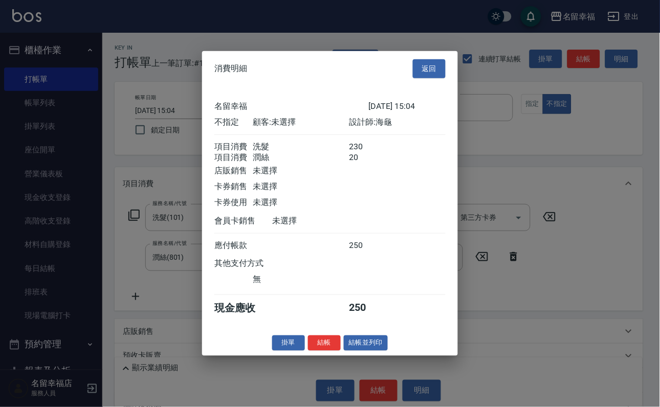
scroll to position [184, 0]
click at [385, 351] on button "結帳並列印" at bounding box center [366, 343] width 45 height 16
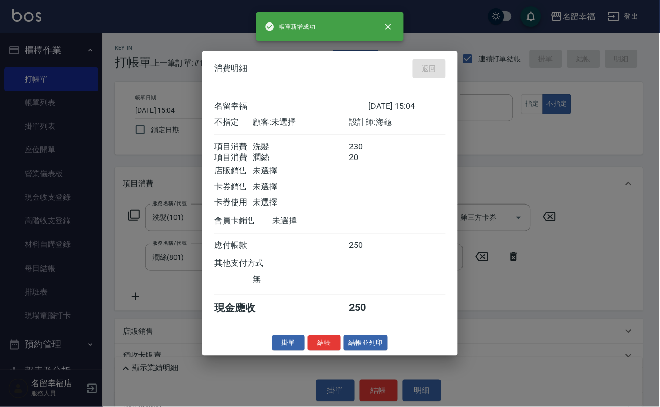
type input "2025/09/15 15:15"
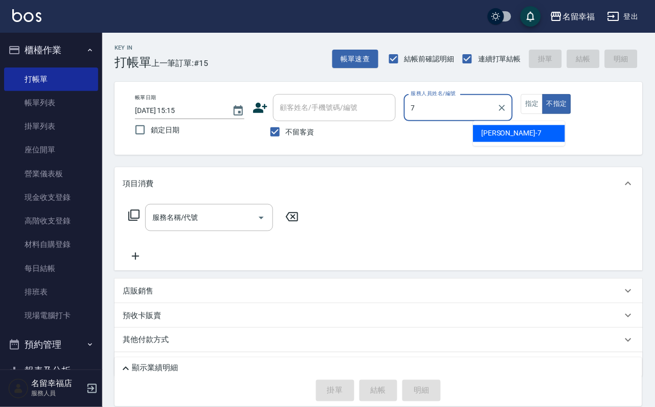
type input "瑜瑜-7"
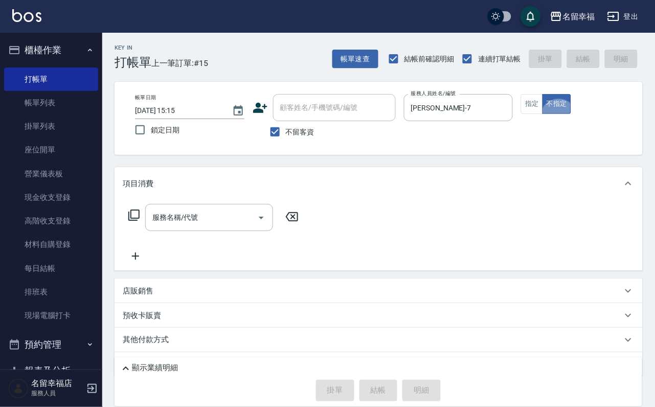
type button "false"
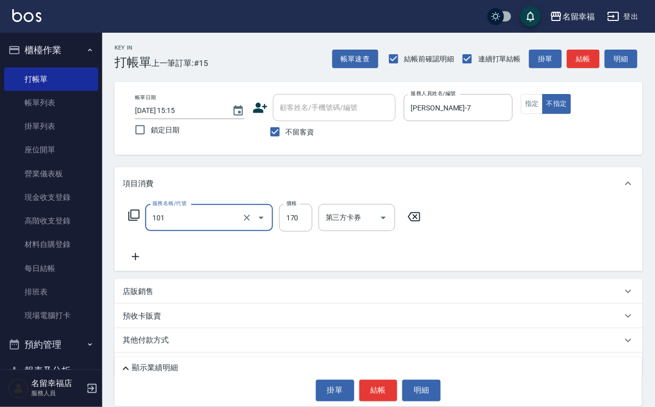
type input "洗髮(101)"
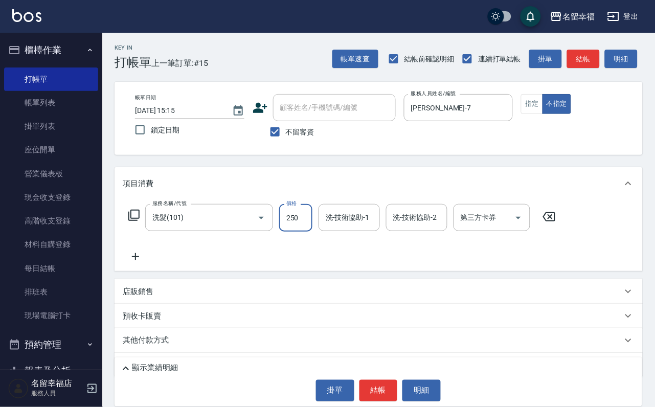
type input "250"
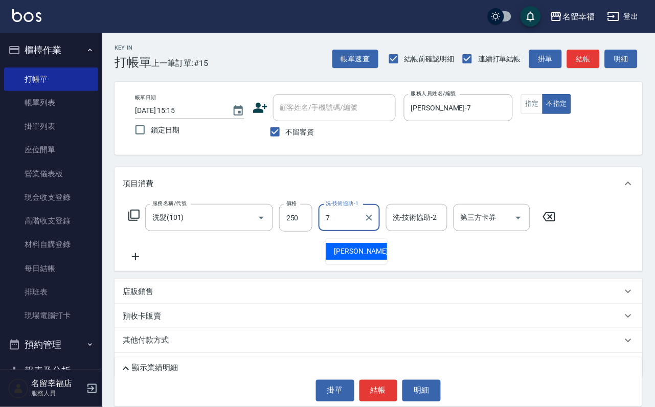
type input "瑜瑜-7"
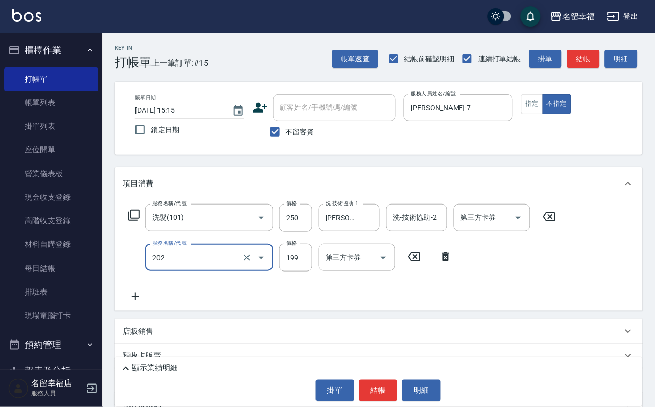
type input "不指定單剪(202)"
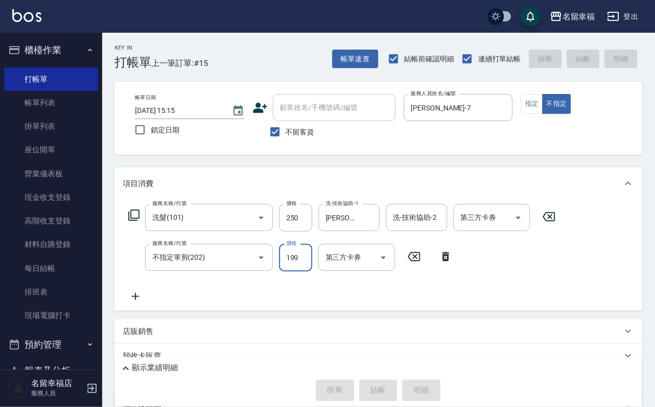
type input "2025/09/15 15:41"
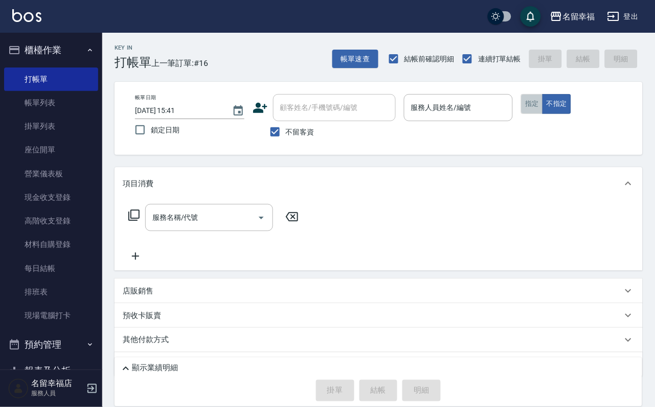
click at [543, 114] on button "指定" at bounding box center [532, 104] width 22 height 20
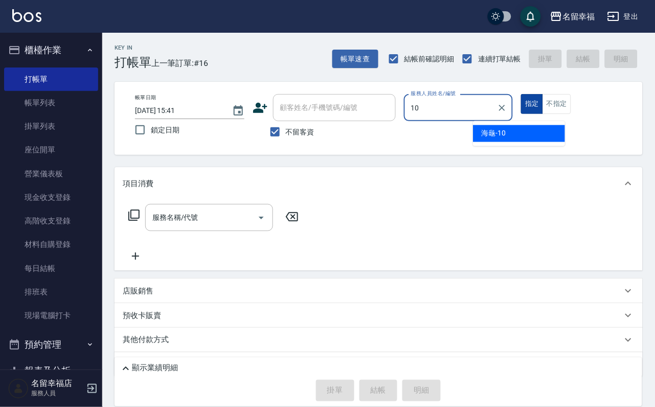
type input "海龜-10"
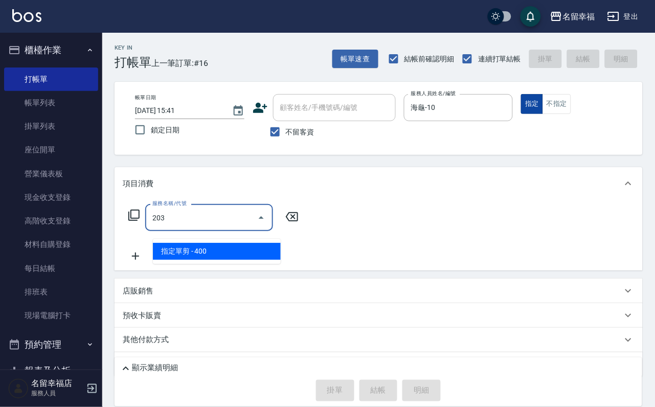
type input "指定單剪(203)"
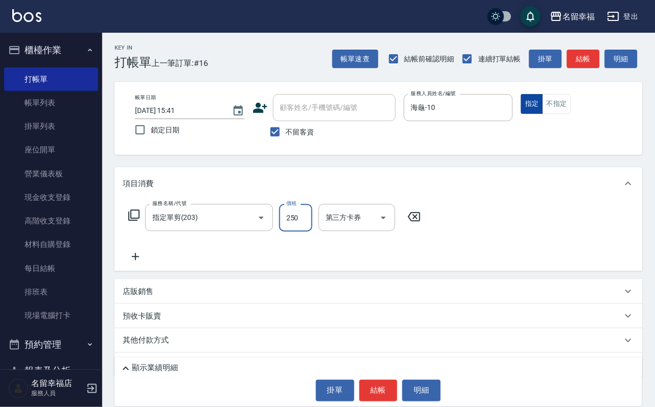
type input "250"
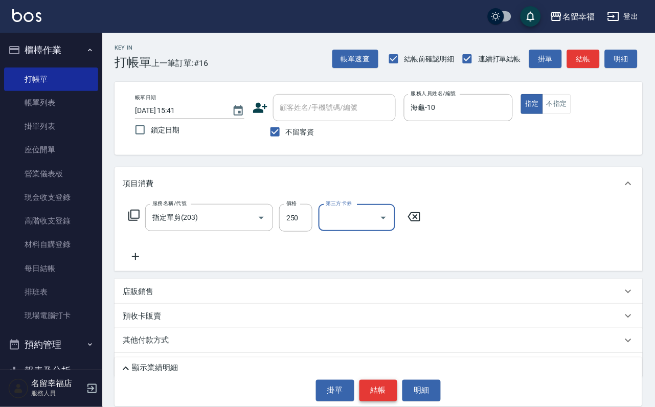
click at [372, 399] on button "結帳" at bounding box center [379, 390] width 38 height 21
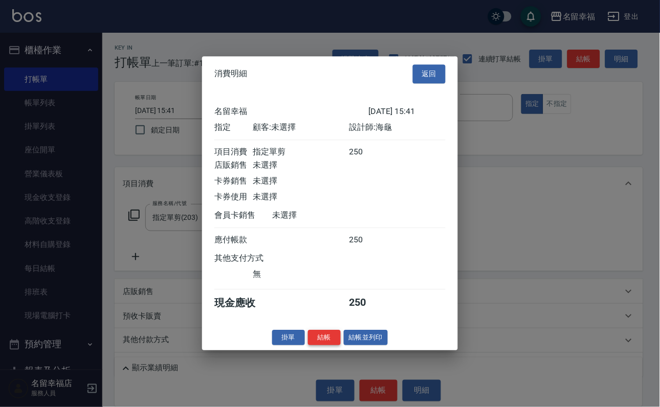
scroll to position [126, 0]
click at [312, 346] on button "結帳" at bounding box center [324, 338] width 33 height 16
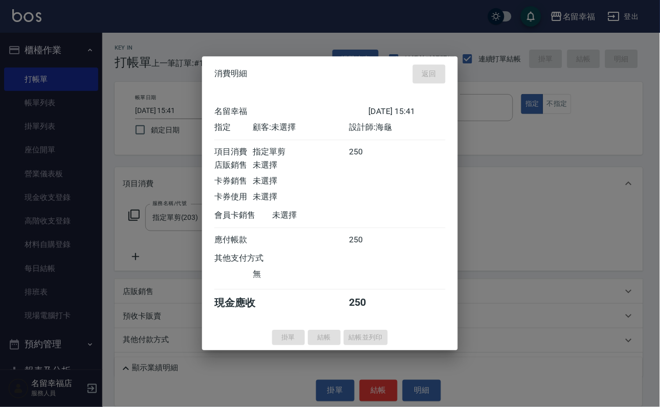
type input "2025/09/15 16:14"
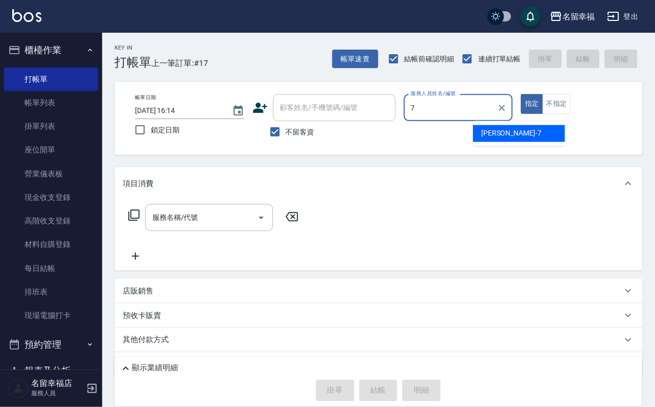
type input "瑜瑜-7"
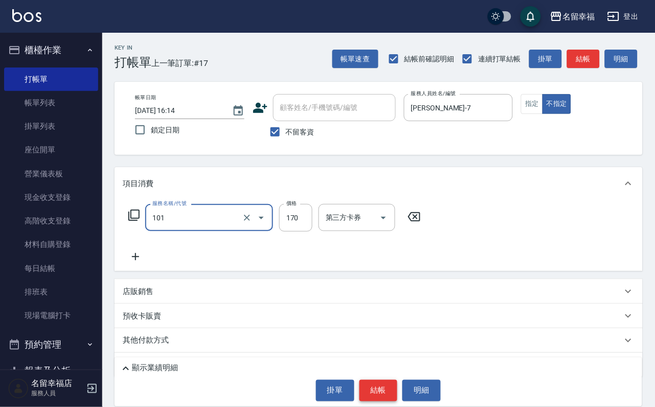
type input "洗髮(101)"
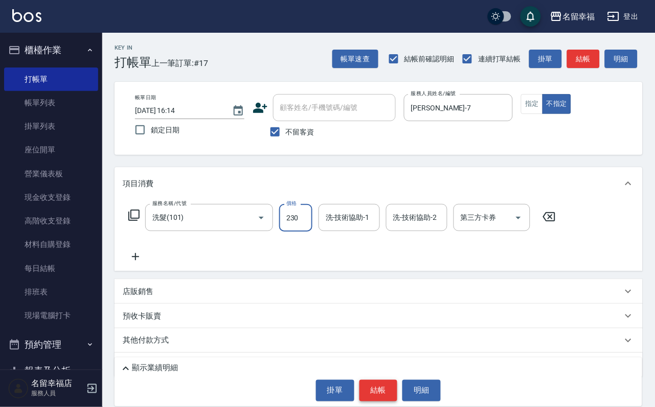
type input "230"
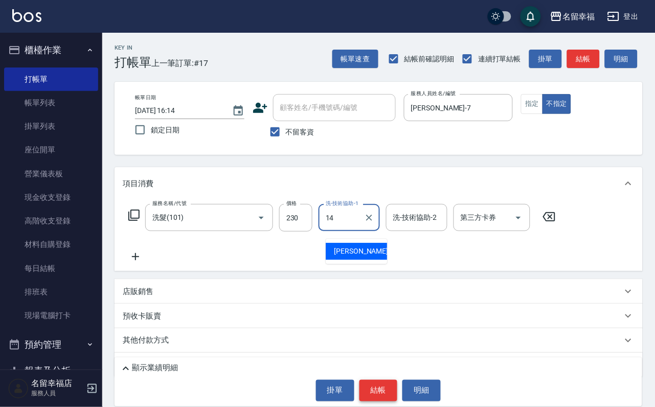
type input "芷萱-14"
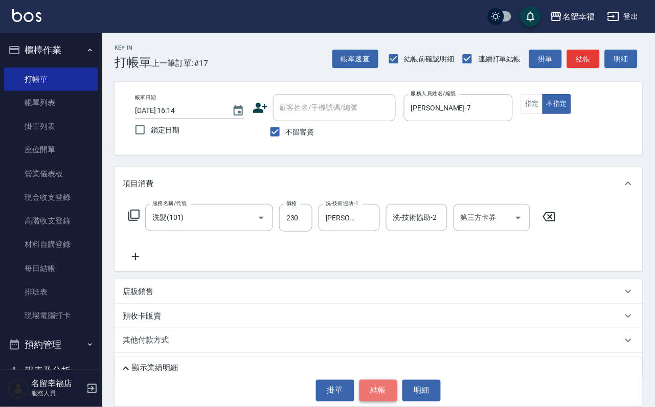
click at [366, 390] on button "結帳" at bounding box center [379, 390] width 38 height 21
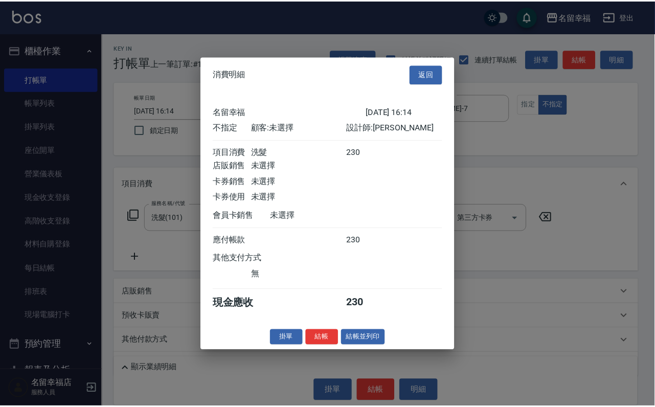
scroll to position [145, 0]
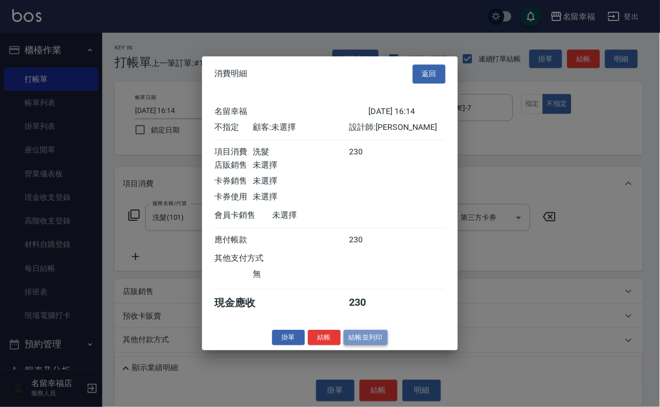
click at [372, 346] on button "結帳並列印" at bounding box center [366, 338] width 45 height 16
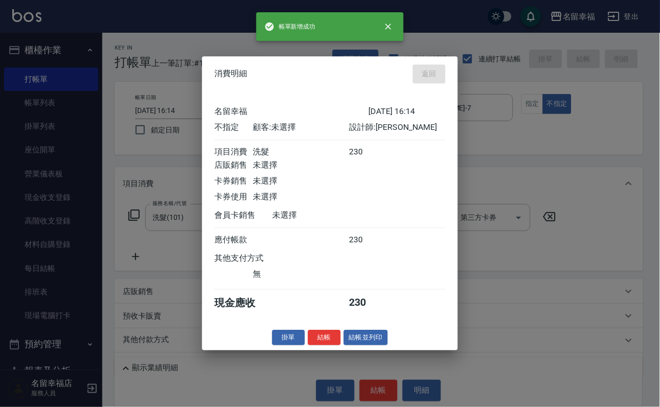
type input "2025/09/15 16:15"
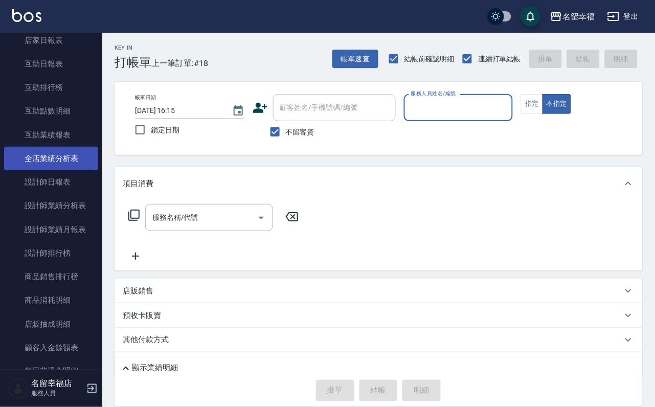
scroll to position [307, 0]
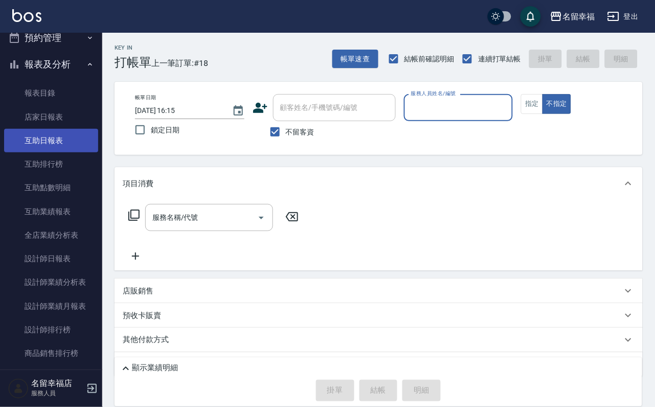
click at [52, 152] on link "互助日報表" at bounding box center [51, 141] width 94 height 24
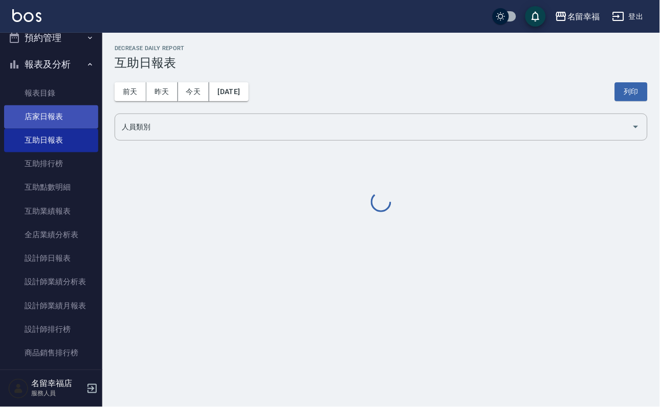
click at [53, 129] on link "店家日報表" at bounding box center [51, 117] width 94 height 24
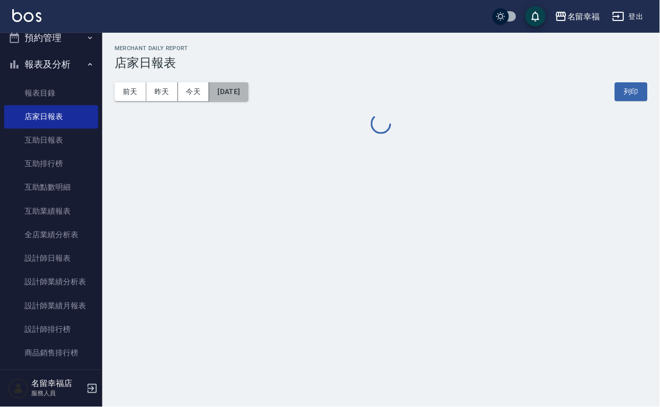
click at [248, 88] on button "2025/09/15" at bounding box center [228, 91] width 39 height 19
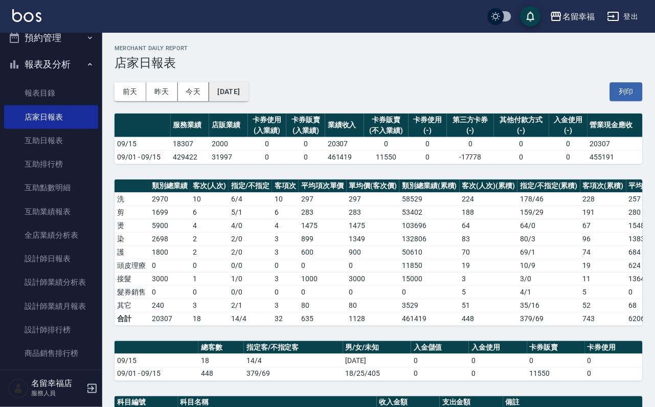
click at [248, 95] on button "2025/09/15" at bounding box center [228, 91] width 39 height 19
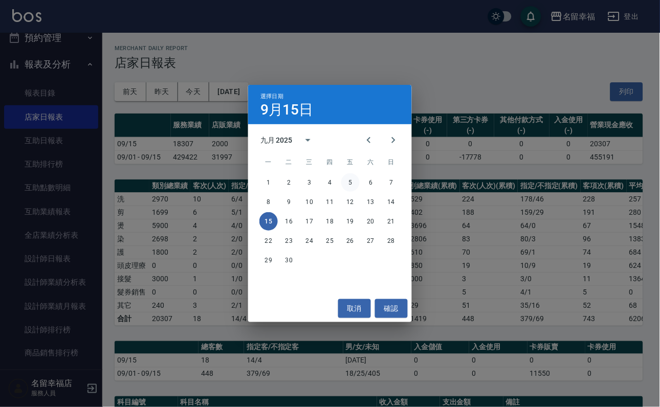
click at [350, 179] on button "5" at bounding box center [350, 182] width 18 height 18
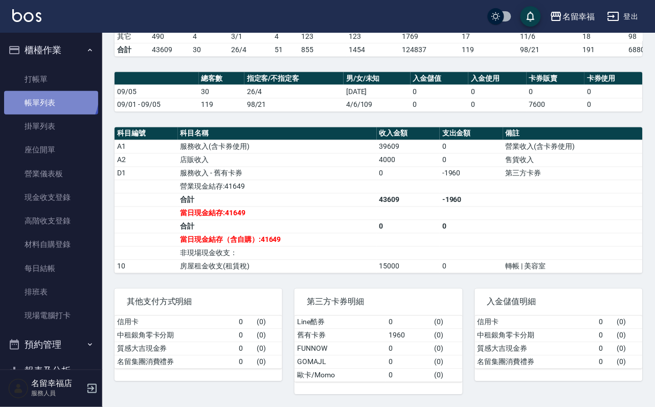
click at [44, 99] on link "帳單列表" at bounding box center [51, 103] width 94 height 24
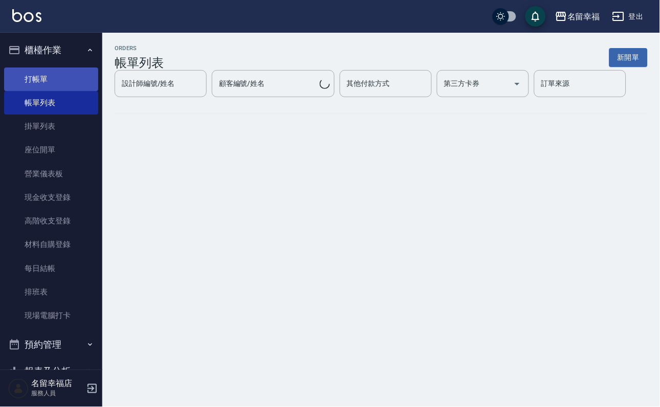
click at [55, 84] on link "打帳單" at bounding box center [51, 80] width 94 height 24
